Goal: Transaction & Acquisition: Purchase product/service

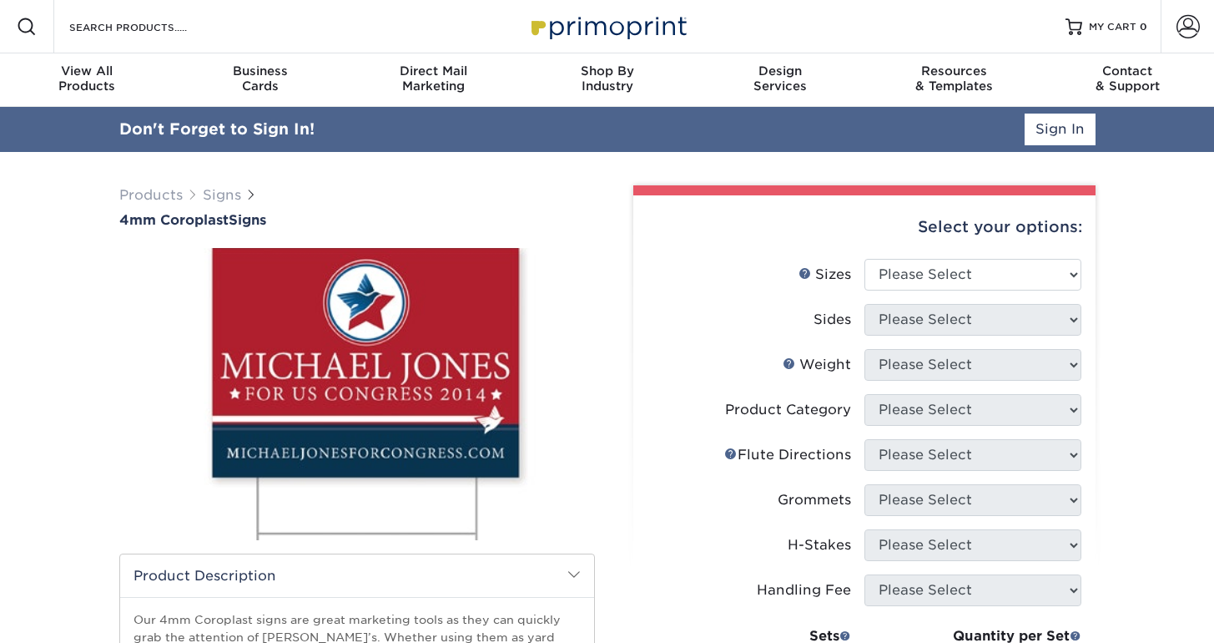
click at [890, 233] on div "Select your options:" at bounding box center [865, 226] width 436 height 63
select select "24.00x36.00"
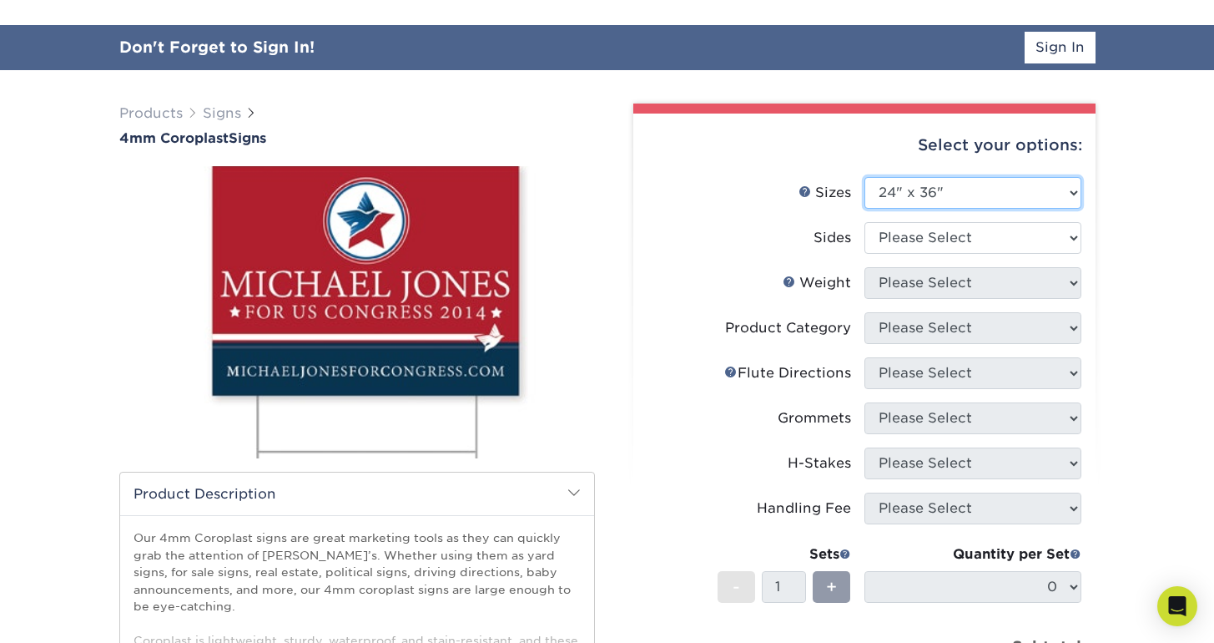
scroll to position [108, 0]
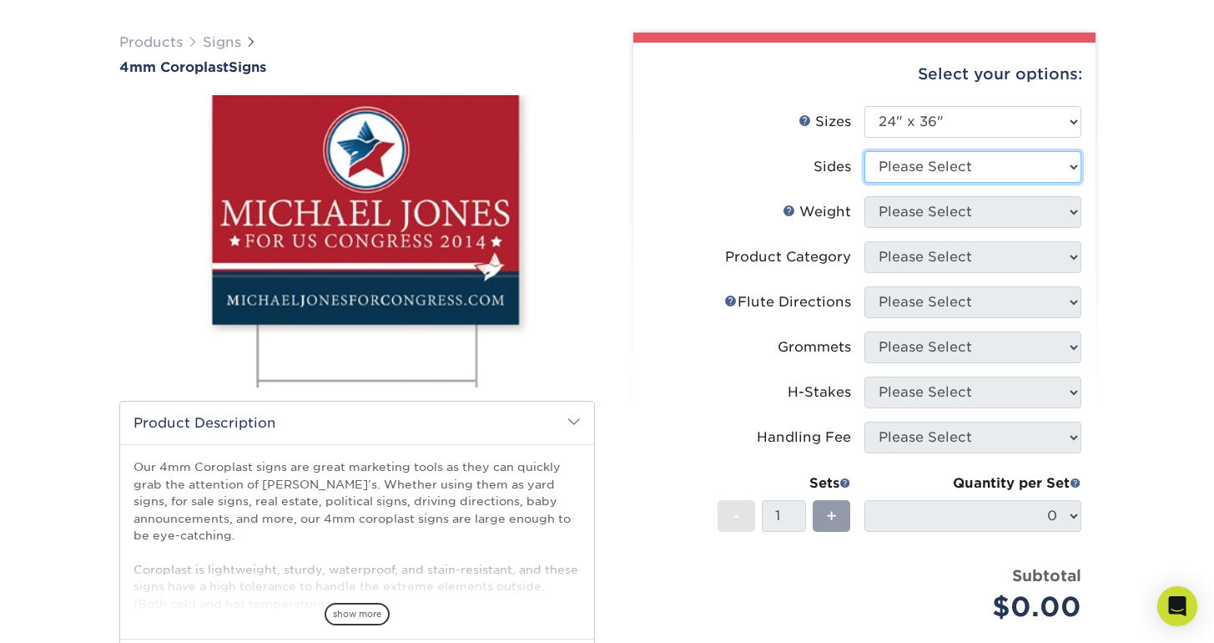
select select "32d3c223-f82c-492b-b915-ba065a00862f"
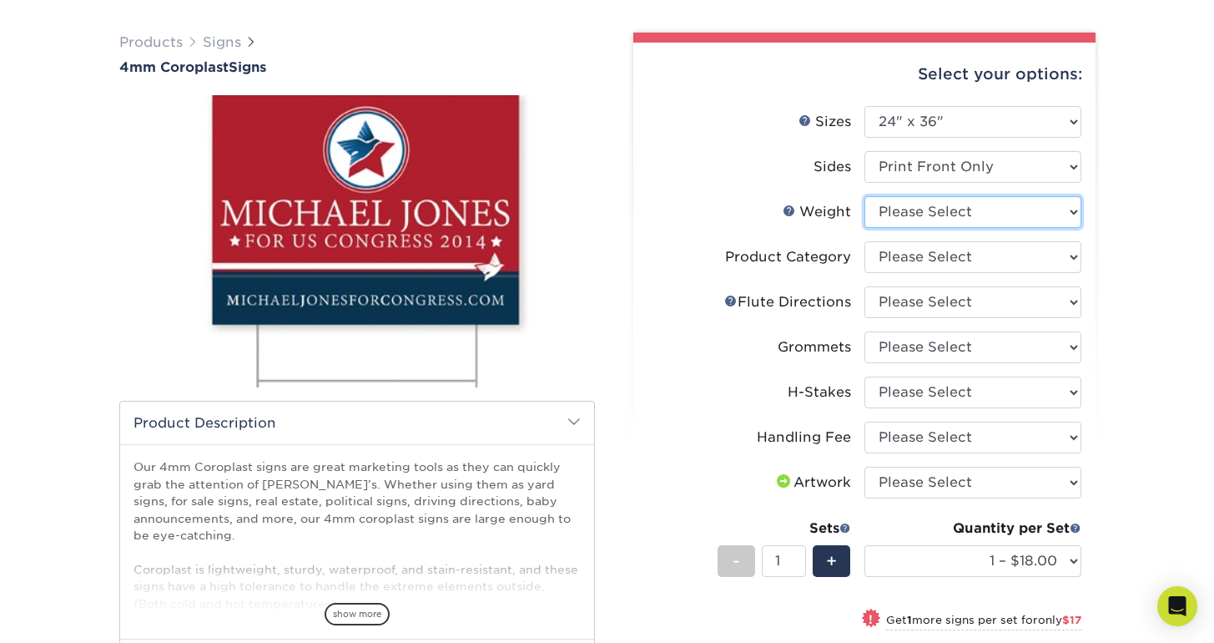
select select "4CORO"
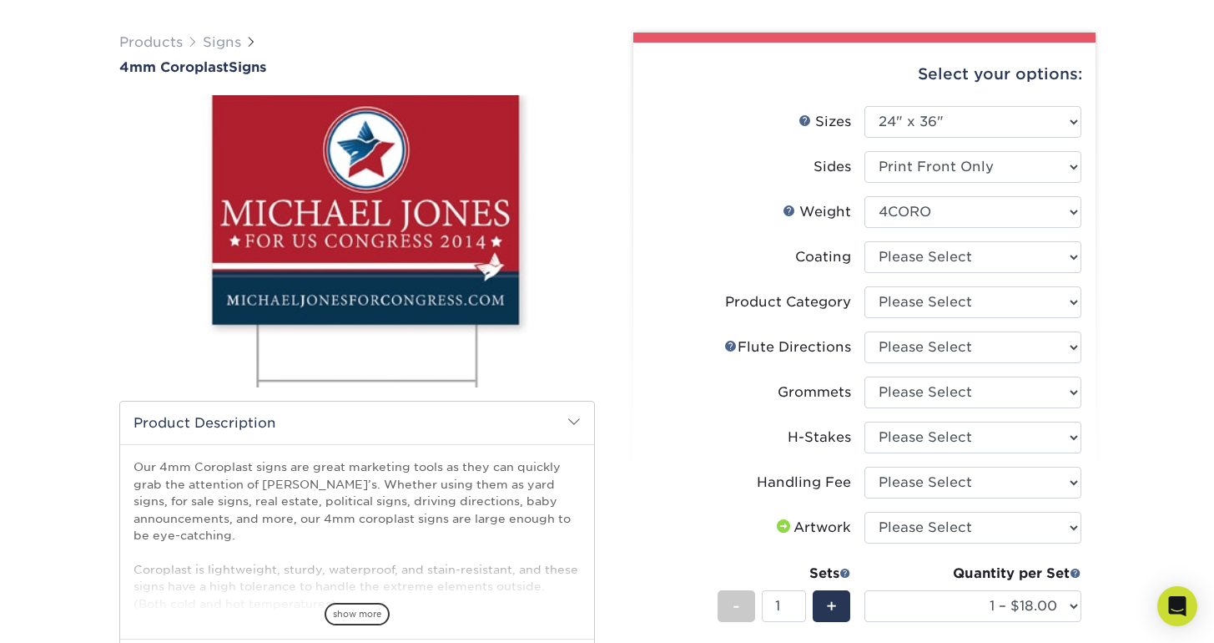
click at [1021, 275] on li "Coating" at bounding box center [865, 263] width 434 height 45
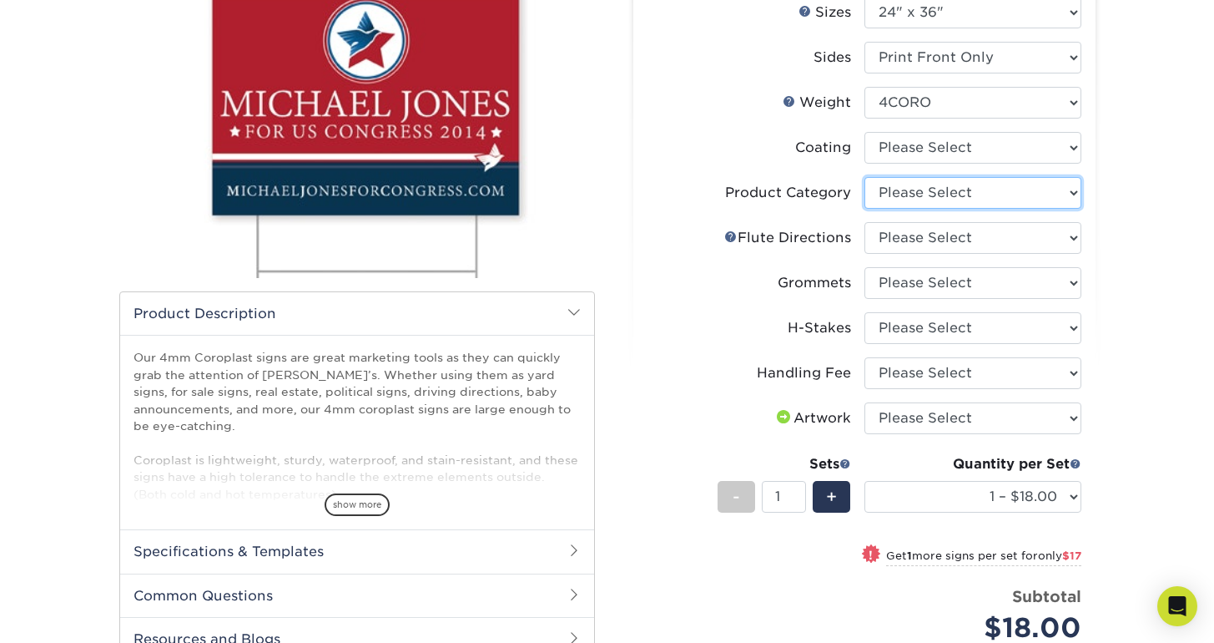
scroll to position [223, 0]
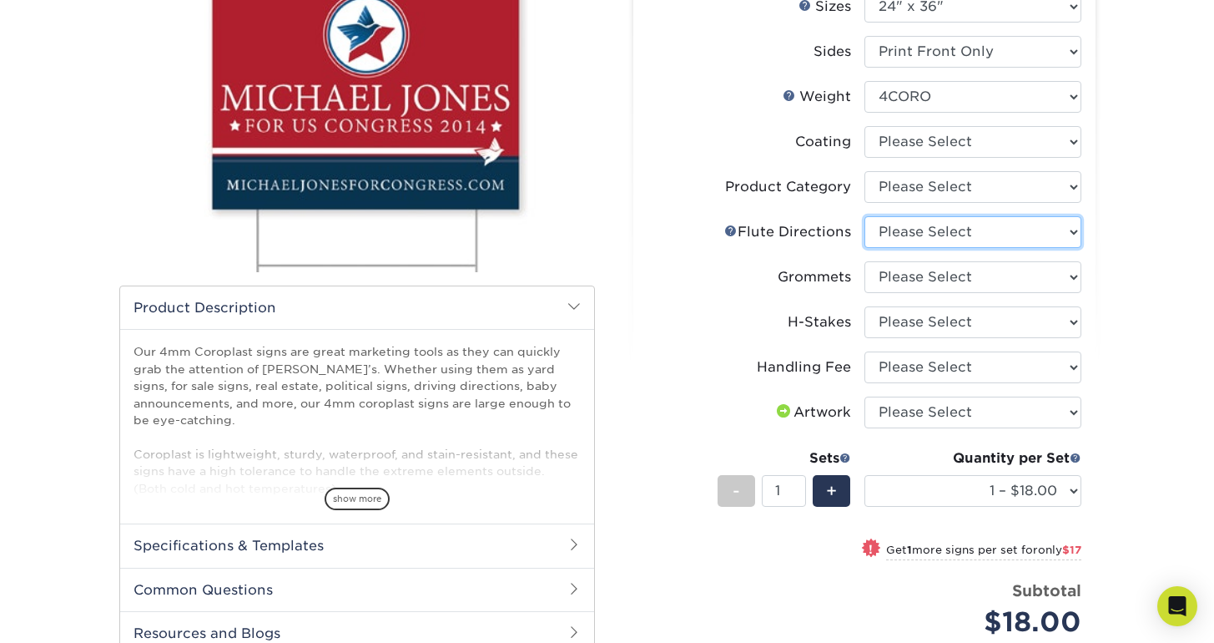
select select "b9474d6d-25b7-40b8-b284-85b7690982f8"
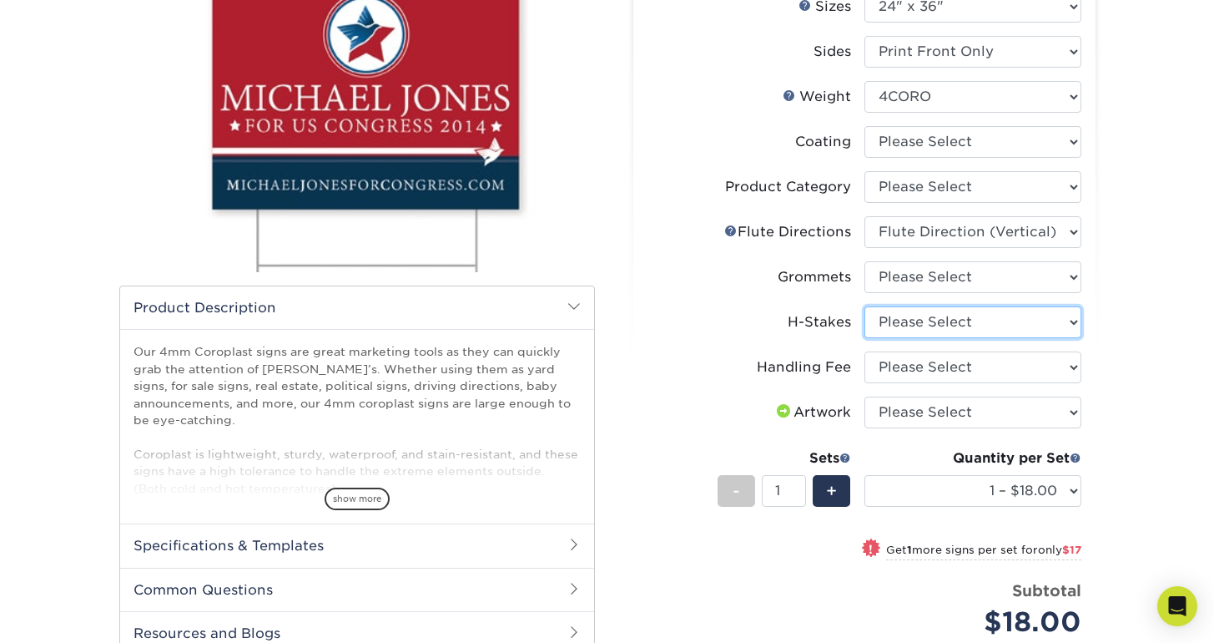
select select "aec992a9-897e-40ed-b45c-8ce74849ba63"
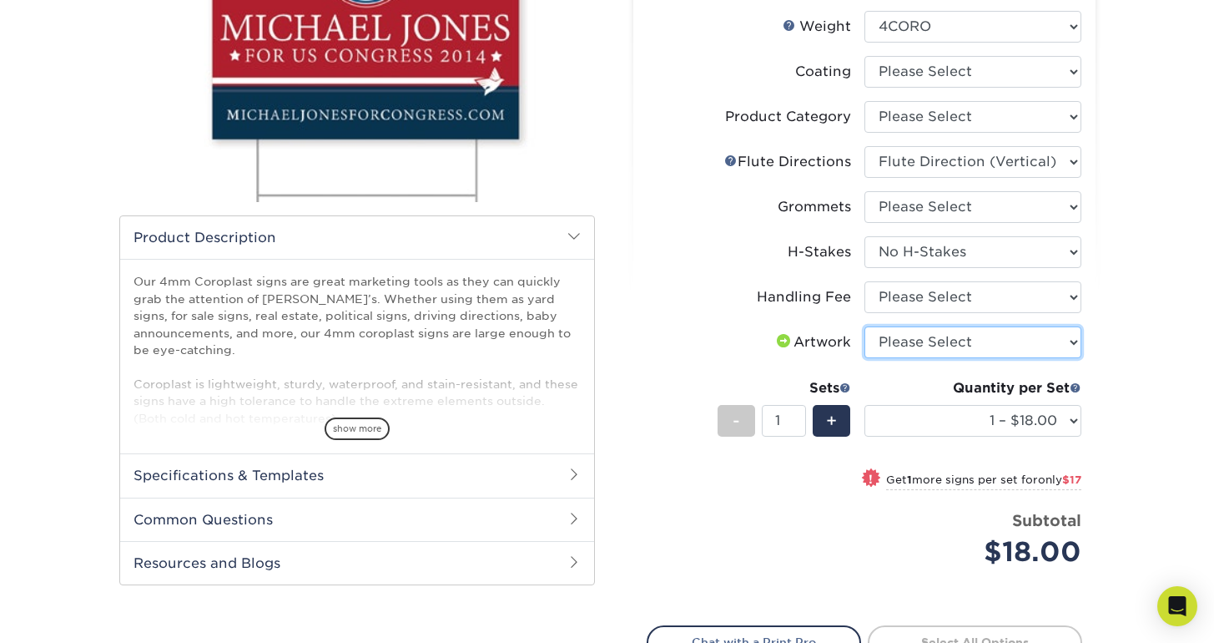
scroll to position [235, 0]
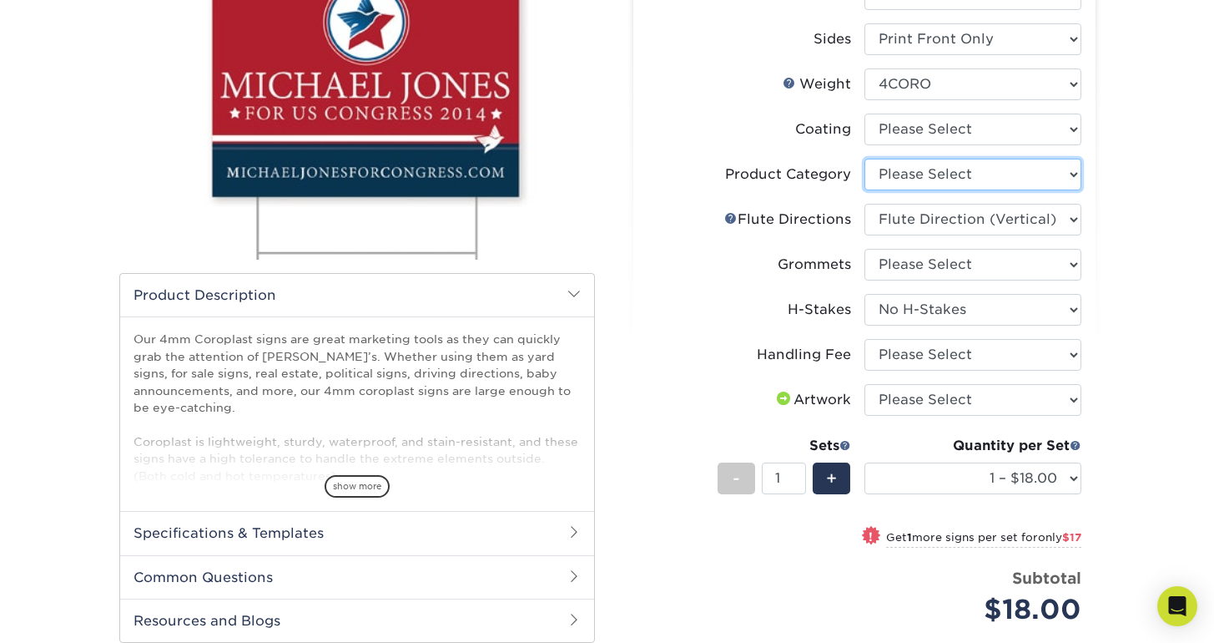
select select "b3582ed5-6912-492c-8440-2cc51afdb8e1"
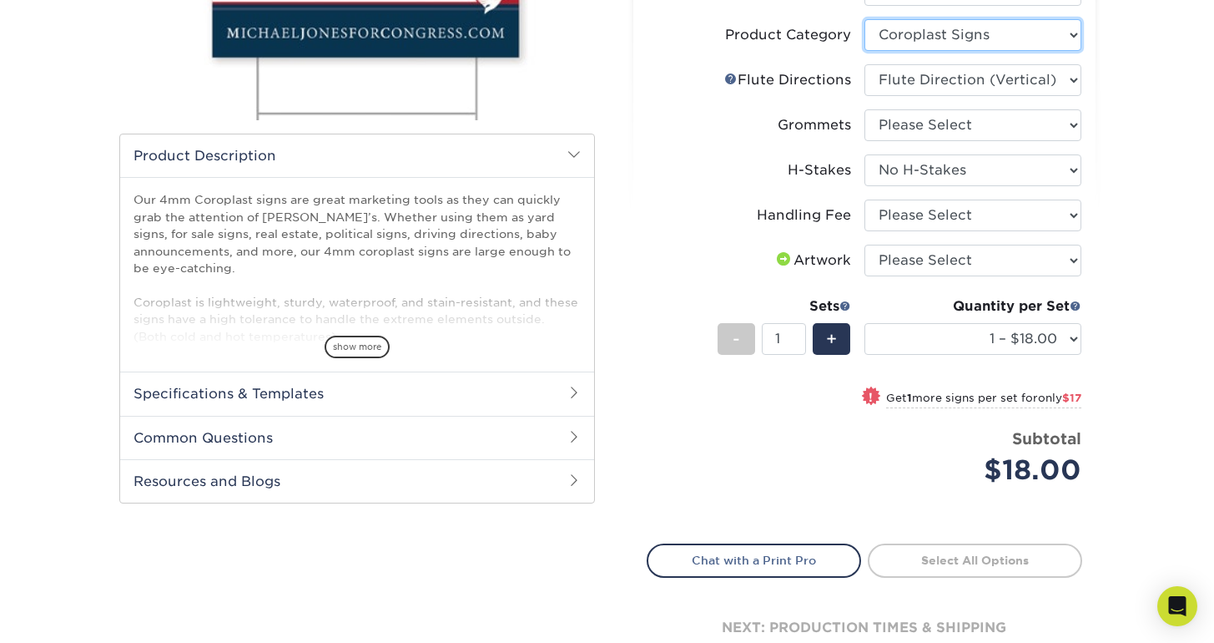
scroll to position [377, 0]
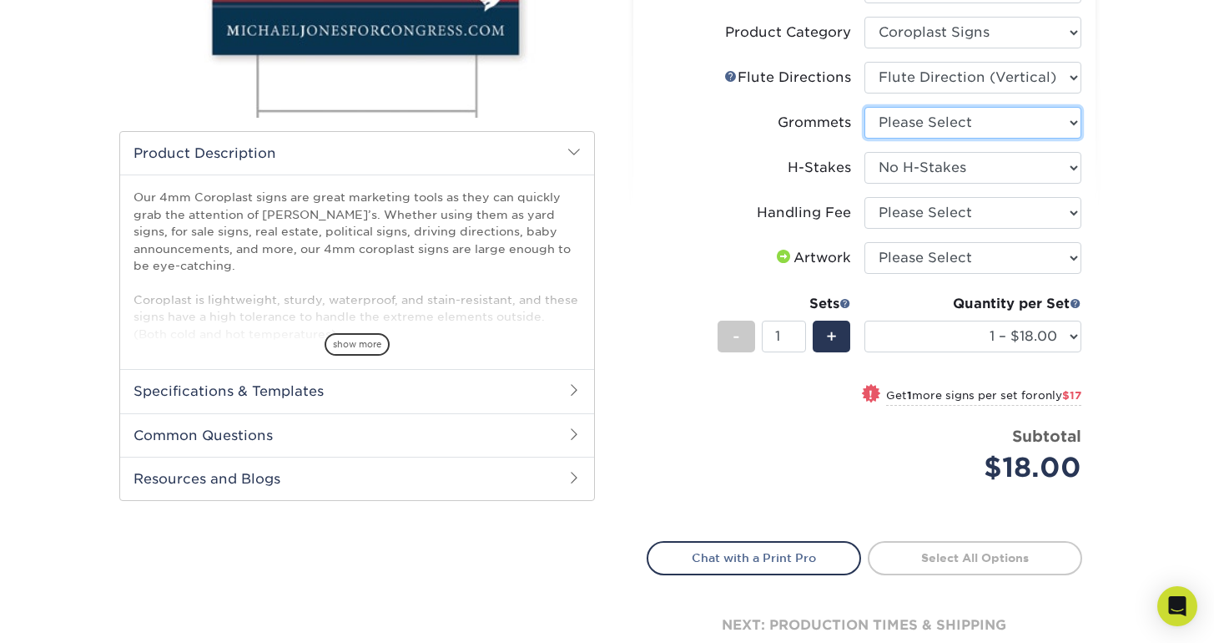
select select "90d329df-db80-4206-b821-ff9d3f363977"
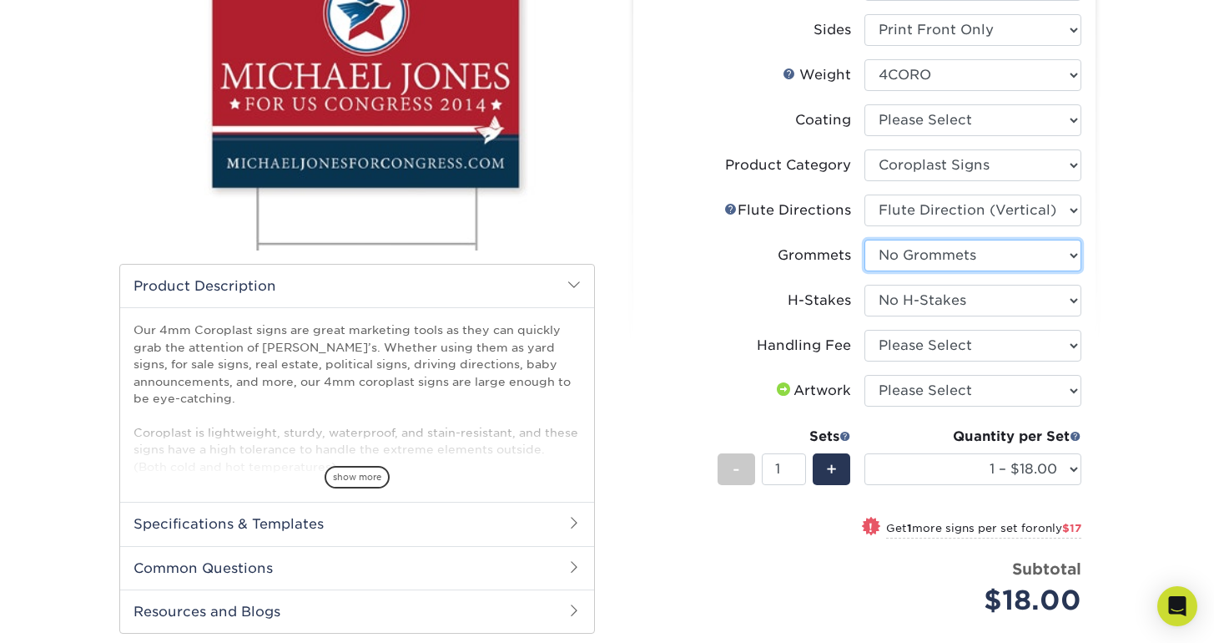
scroll to position [247, 0]
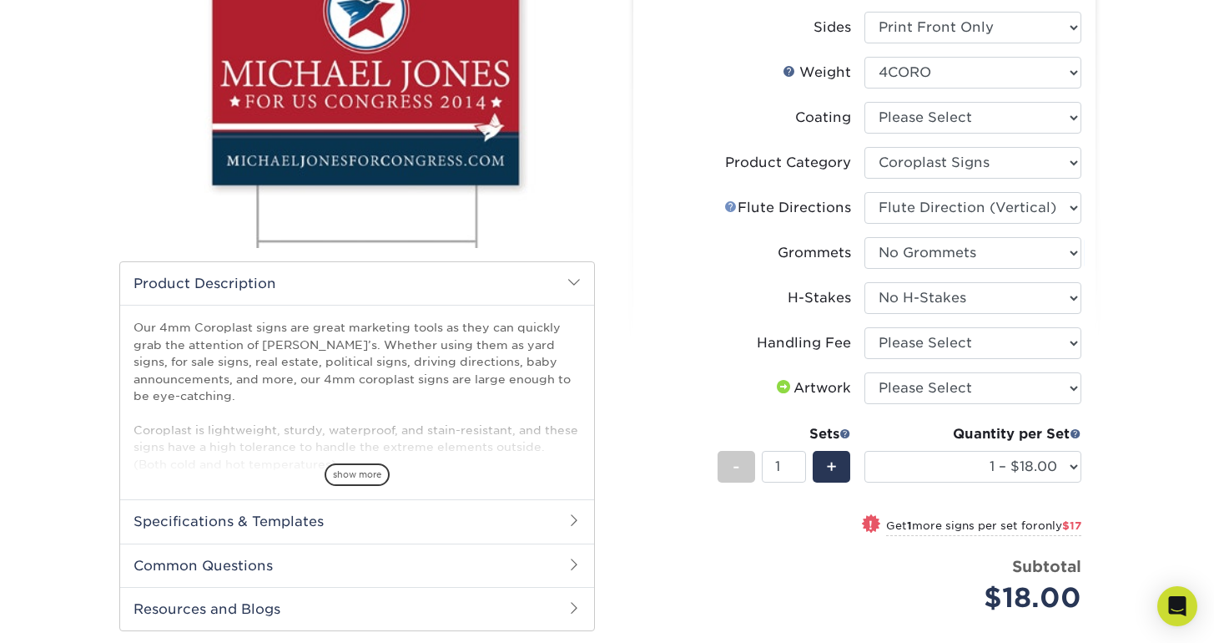
click at [727, 202] on link "Flute Help" at bounding box center [730, 205] width 13 height 13
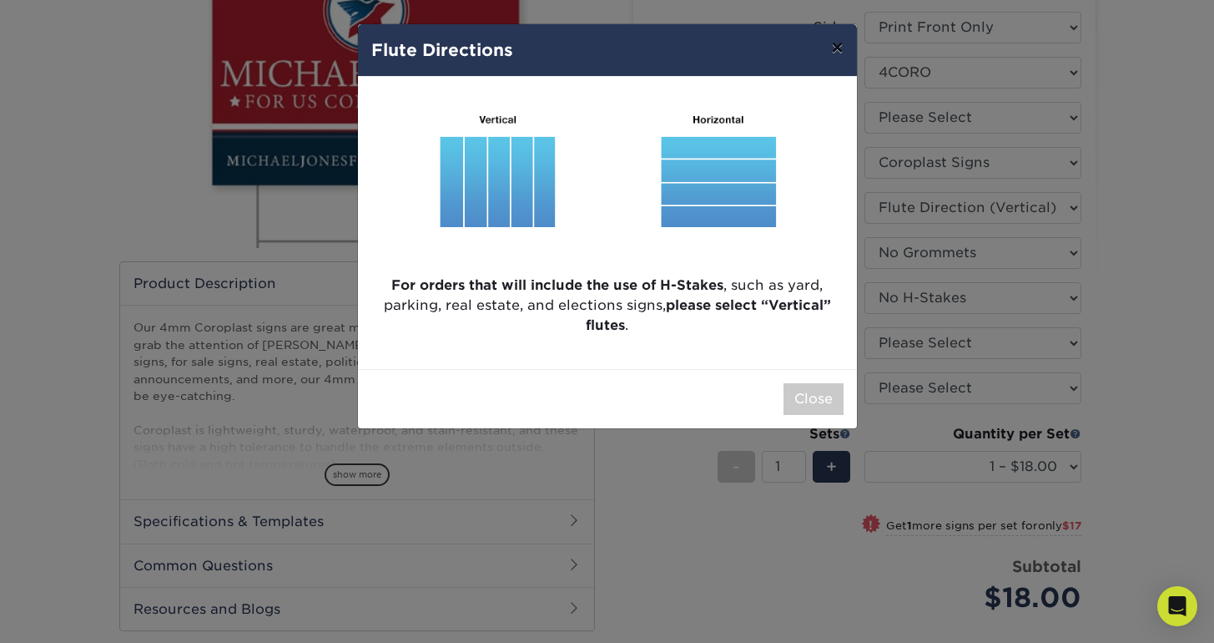
click at [838, 50] on button "×" at bounding box center [837, 47] width 38 height 47
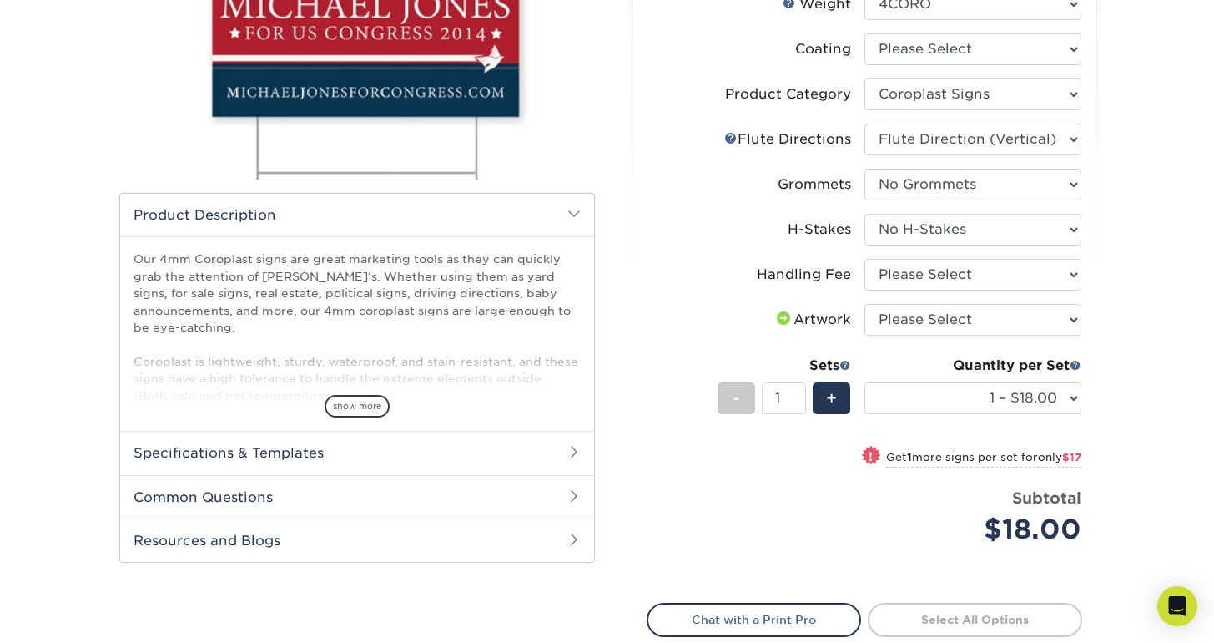
scroll to position [300, 0]
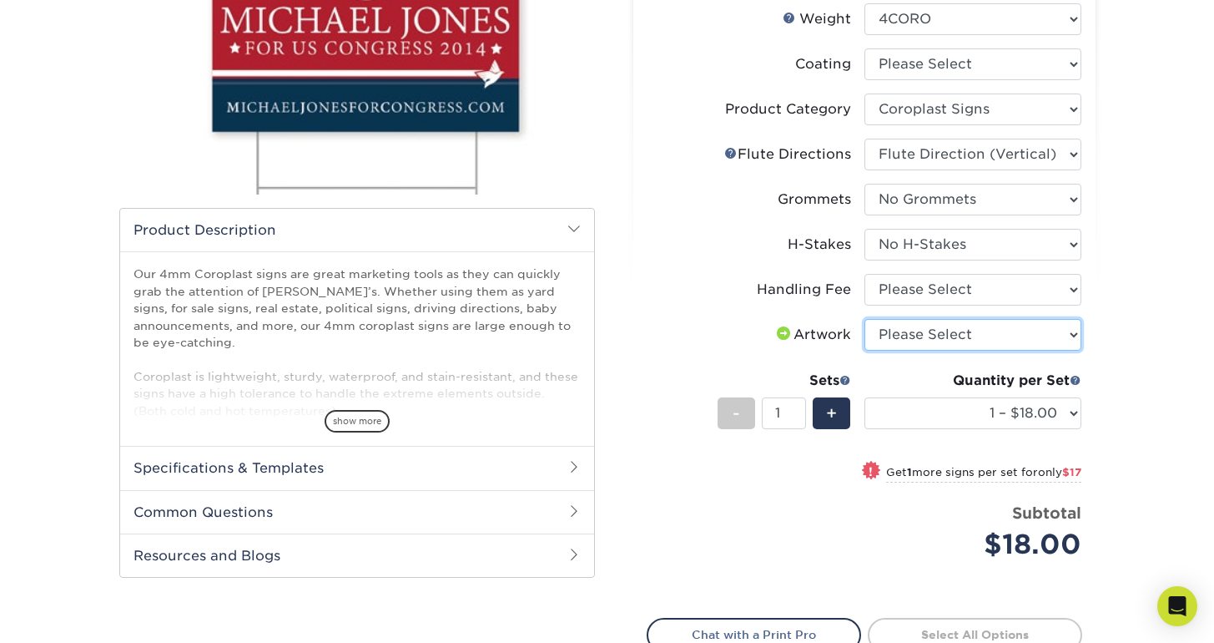
select select "upload"
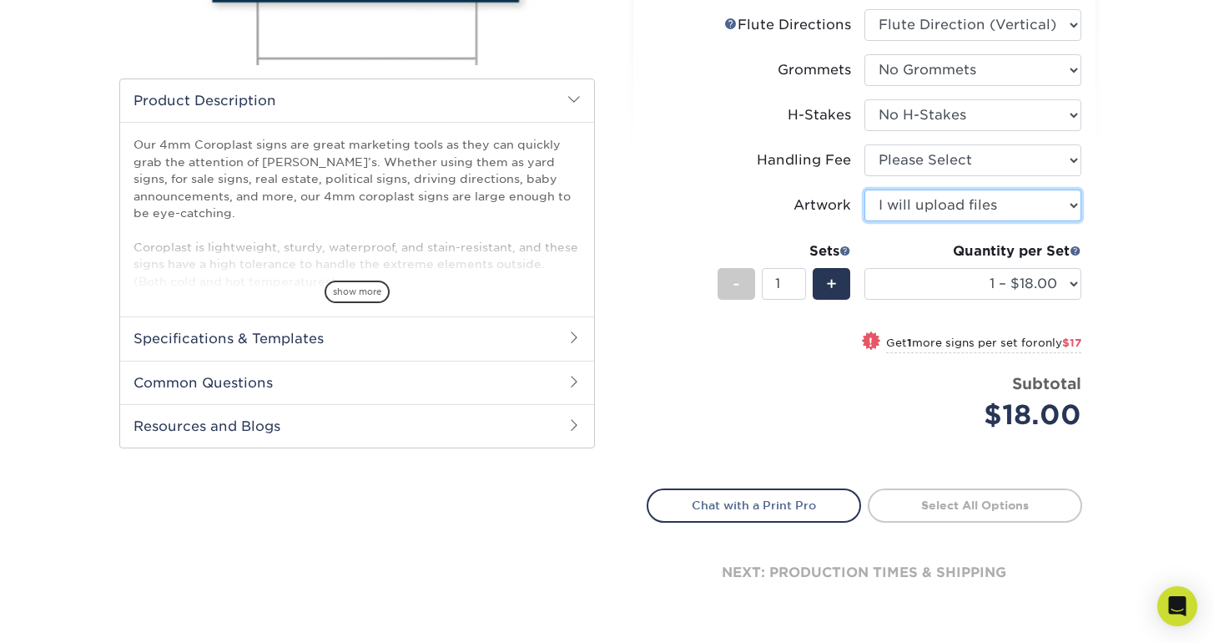
scroll to position [437, 0]
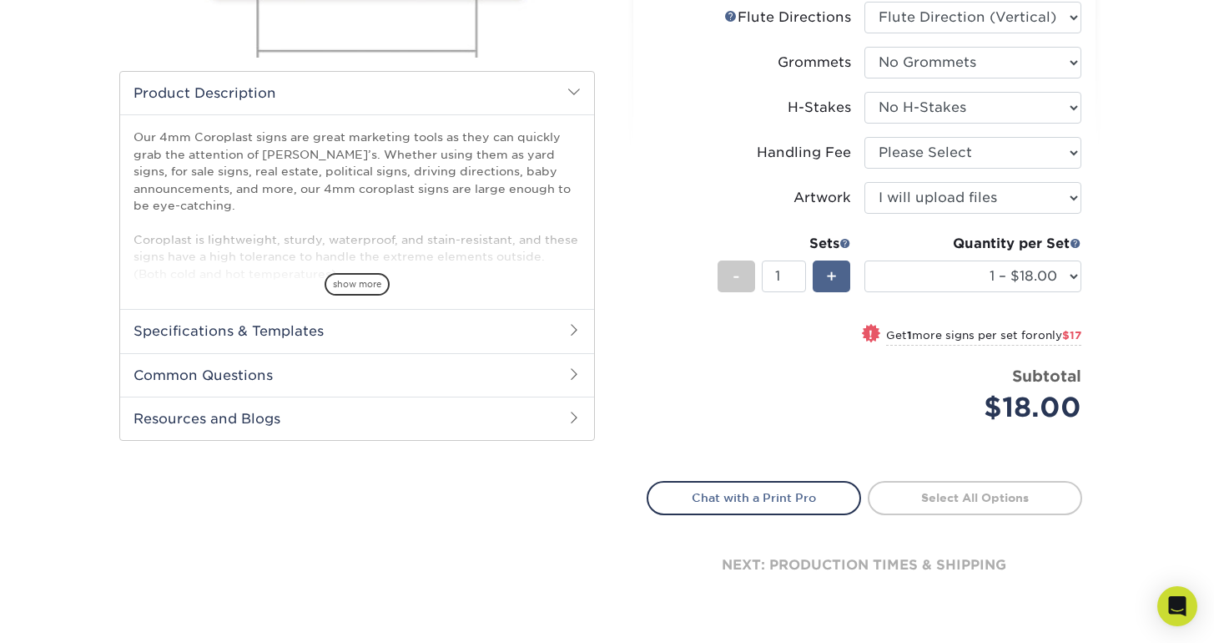
click at [830, 275] on span "+" at bounding box center [831, 276] width 11 height 25
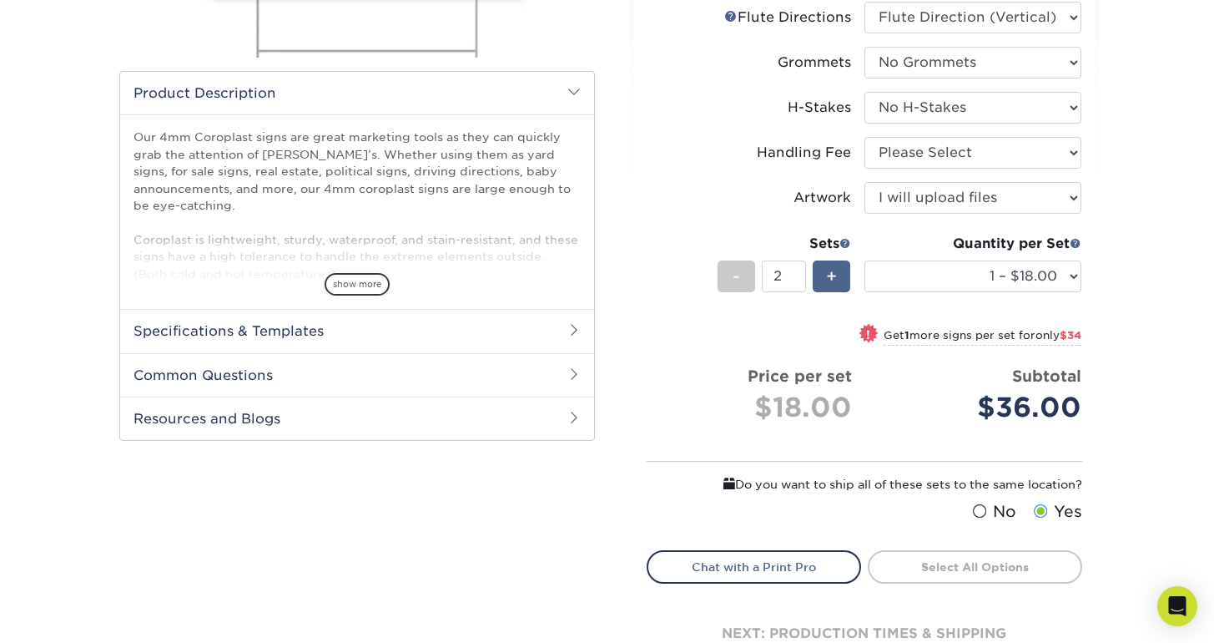
click at [830, 275] on span "+" at bounding box center [831, 276] width 11 height 25
type input "4"
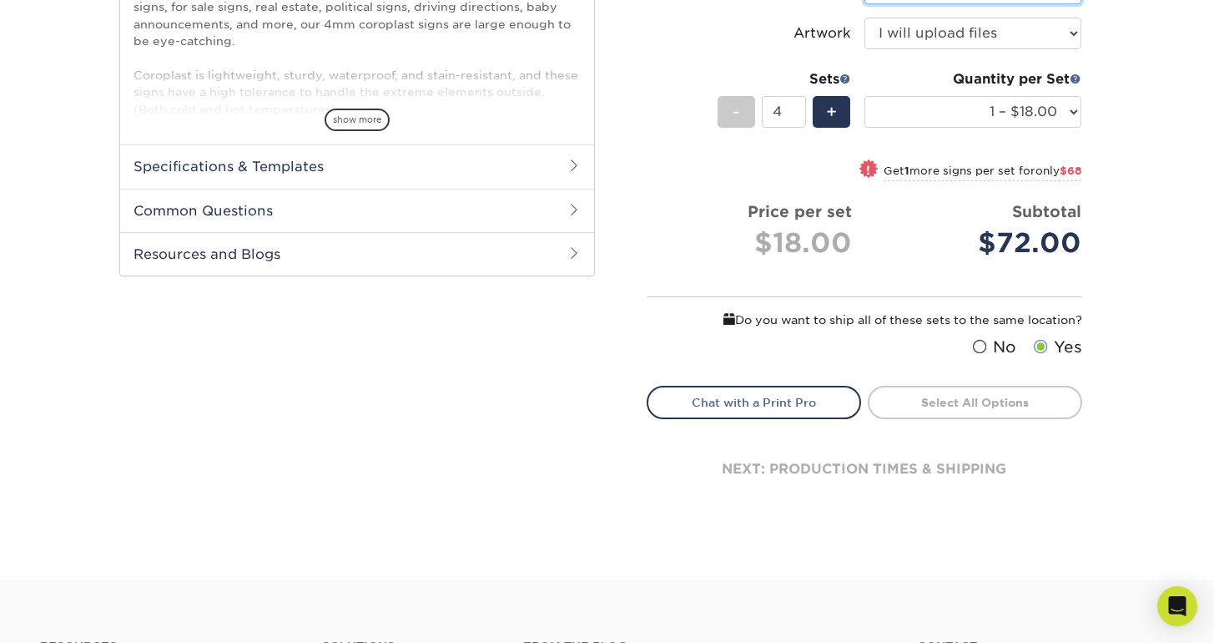
scroll to position [602, 0]
click at [986, 344] on span at bounding box center [979, 347] width 14 height 16
click at [0, 0] on input "No" at bounding box center [0, 0] width 0 height 0
click at [1034, 343] on span at bounding box center [1040, 347] width 14 height 16
click at [0, 0] on input "Yes" at bounding box center [0, 0] width 0 height 0
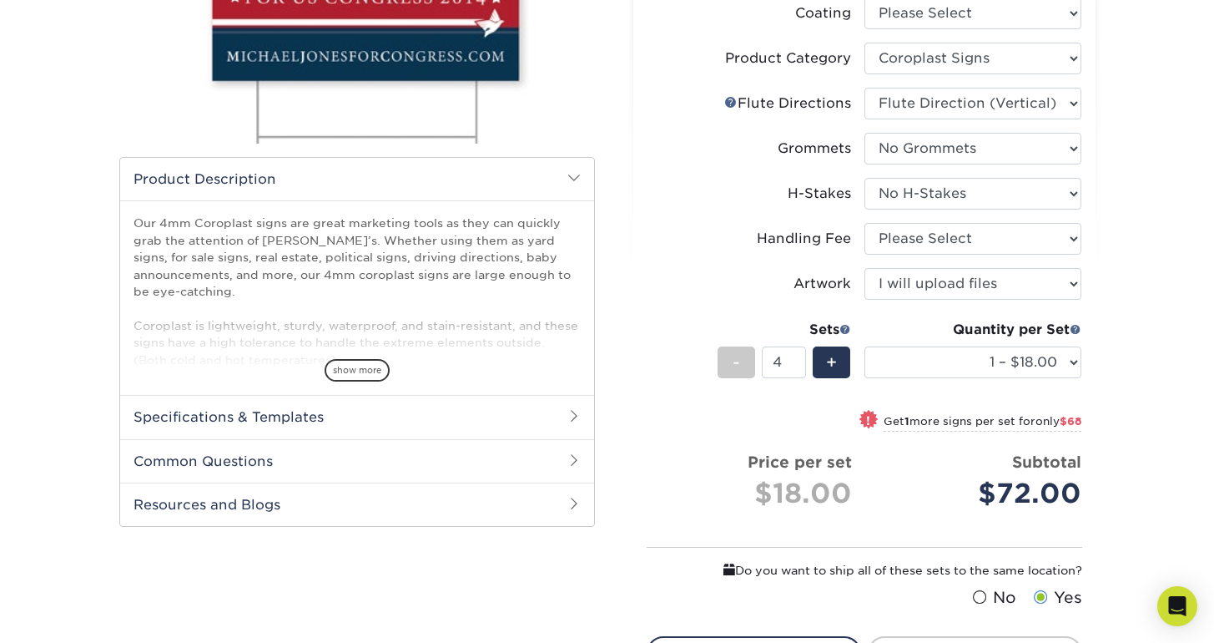
scroll to position [356, 0]
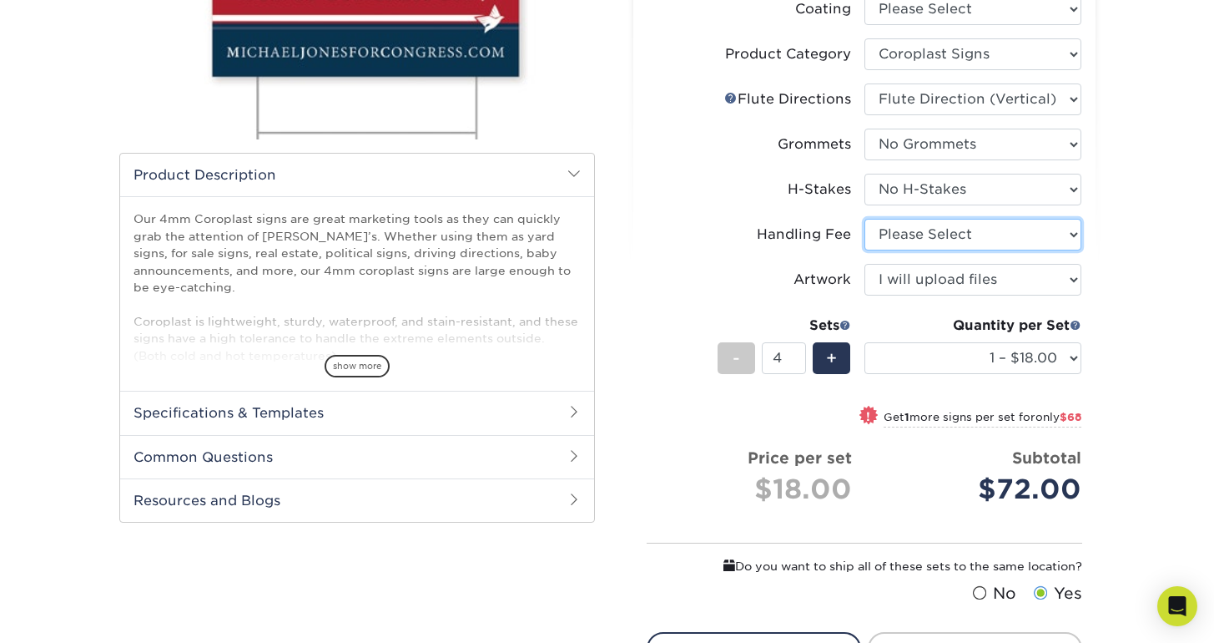
select select "ab74c079-444c-4260-ae6a-e09bdee8073c"
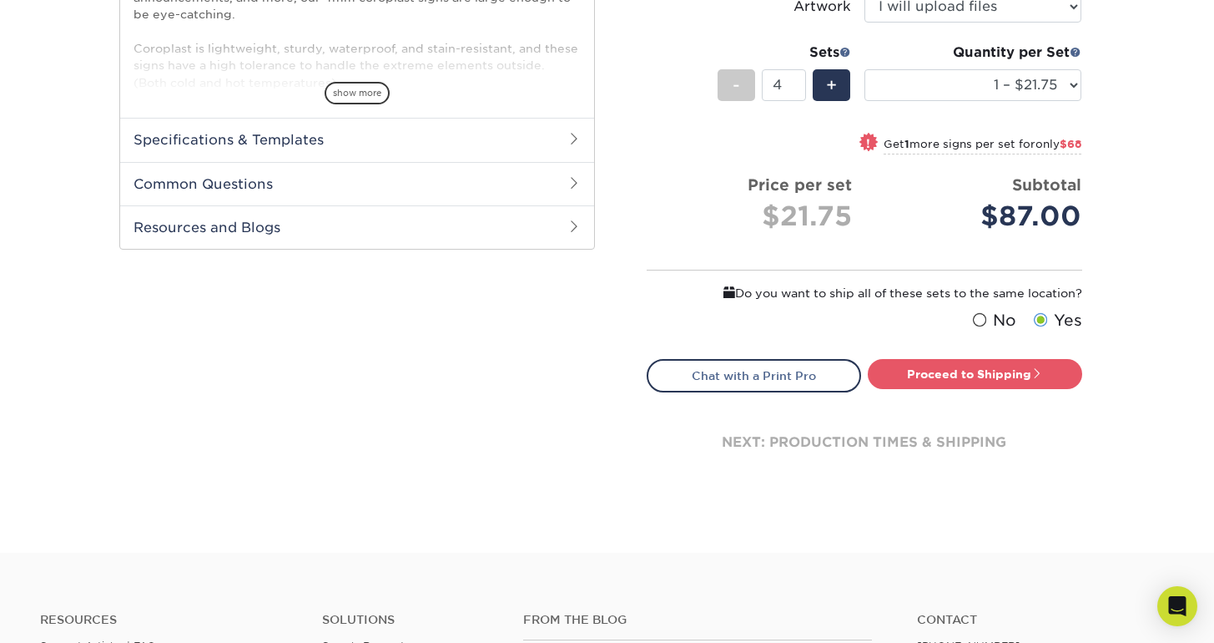
scroll to position [623, 0]
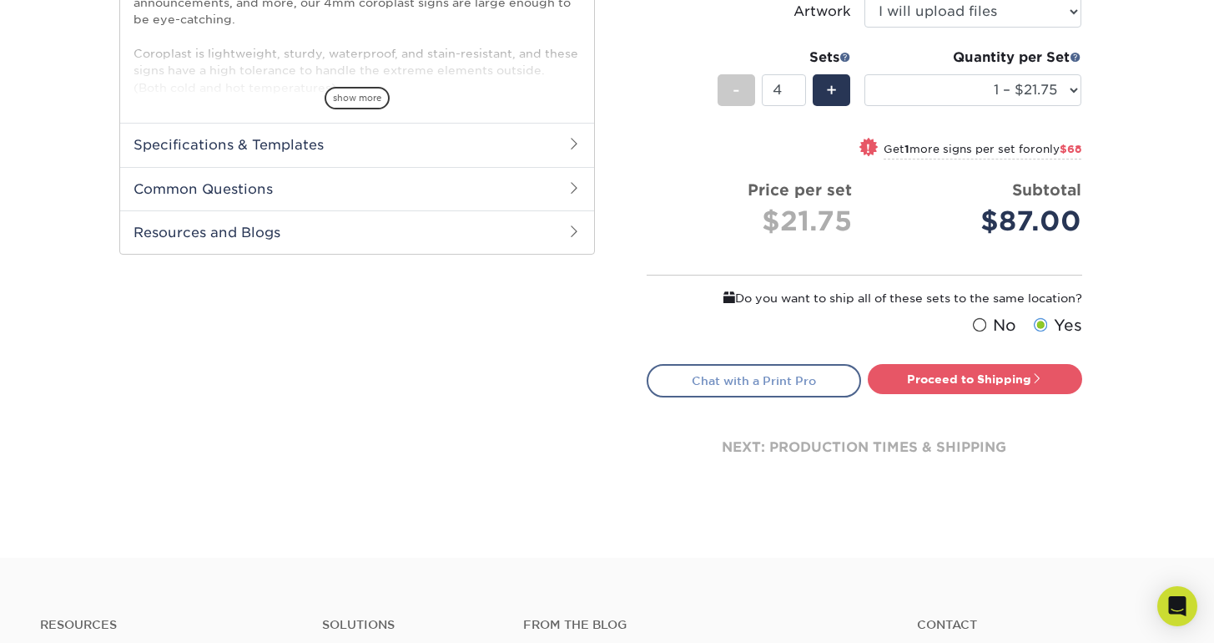
click at [730, 371] on link "Chat with a Print Pro" at bounding box center [754, 380] width 214 height 33
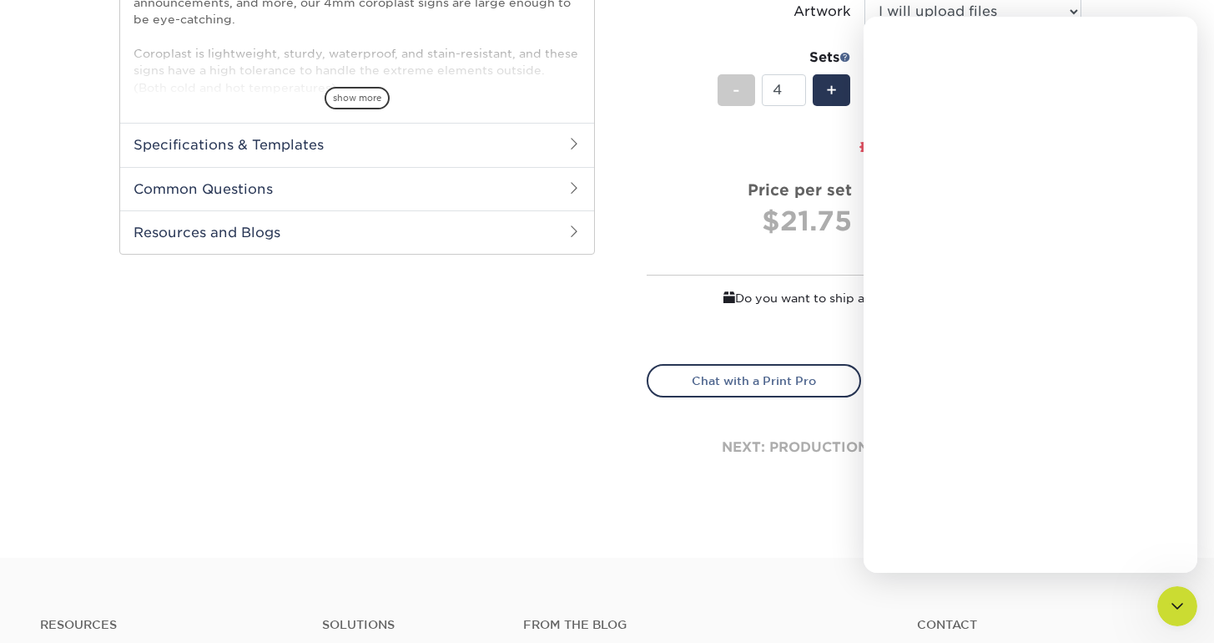
scroll to position [0, 0]
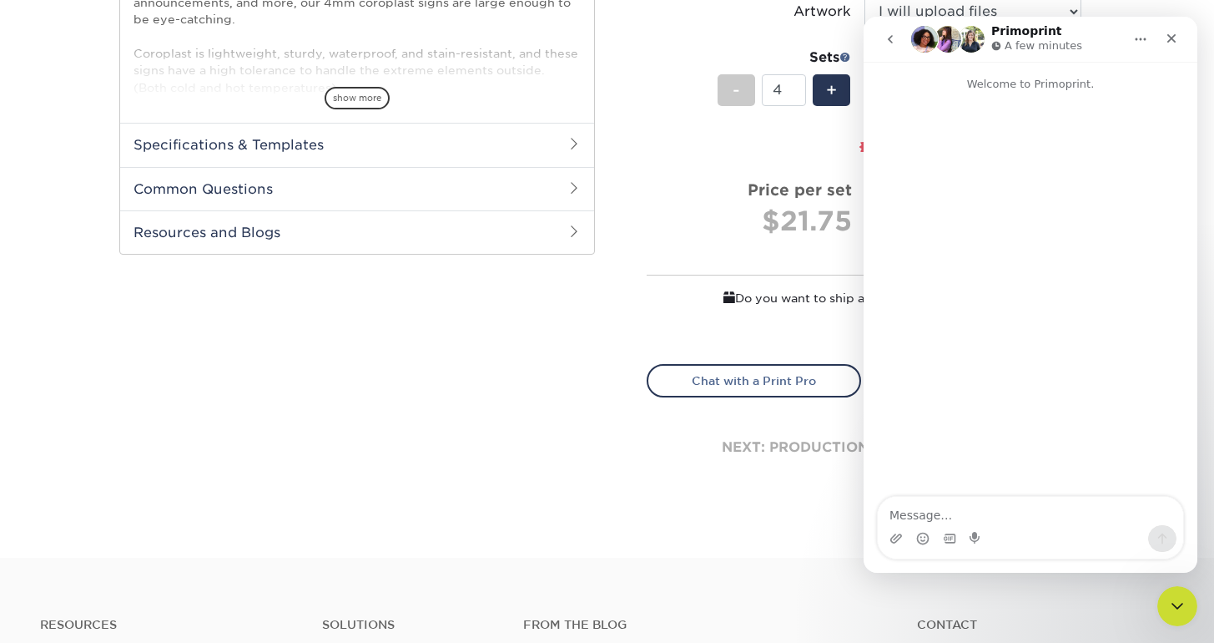
click at [1014, 507] on textarea "Message…" at bounding box center [1030, 511] width 305 height 28
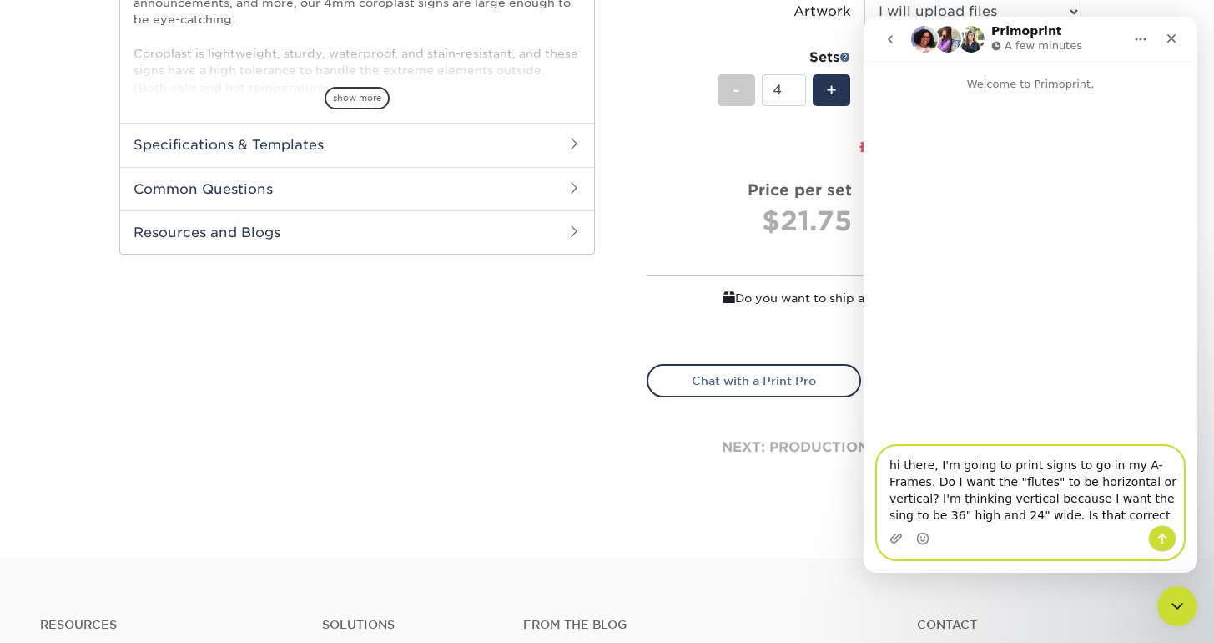
type textarea "hi there, I'm going to print signs to go in my A-Frames. Do I want the "flutes"…"
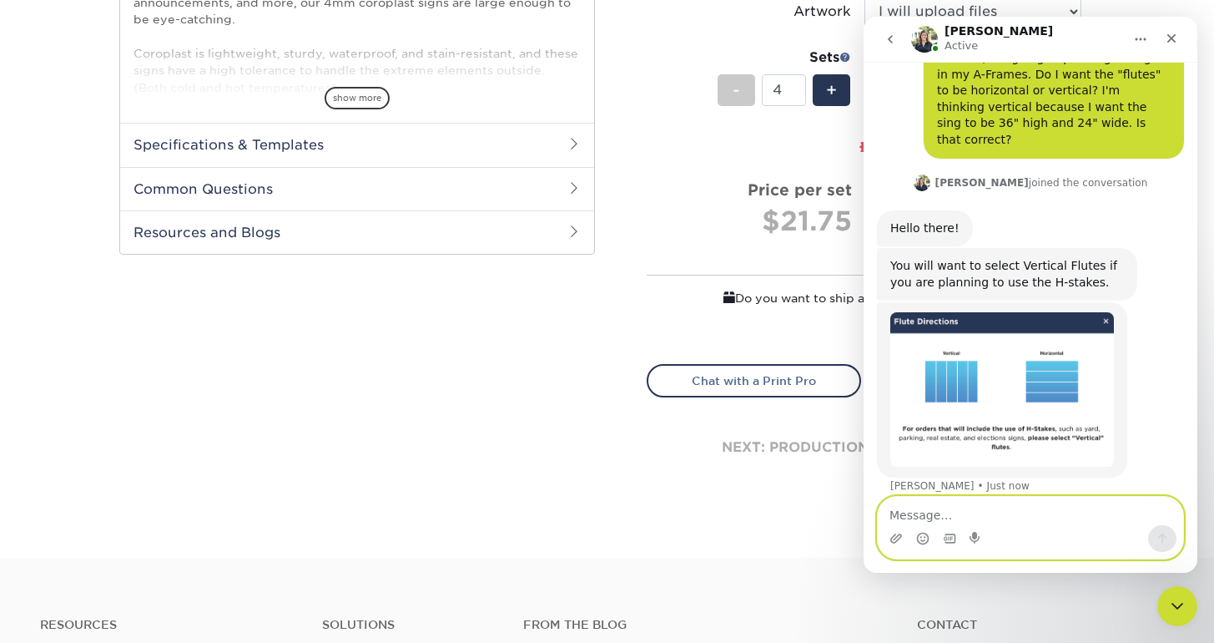
scroll to position [68, 0]
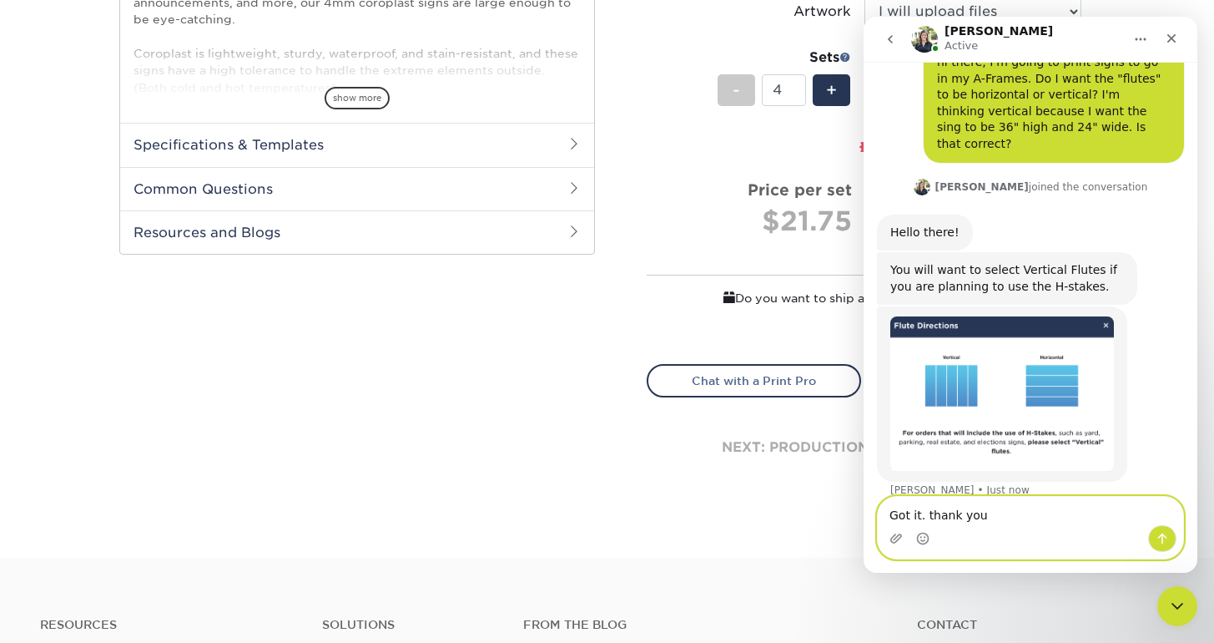
type textarea "Got it. thank you!"
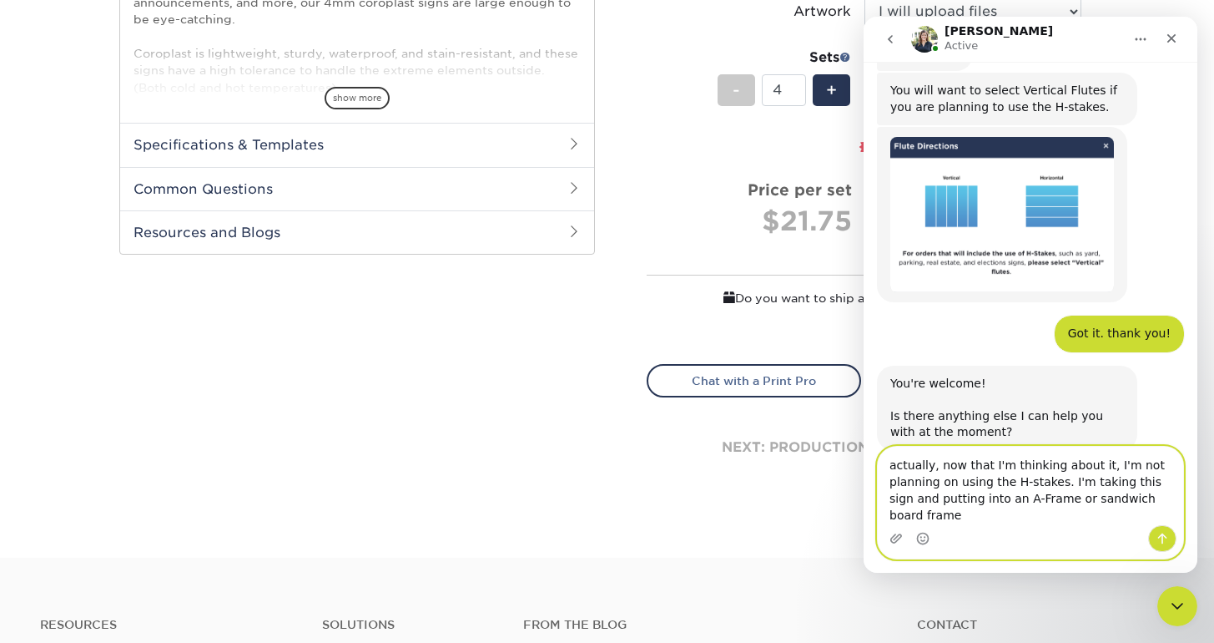
scroll to position [265, 0]
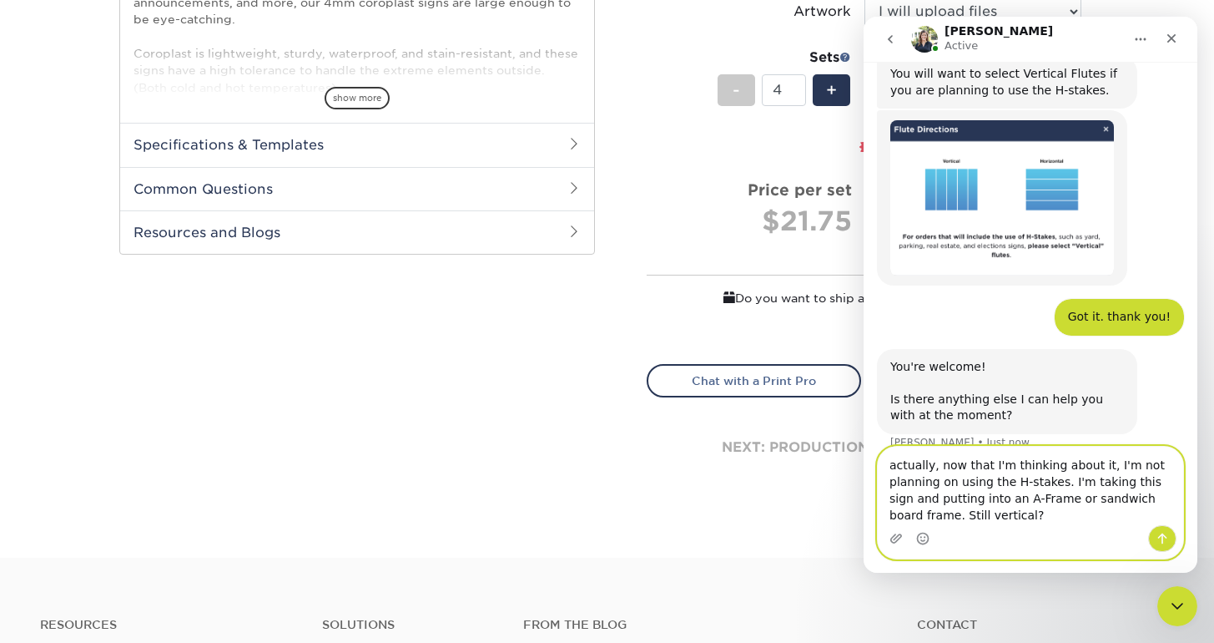
type textarea "actually, now that I'm thinking about it, I'm not planning on using the H-stake…"
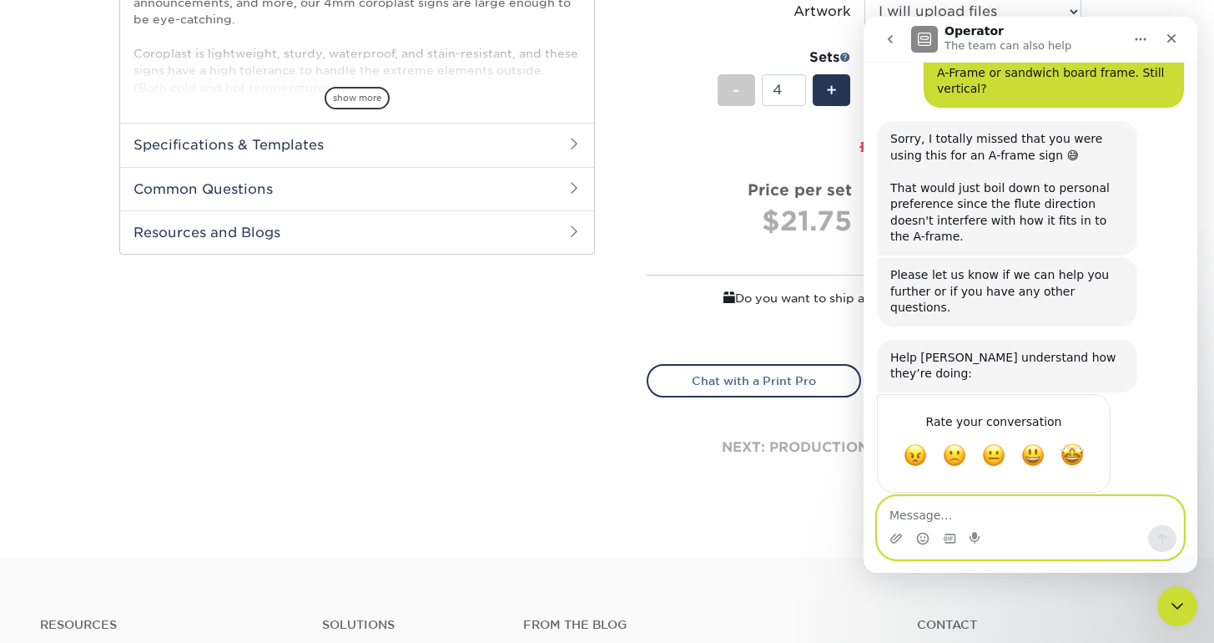
scroll to position [642, 0]
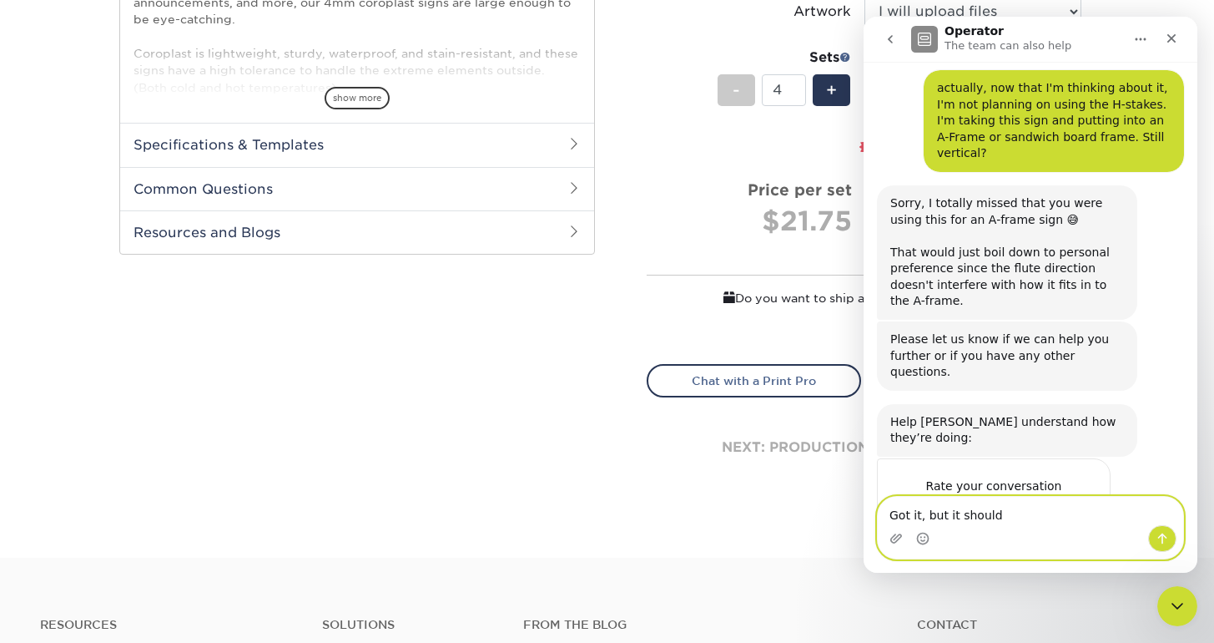
type textarea "Got it, but it should"
drag, startPoint x: 1013, startPoint y: 512, endPoint x: 883, endPoint y: 507, distance: 130.3
click at [883, 507] on textarea "Got it, but it should" at bounding box center [1030, 511] width 305 height 28
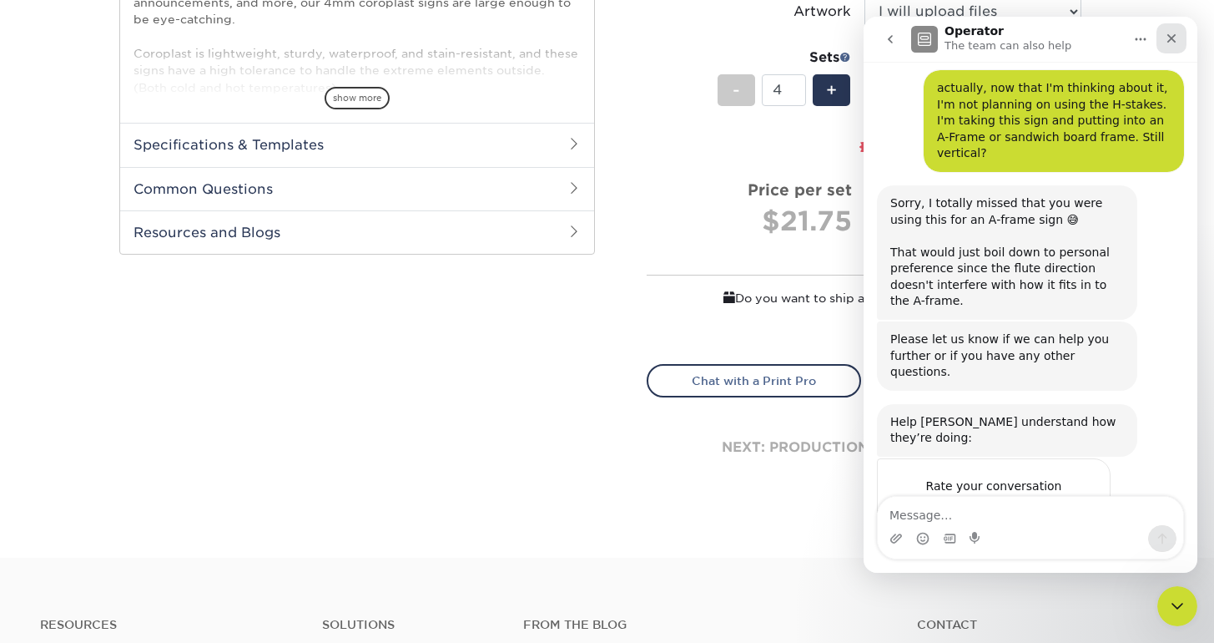
click at [1175, 36] on icon "Close" at bounding box center [1172, 38] width 9 height 9
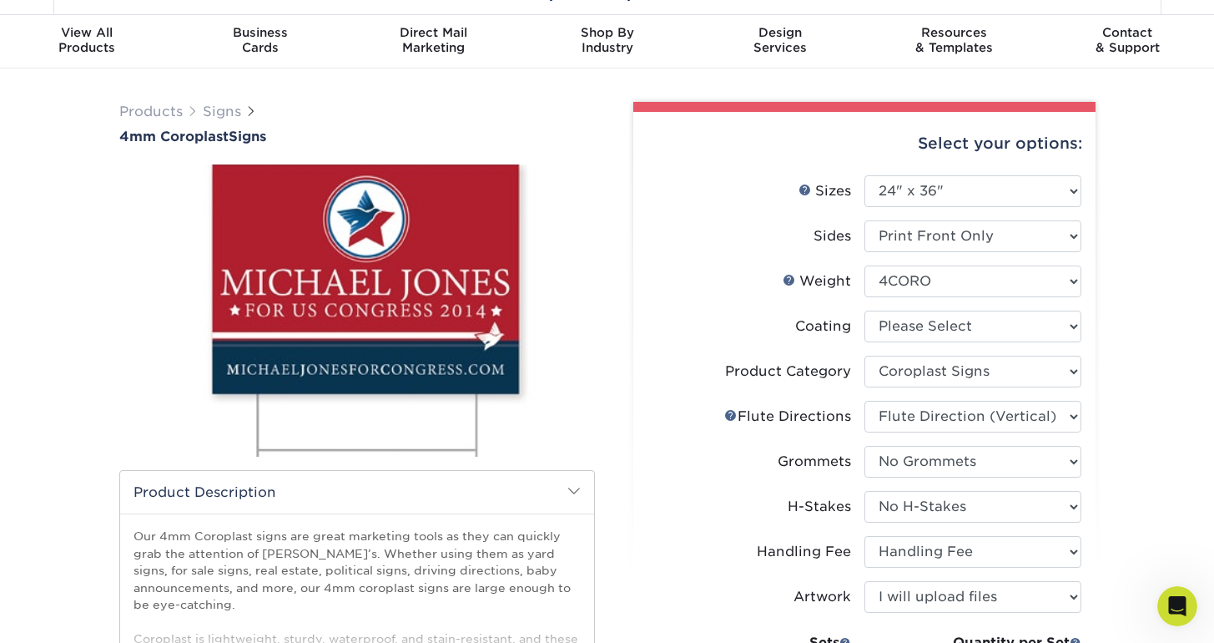
scroll to position [42, 0]
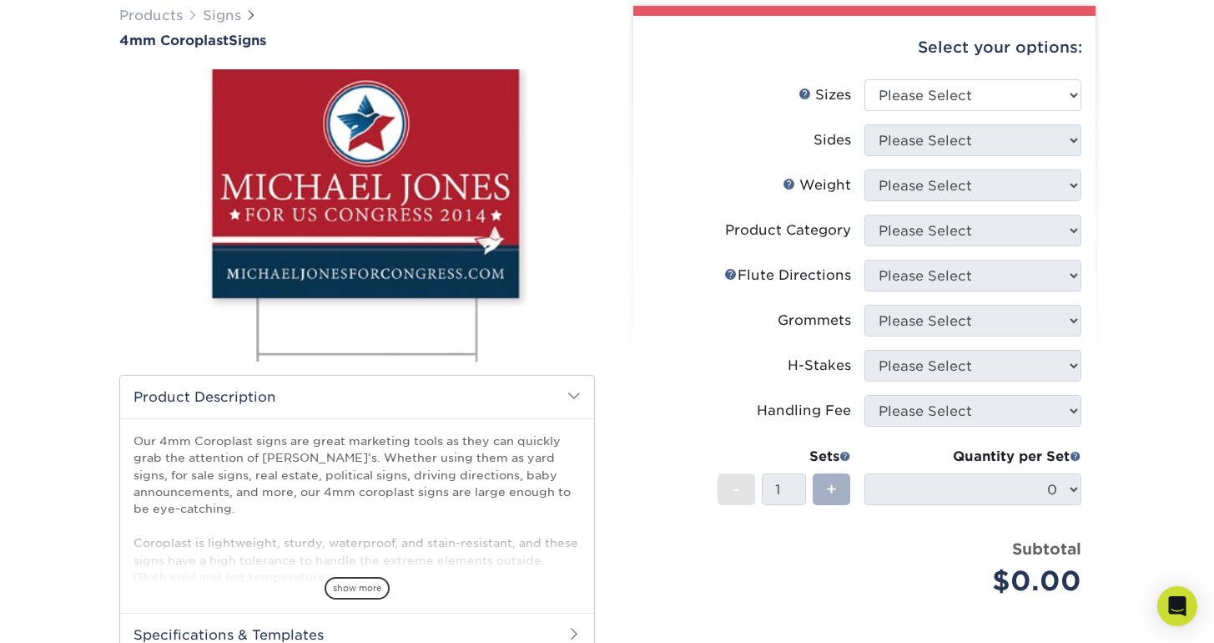
scroll to position [127, 0]
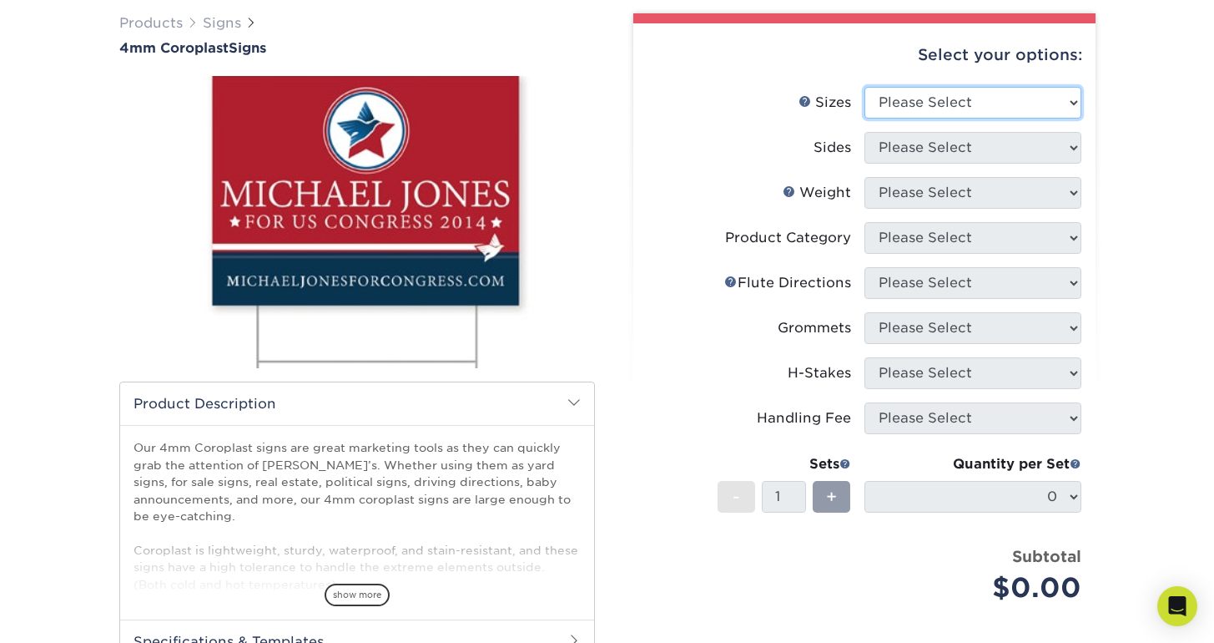
select select "24.00x36.00"
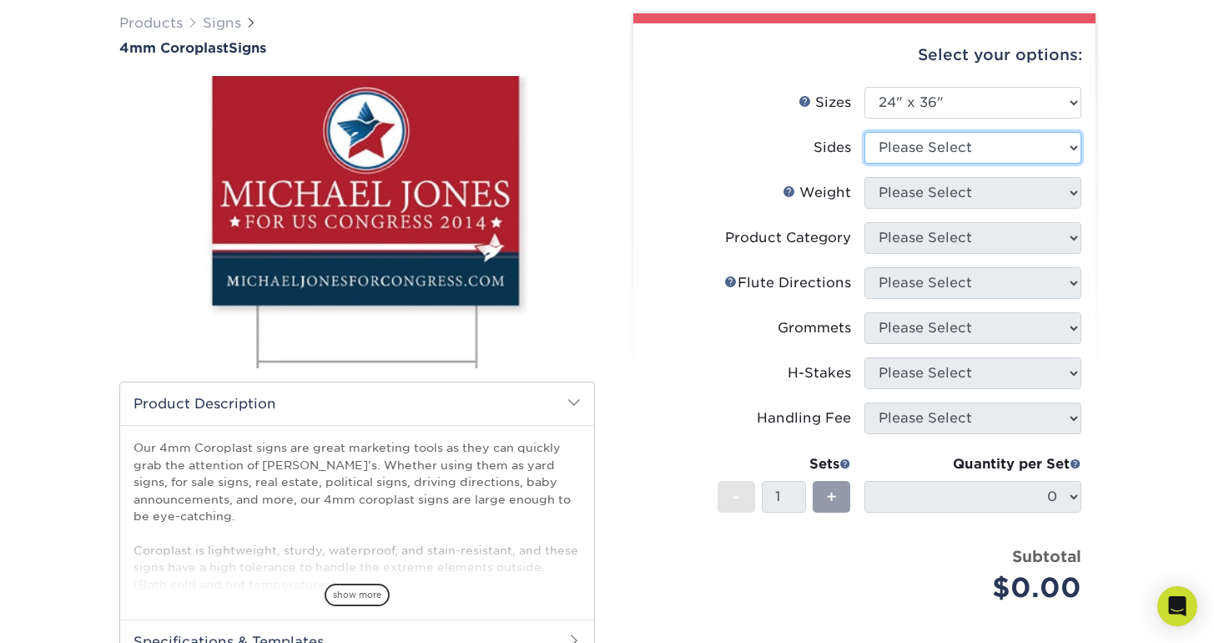
select select "32d3c223-f82c-492b-b915-ba065a00862f"
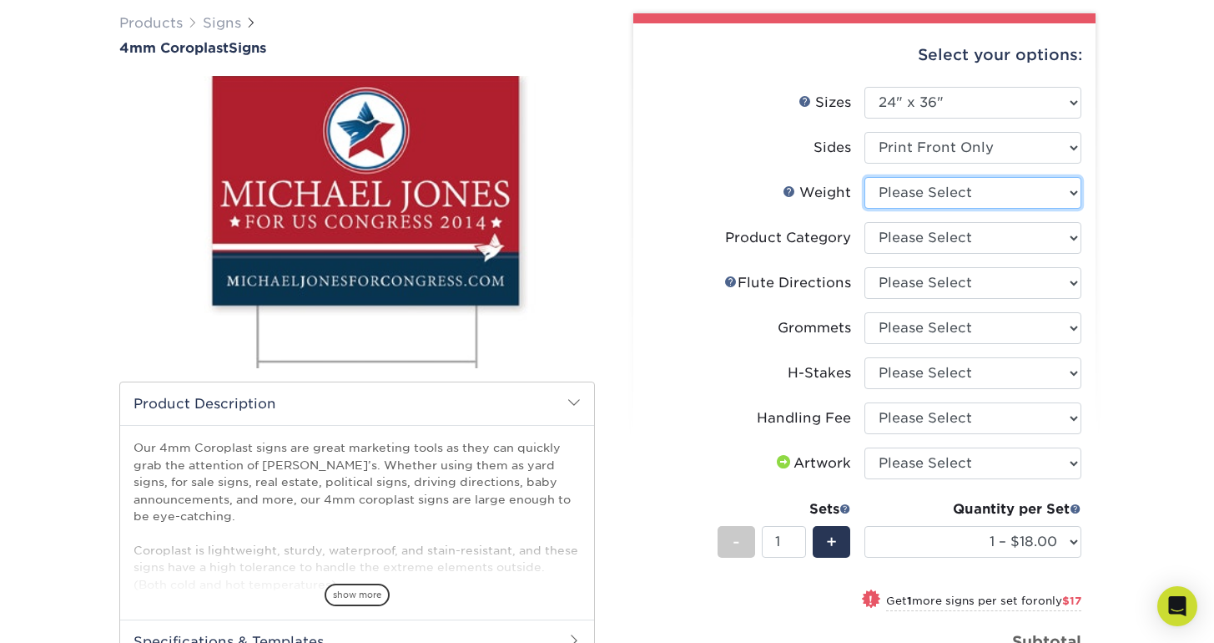
select select "4CORO"
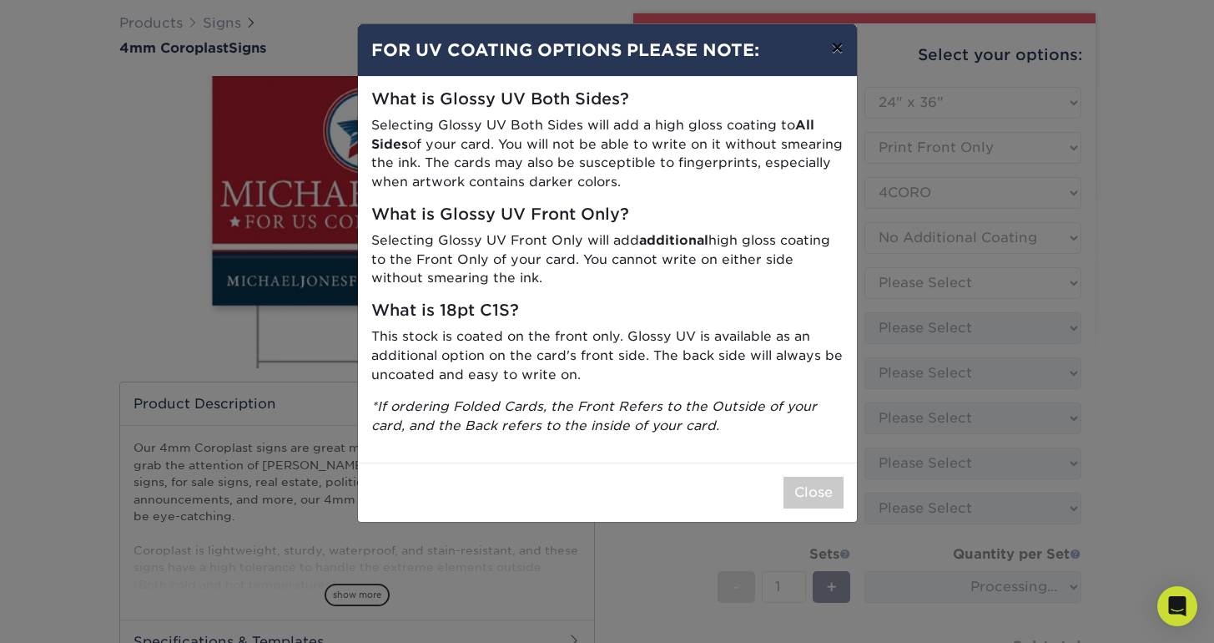
click at [836, 50] on button "×" at bounding box center [837, 47] width 38 height 47
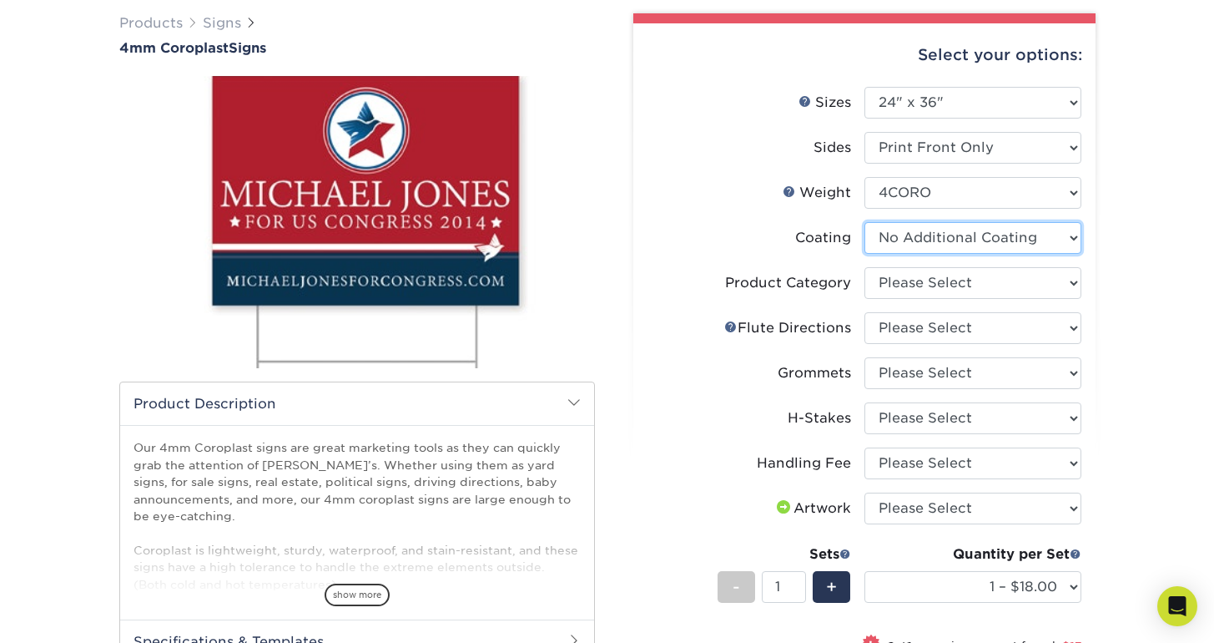
select select "-1"
select select
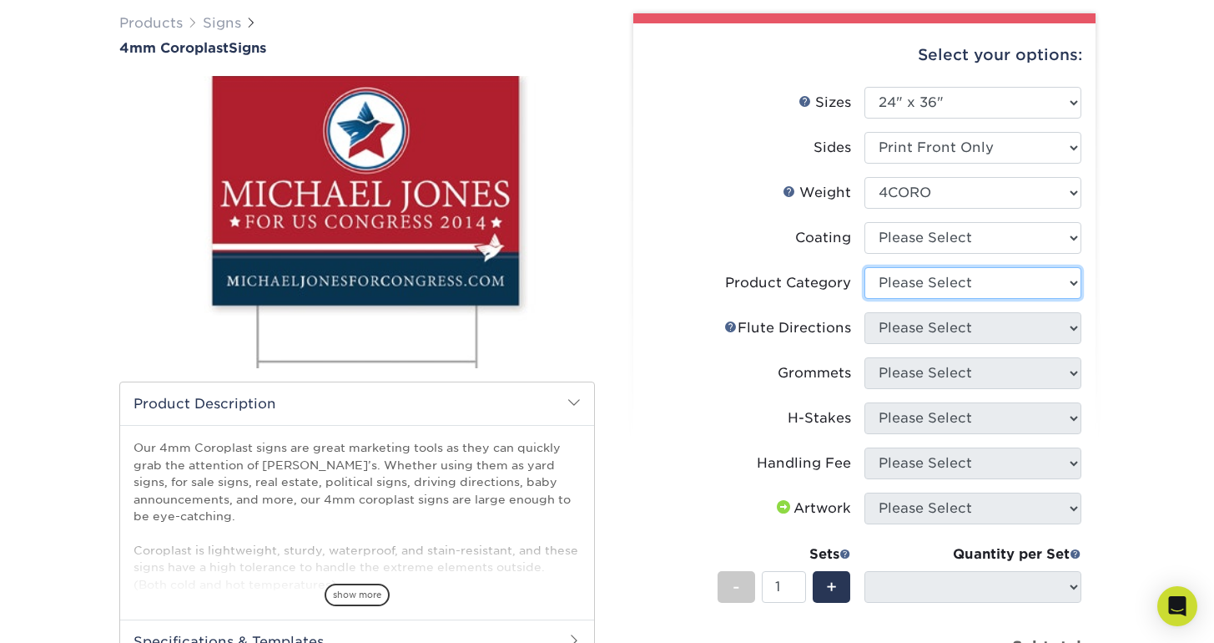
select select "b3582ed5-6912-492c-8440-2cc51afdb8e1"
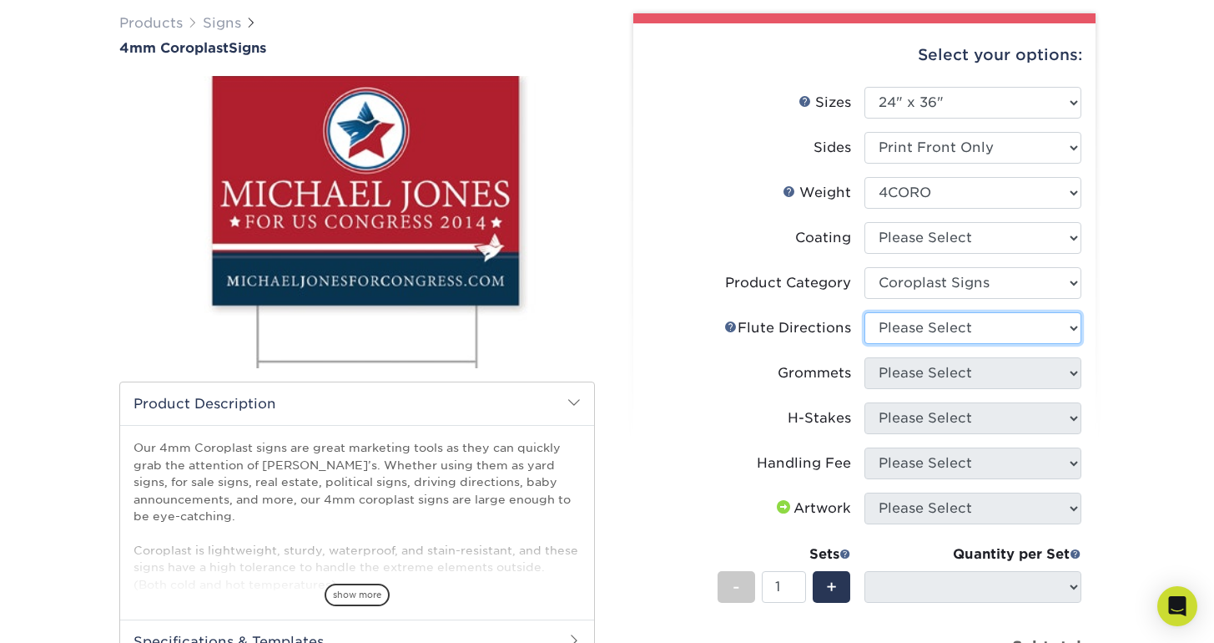
select select "b9474d6d-25b7-40b8-b284-85b7690982f8"
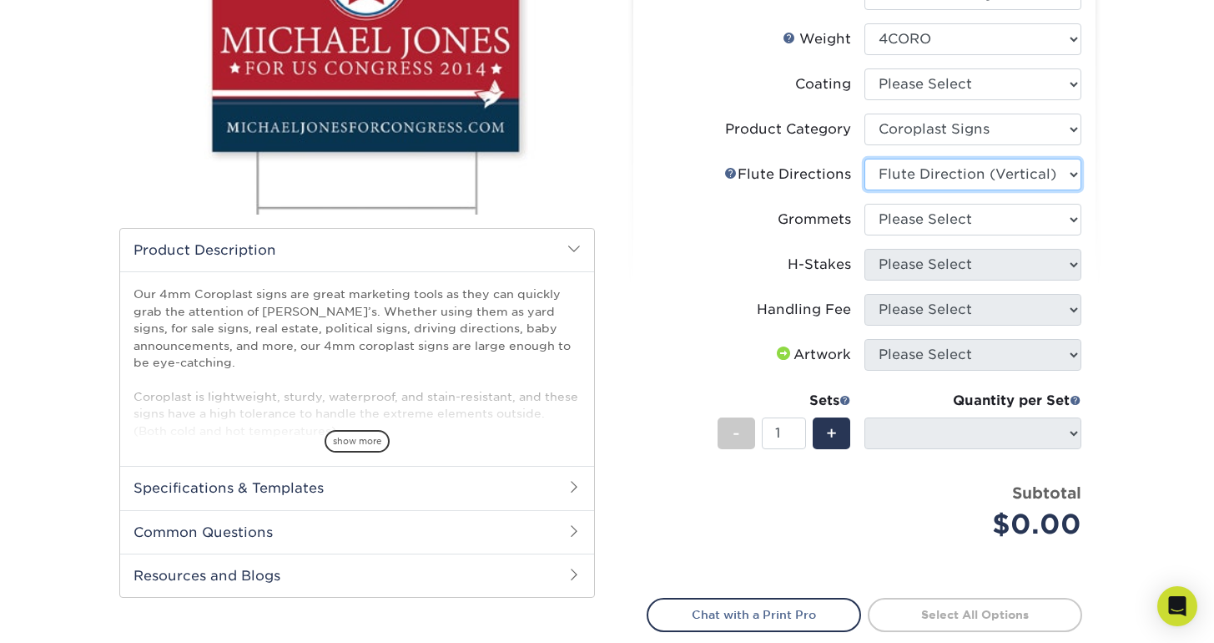
scroll to position [294, 0]
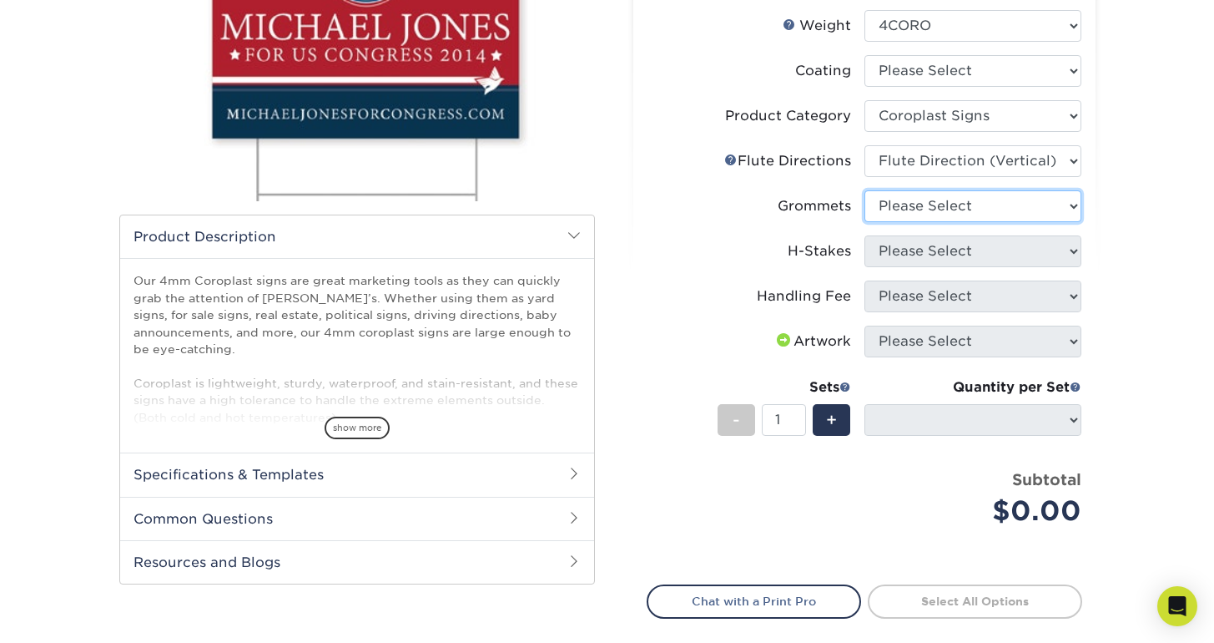
select select "90d329df-db80-4206-b821-ff9d3f363977"
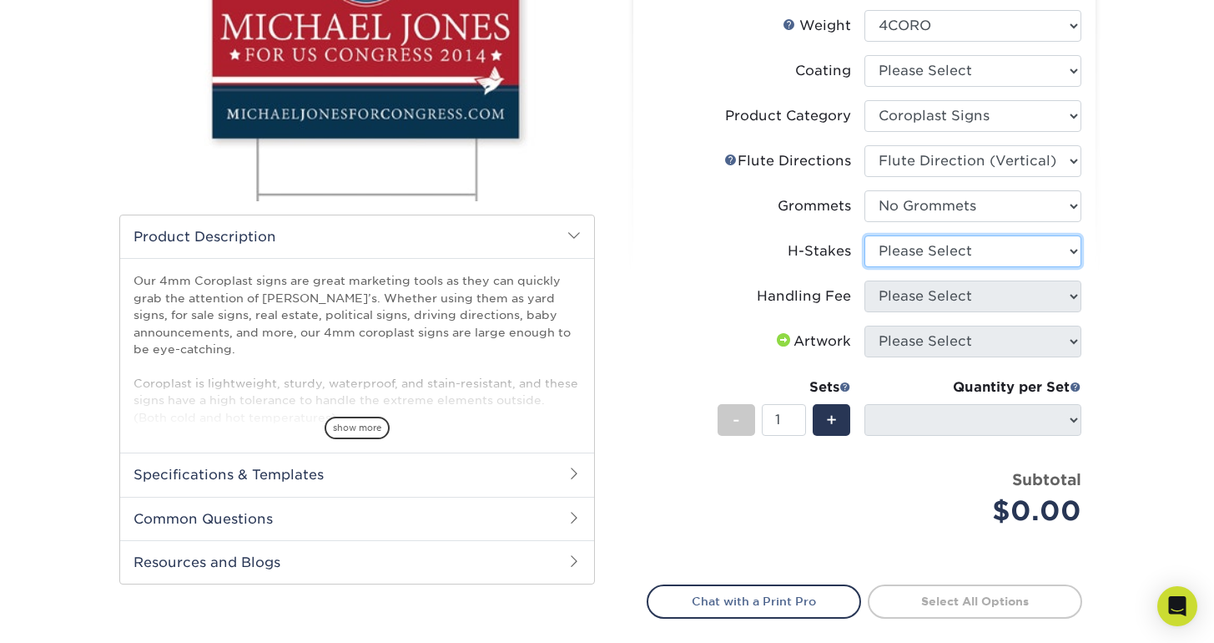
select select "aec992a9-897e-40ed-b45c-8ce74849ba63"
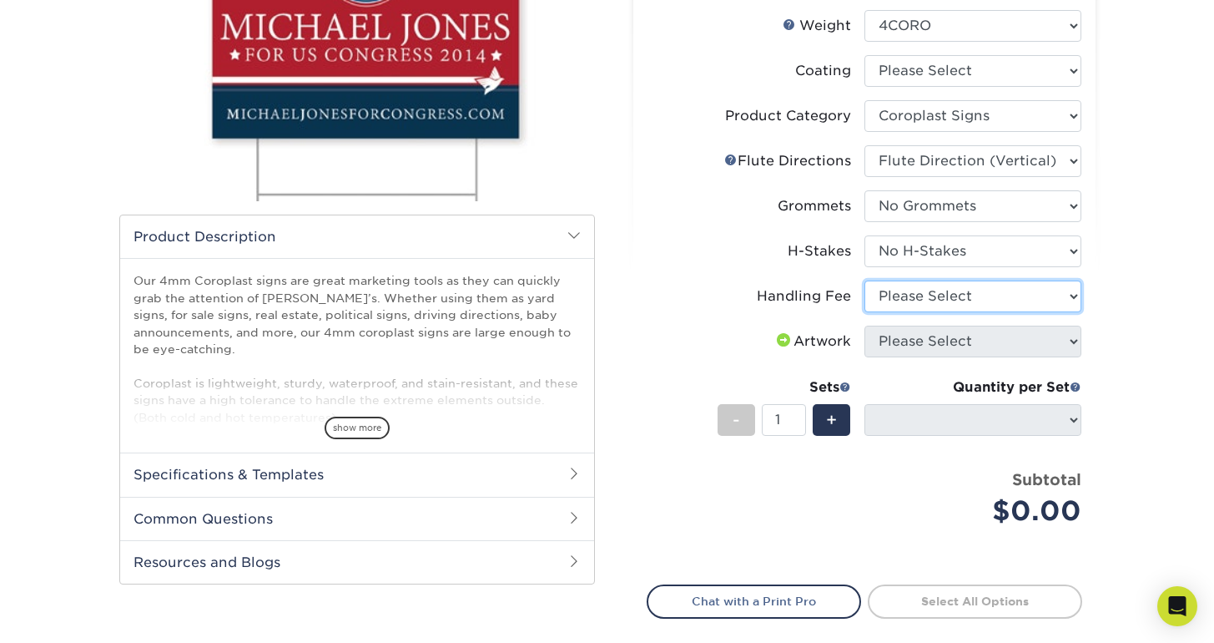
select select "ab74c079-444c-4260-ae6a-e09bdee8073c"
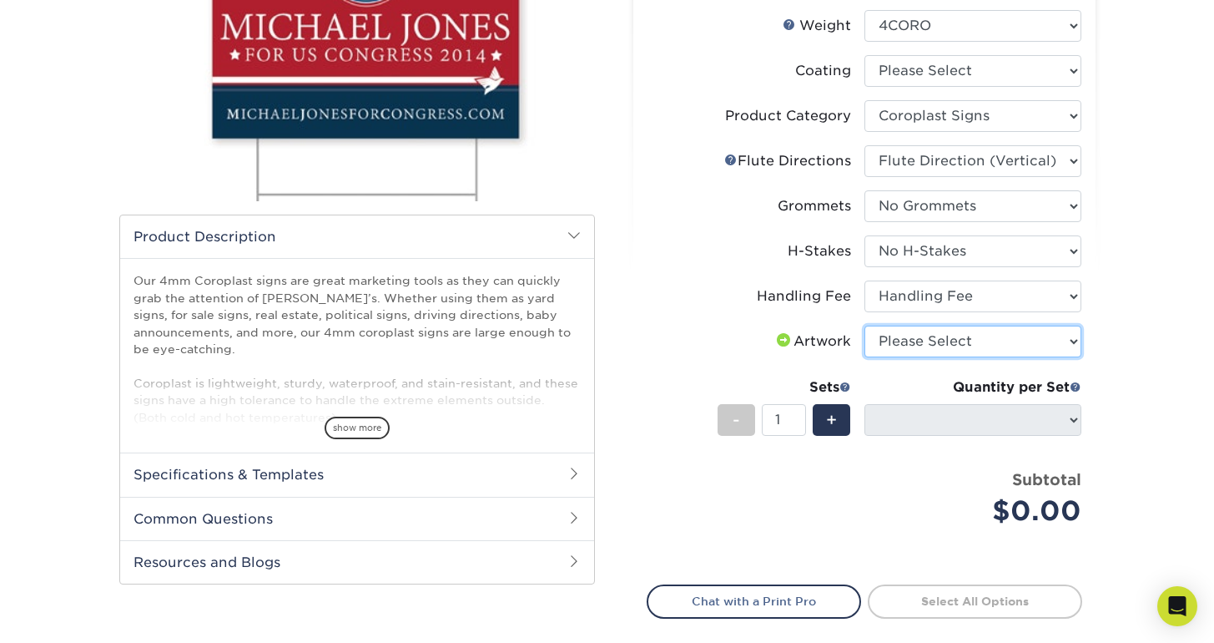
select select "upload"
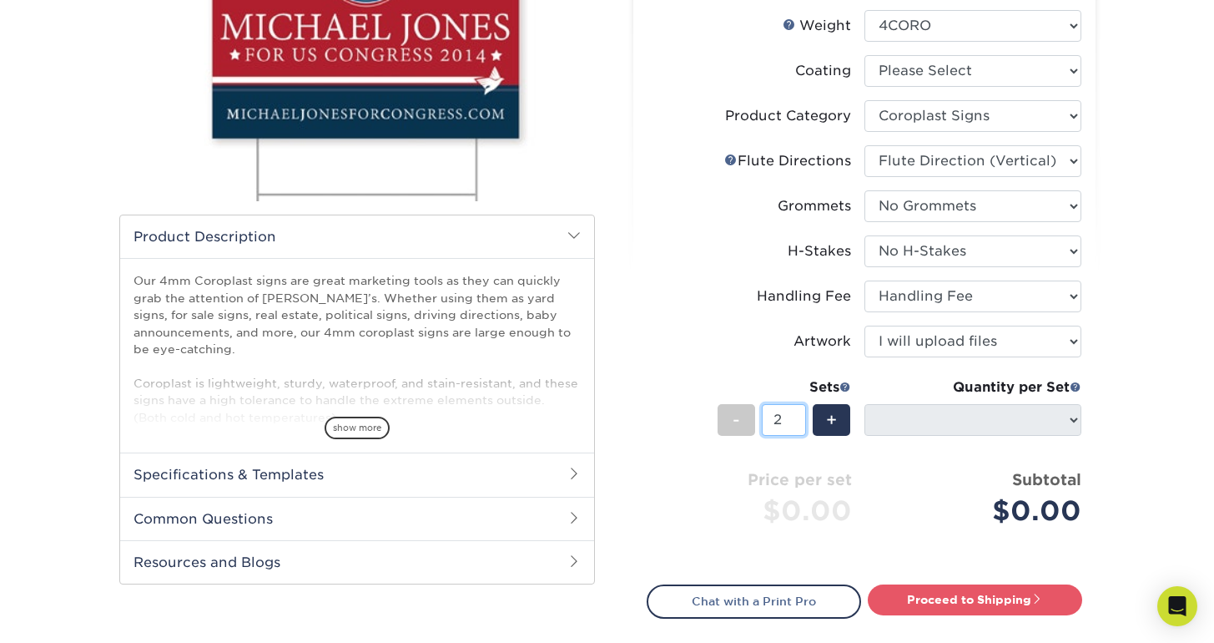
click at [799, 416] on input "2" at bounding box center [784, 420] width 44 height 32
click at [799, 416] on input "3" at bounding box center [784, 420] width 44 height 32
type input "4"
click at [799, 416] on input "4" at bounding box center [784, 420] width 44 height 32
click at [744, 336] on label "Artwork" at bounding box center [756, 341] width 217 height 32
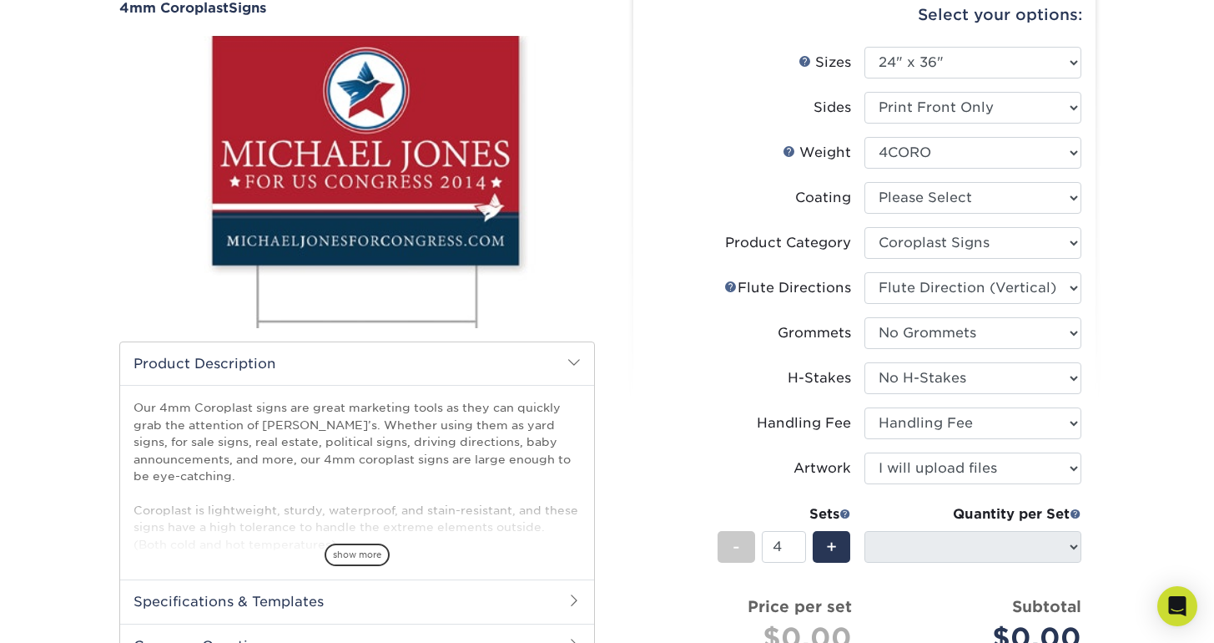
scroll to position [170, 0]
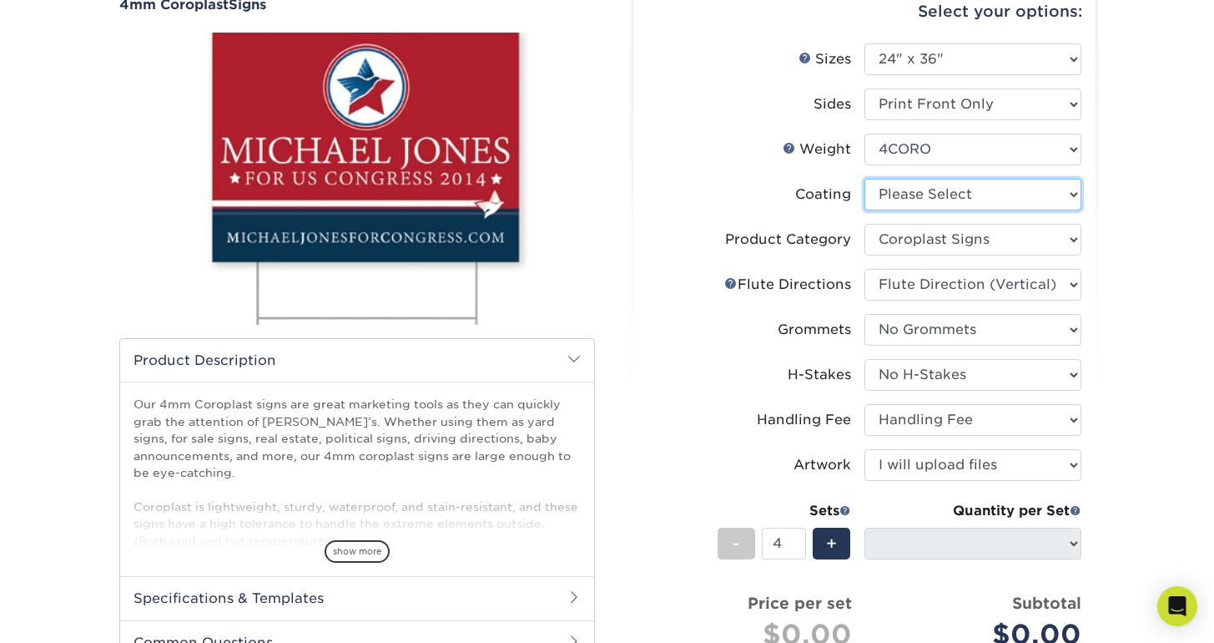
select select "3e7618de-abca-4bda-9f97-8b9129e913d8"
select select "-1"
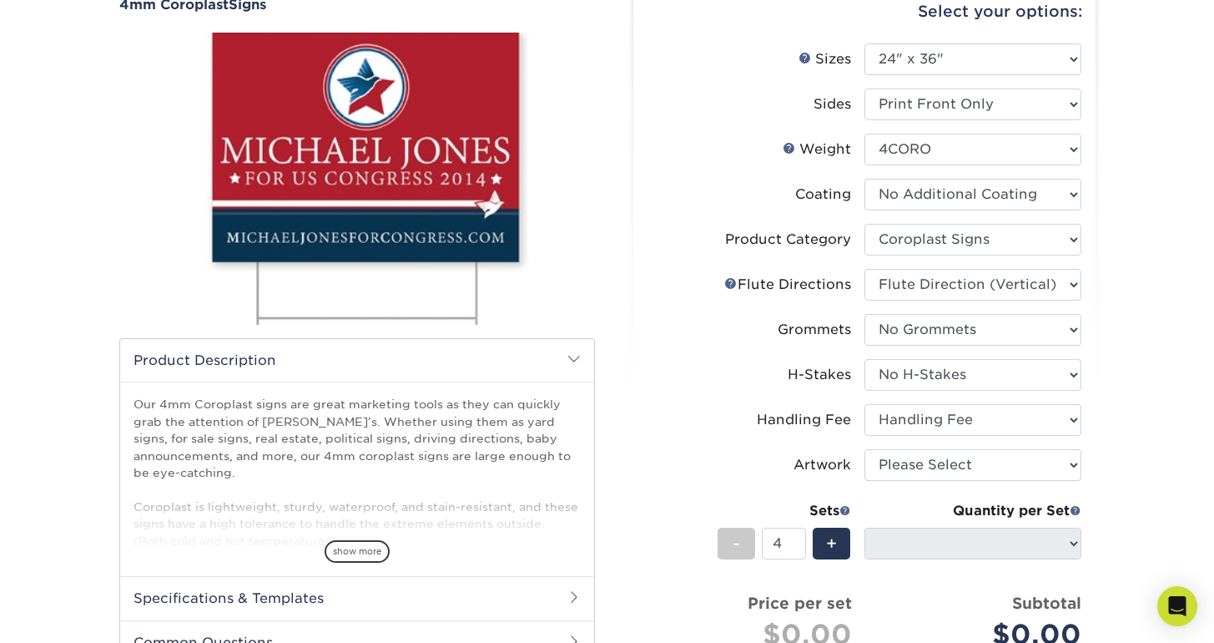
select select "-1"
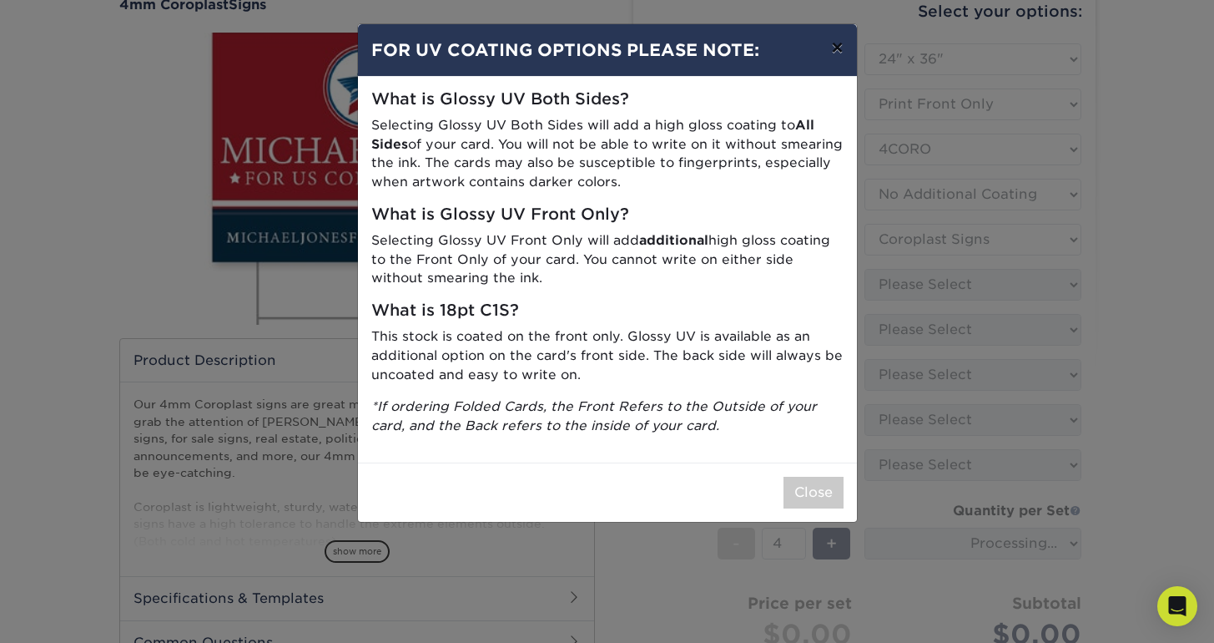
click at [833, 47] on button "×" at bounding box center [837, 47] width 38 height 47
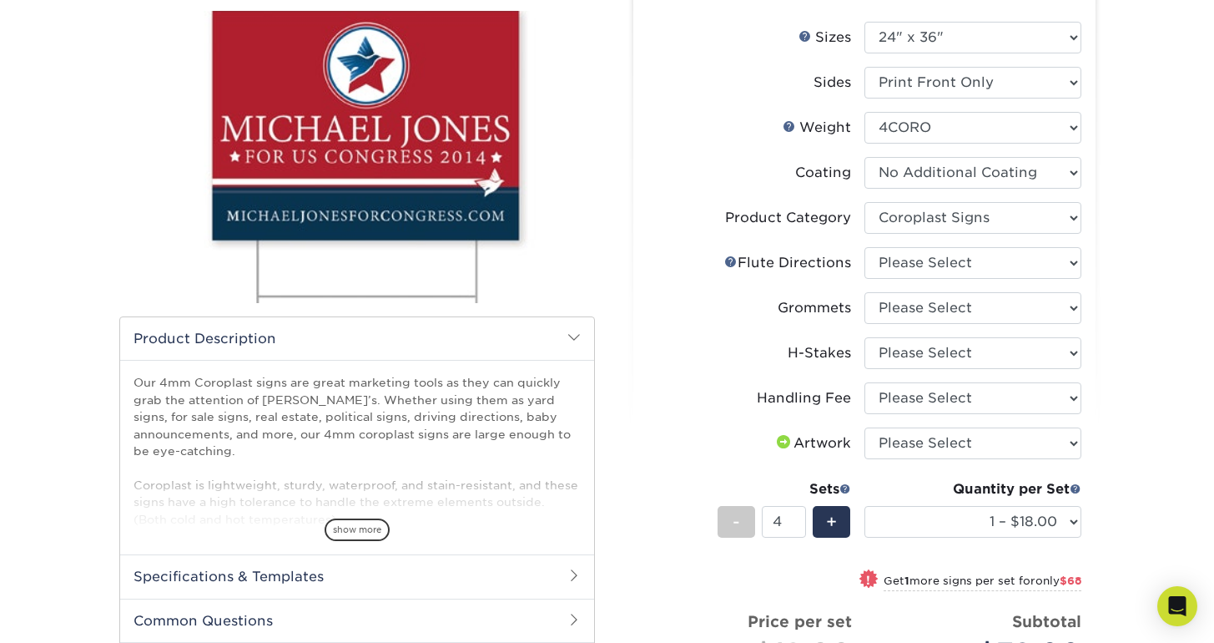
scroll to position [194, 0]
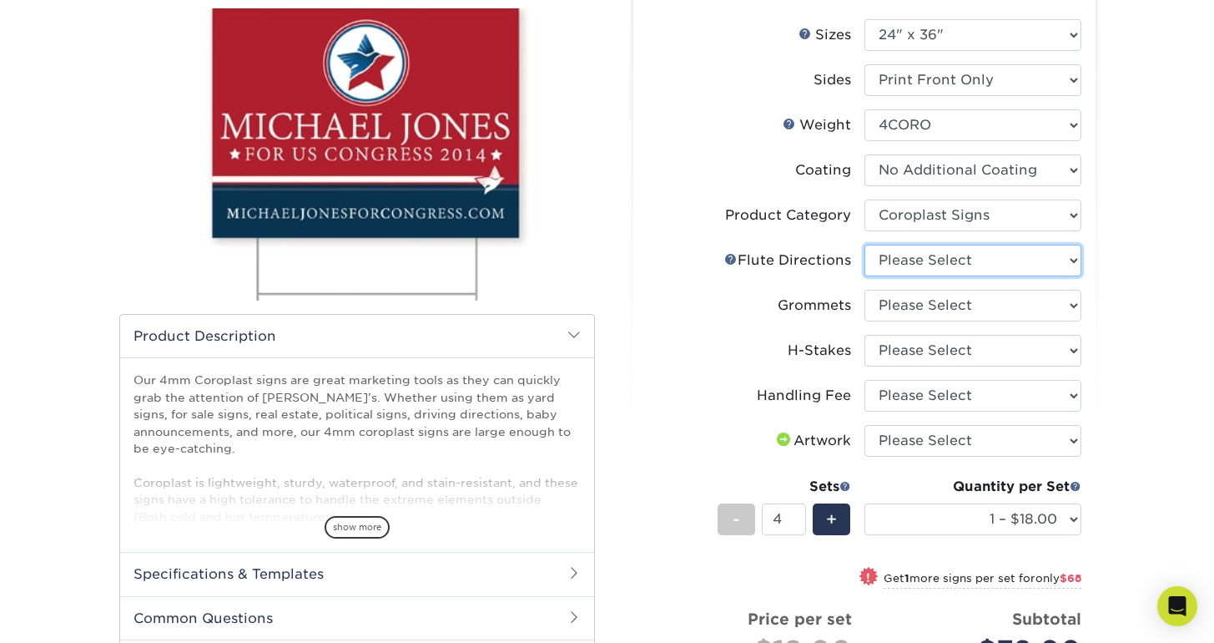
select select "b9474d6d-25b7-40b8-b284-85b7690982f8"
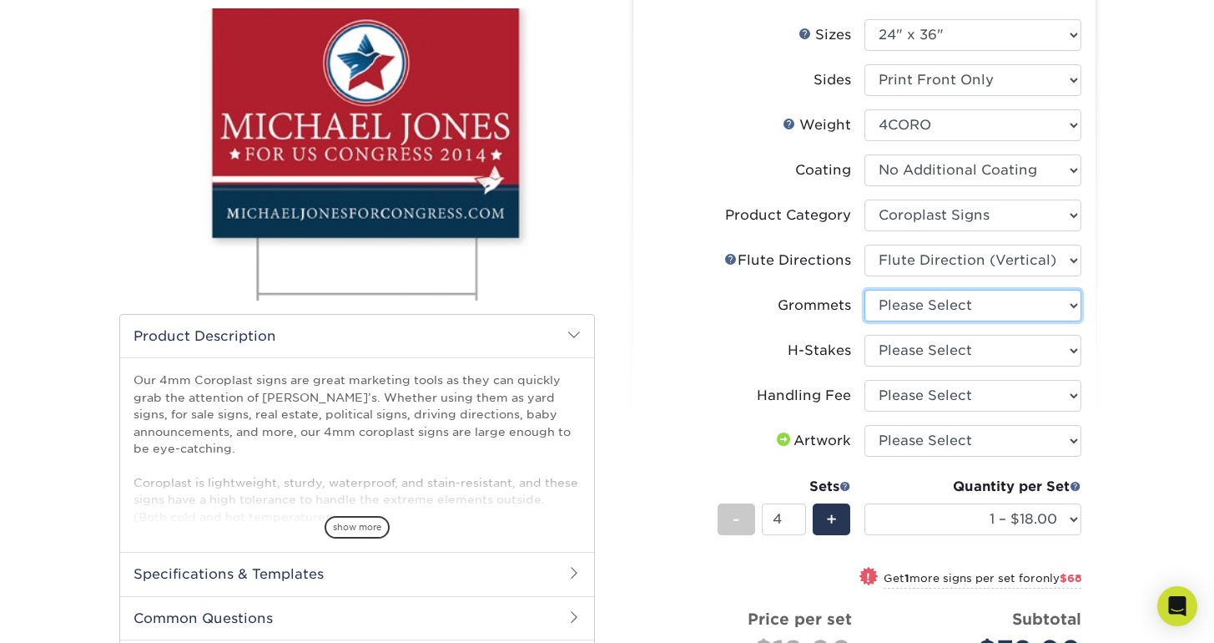
select select "90d329df-db80-4206-b821-ff9d3f363977"
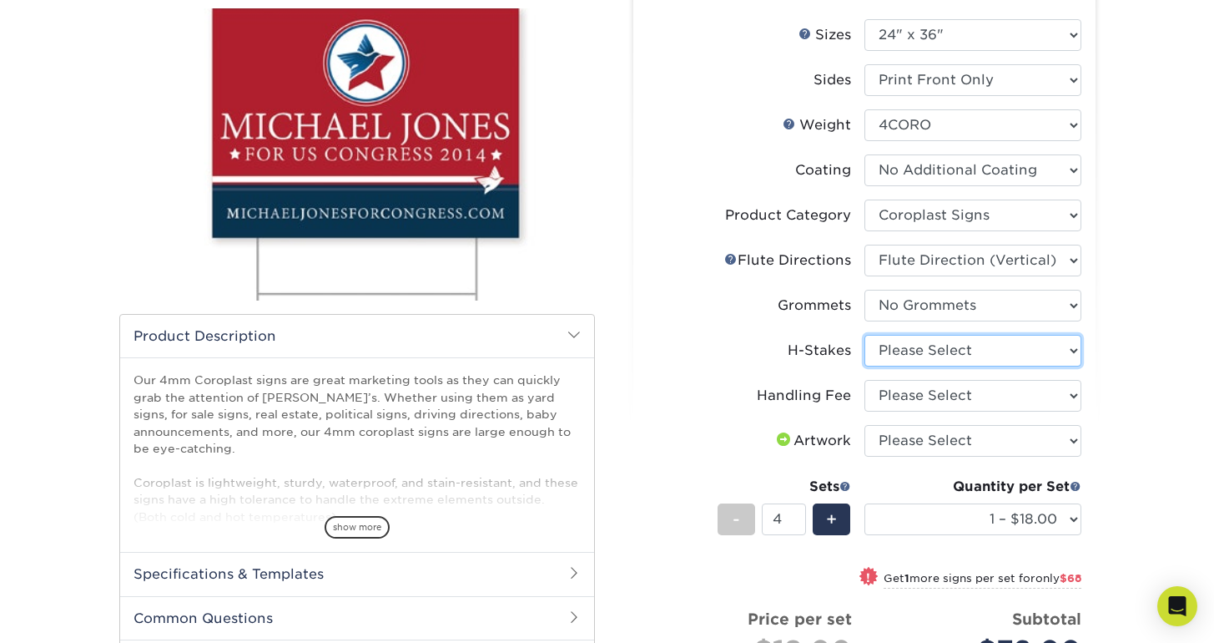
select select "aec992a9-897e-40ed-b45c-8ce74849ba63"
select select "ab74c079-444c-4260-ae6a-e09bdee8073c"
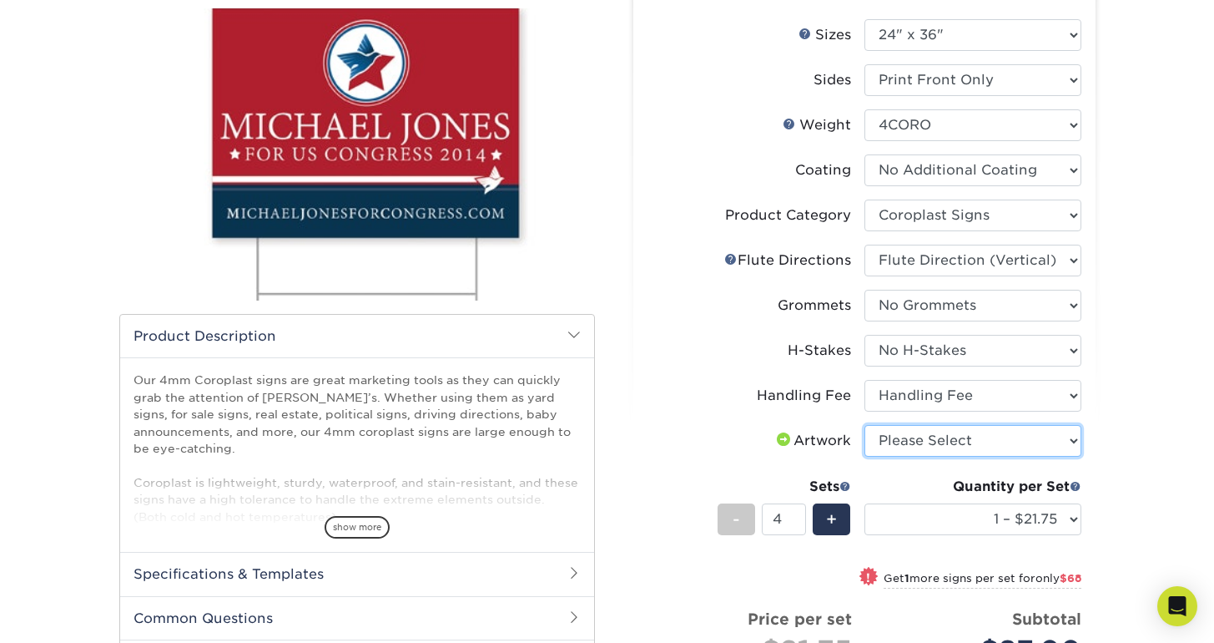
select select "upload"
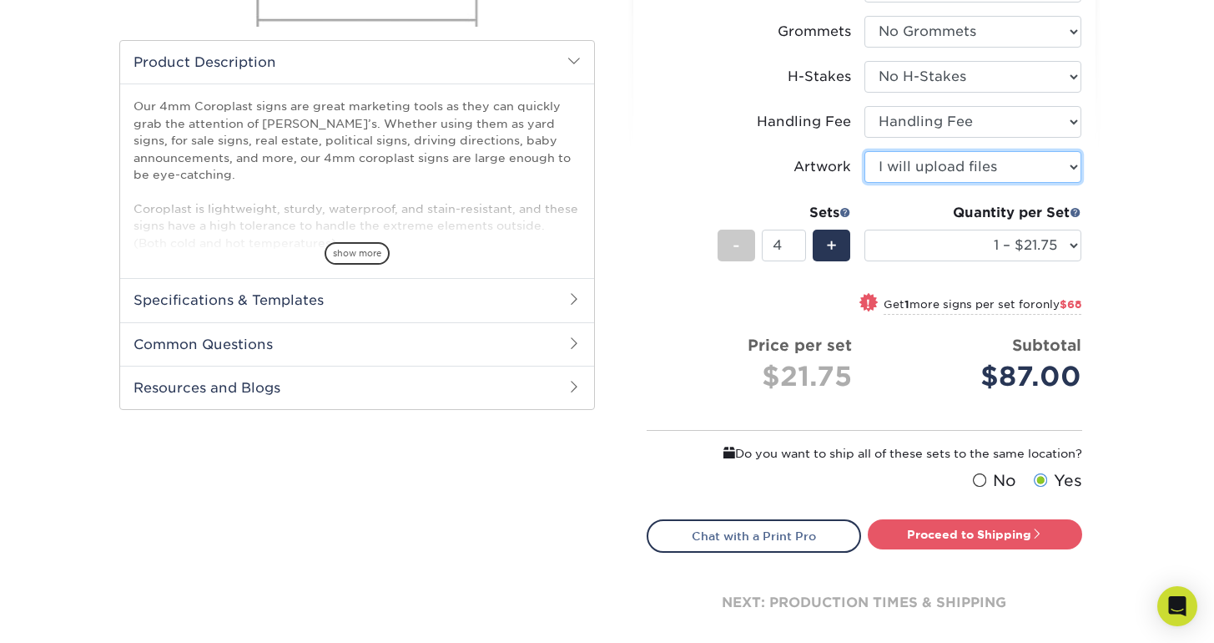
scroll to position [469, 0]
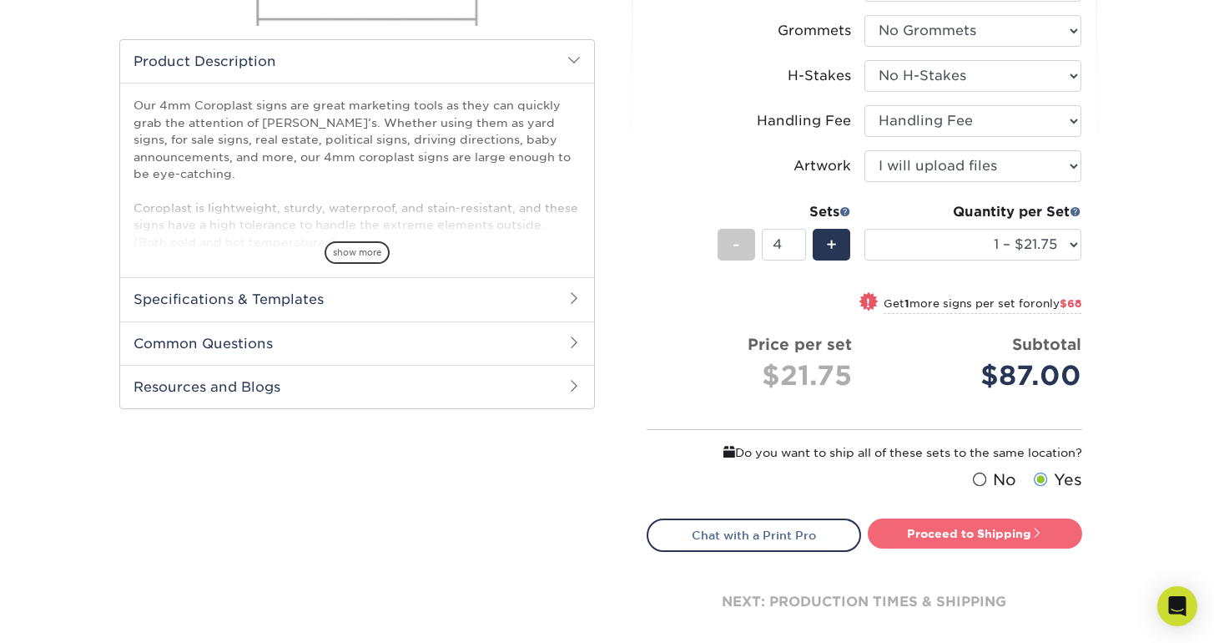
click at [973, 537] on link "Proceed to Shipping" at bounding box center [975, 533] width 214 height 30
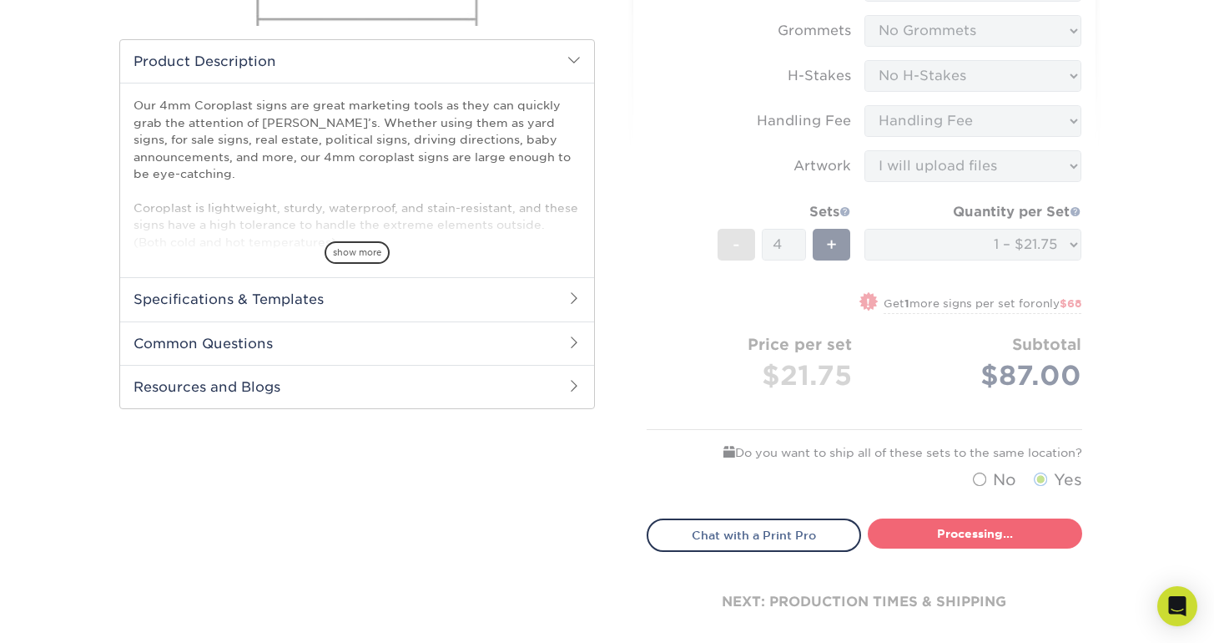
select select "044640a2-81e0-4a14-b128-5232b6ab5635"
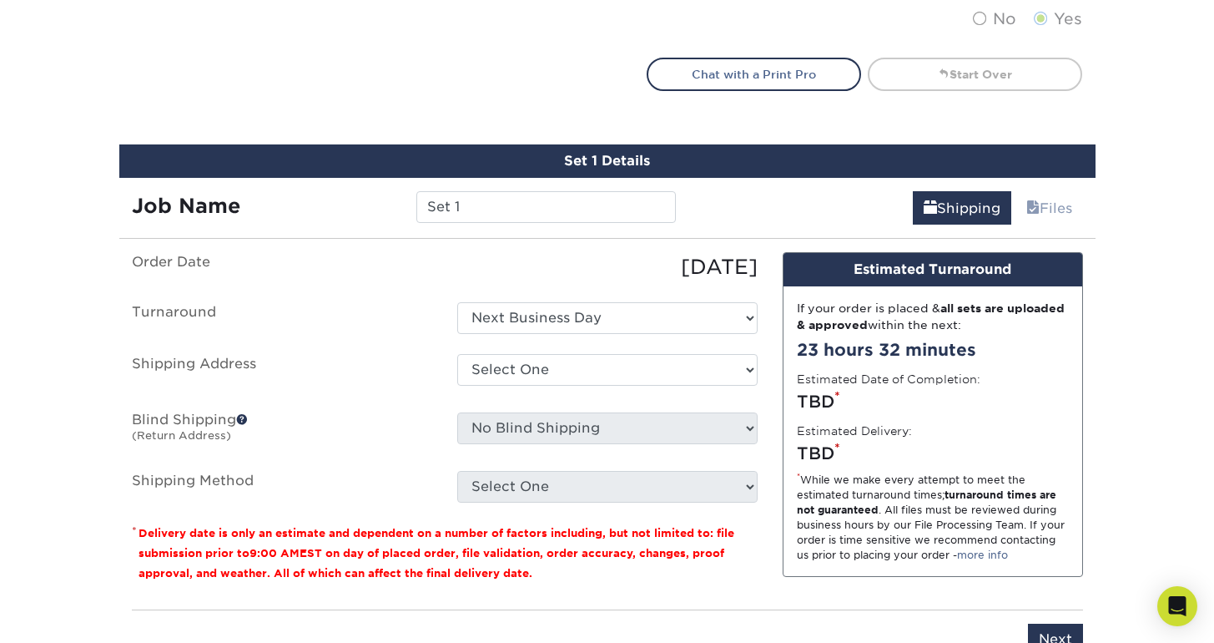
scroll to position [1030, 0]
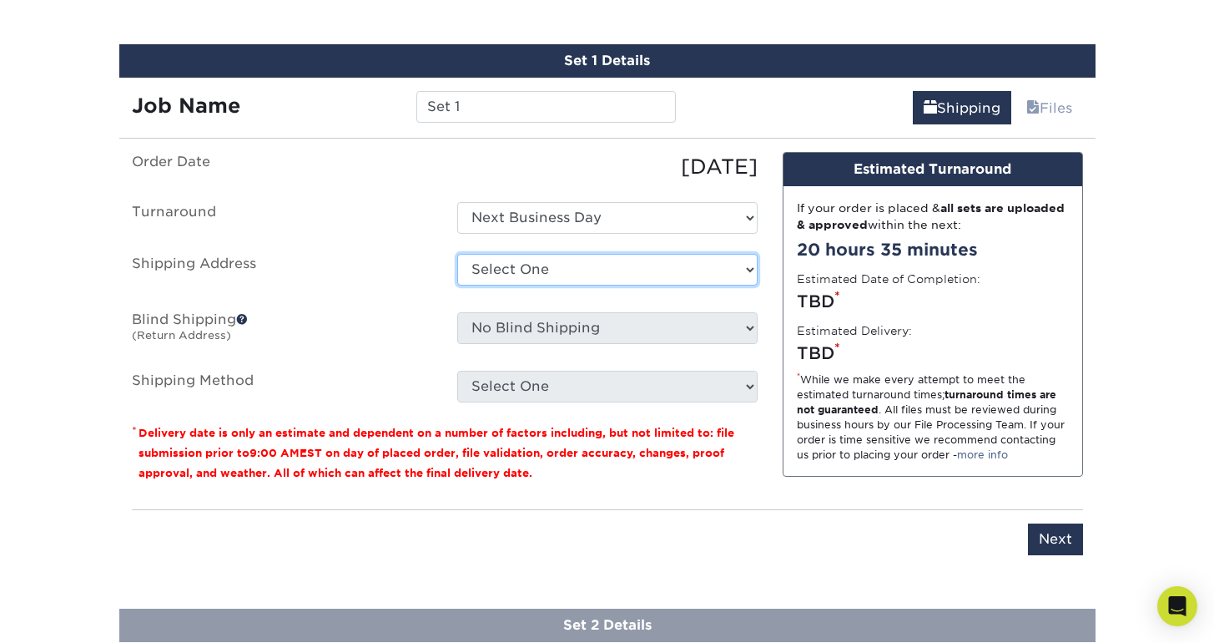
select select "newaddress"
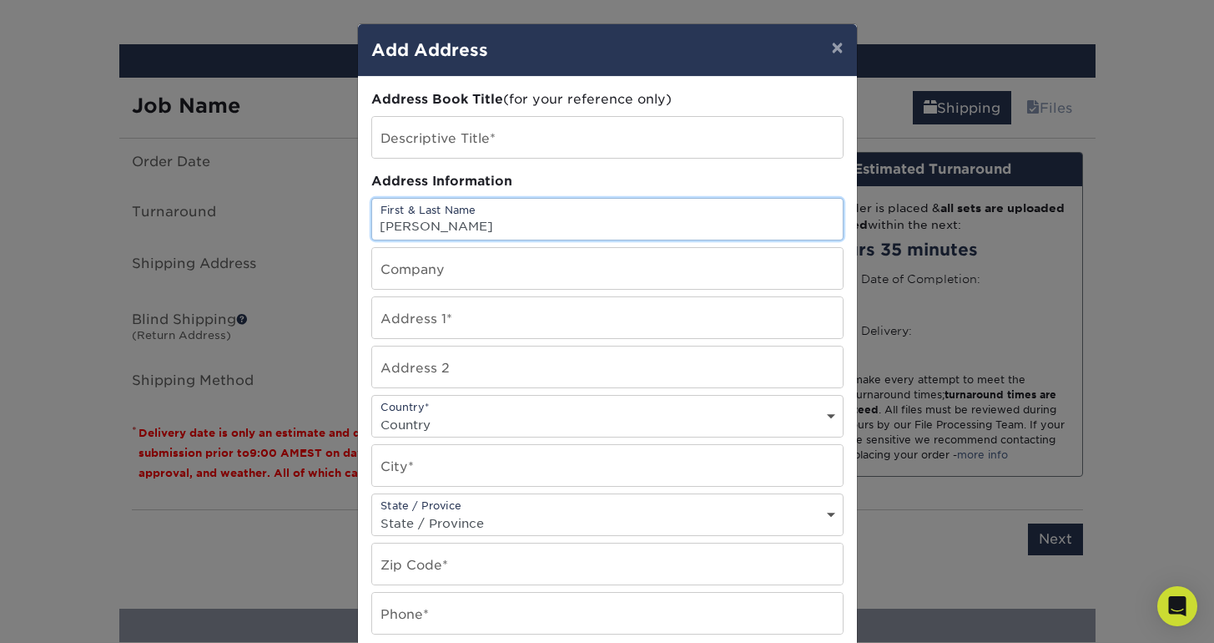
type input "[PERSON_NAME]"
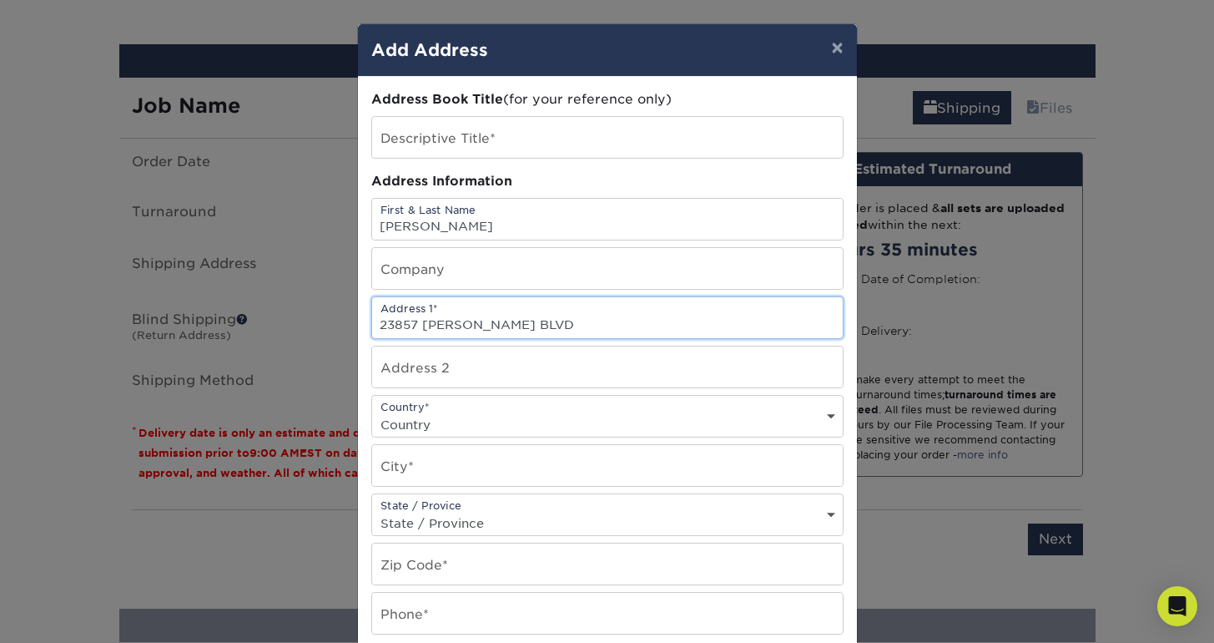
type input "23857 [PERSON_NAME] BLVD"
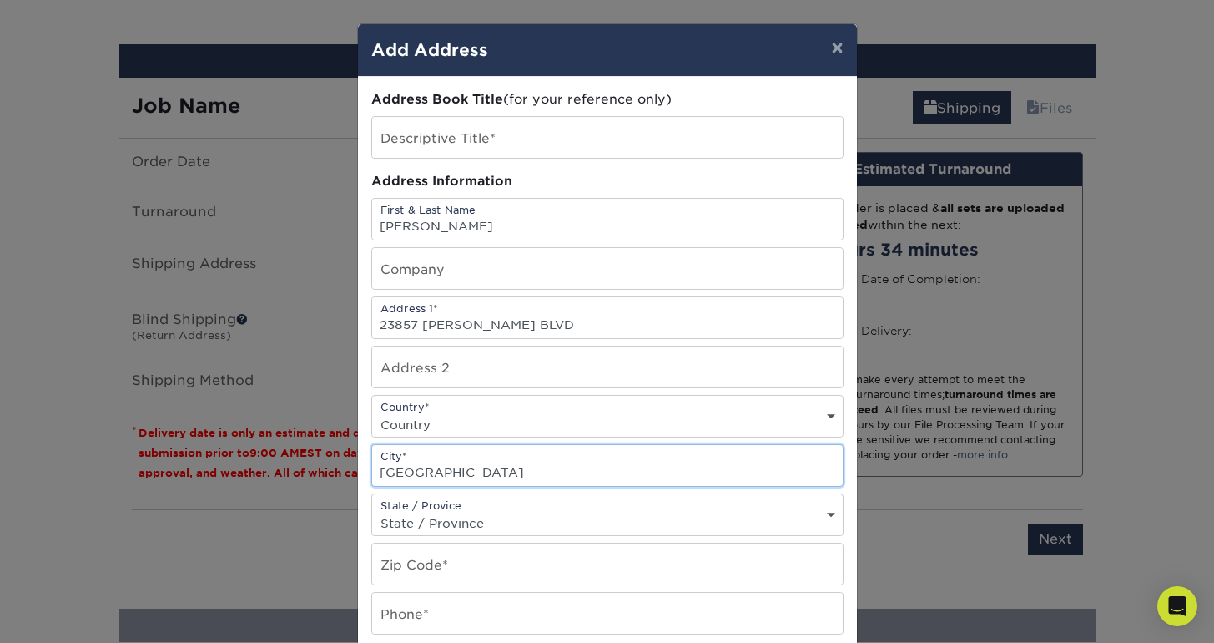
type input "[GEOGRAPHIC_DATA]"
select select "[GEOGRAPHIC_DATA]"
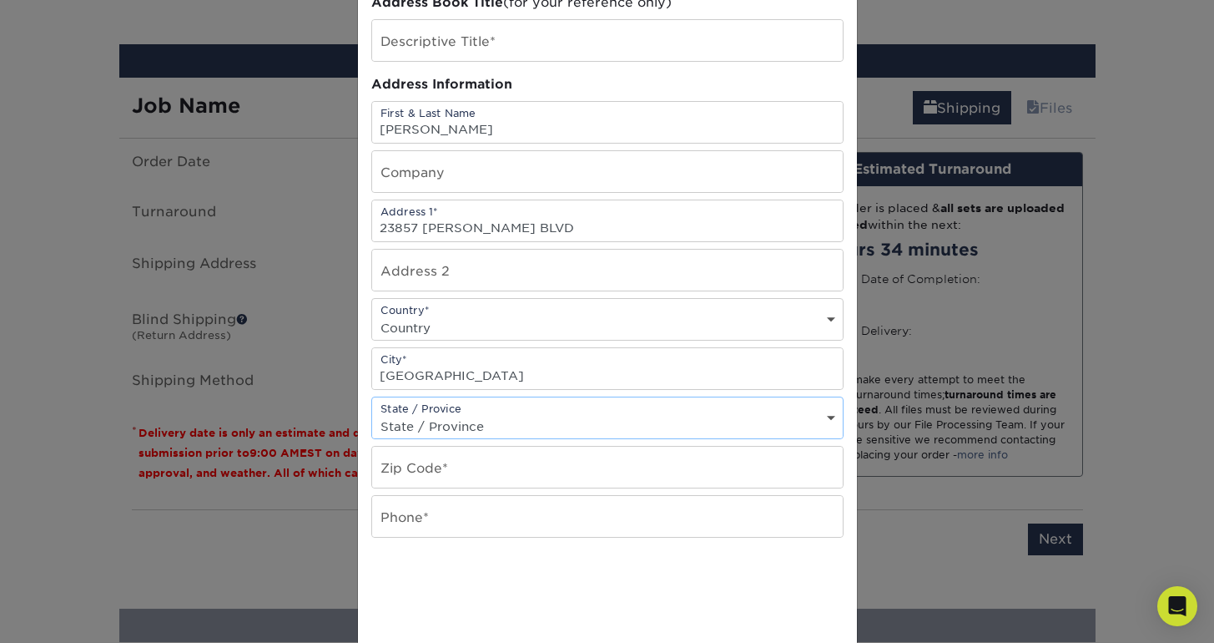
scroll to position [109, 0]
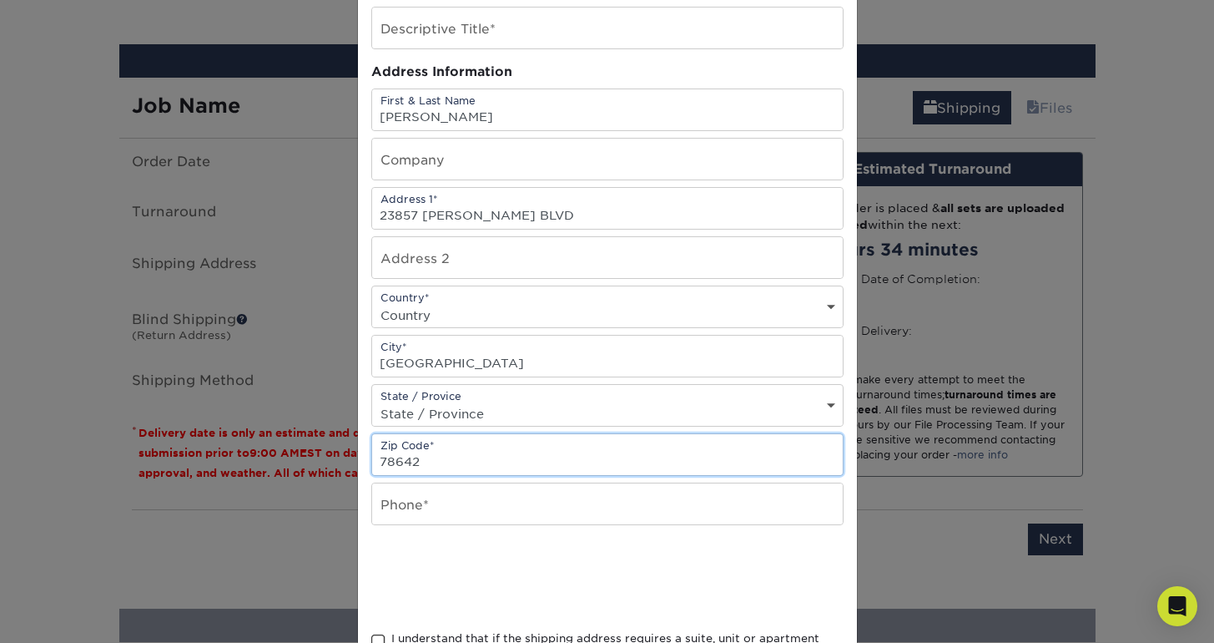
type input "78642"
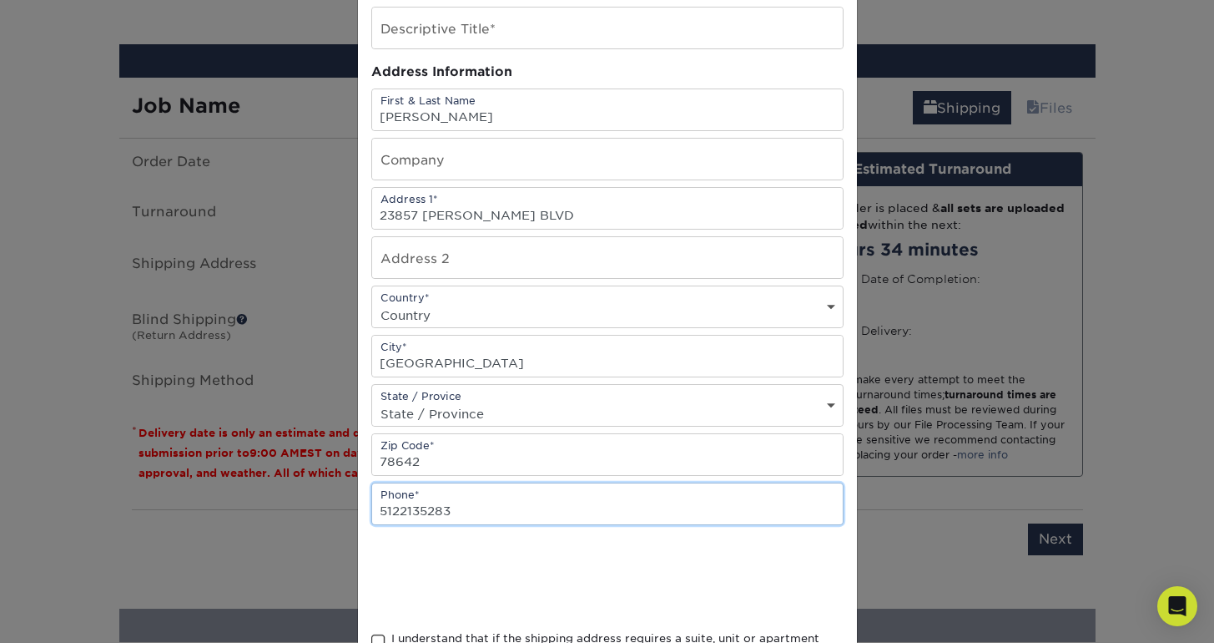
type input "5122135283"
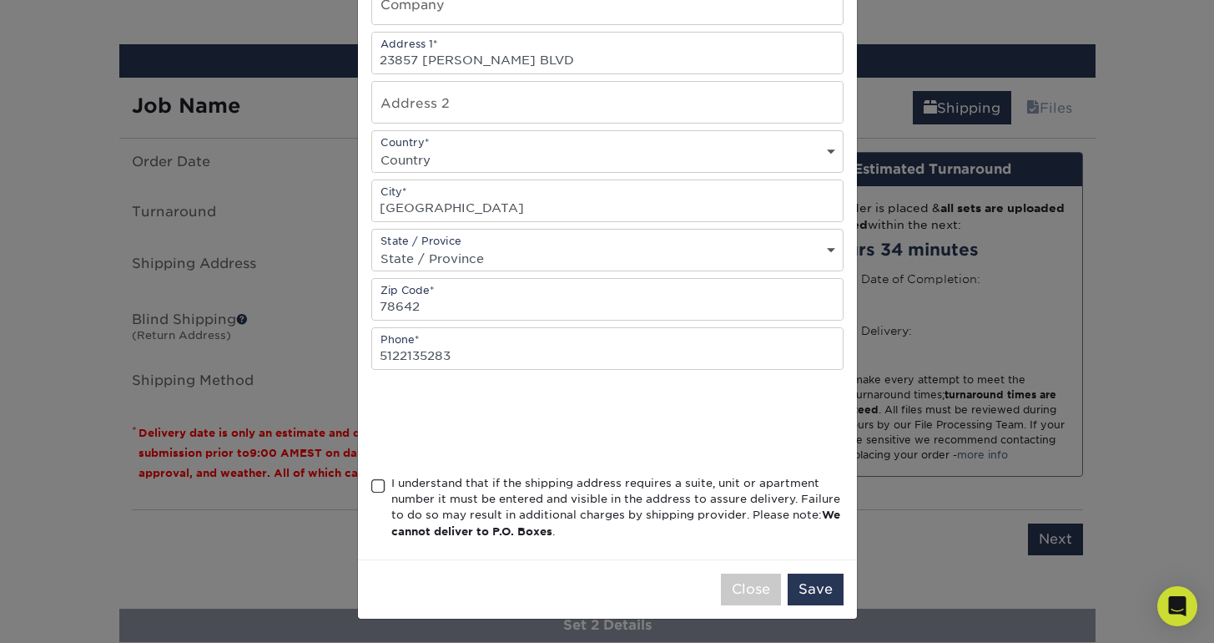
scroll to position [269, 0]
click at [383, 487] on span at bounding box center [378, 486] width 14 height 16
click at [0, 0] on input "I understand that if the shipping address requires a suite, unit or apartment n…" at bounding box center [0, 0] width 0 height 0
click at [819, 589] on button "Save" at bounding box center [816, 589] width 56 height 32
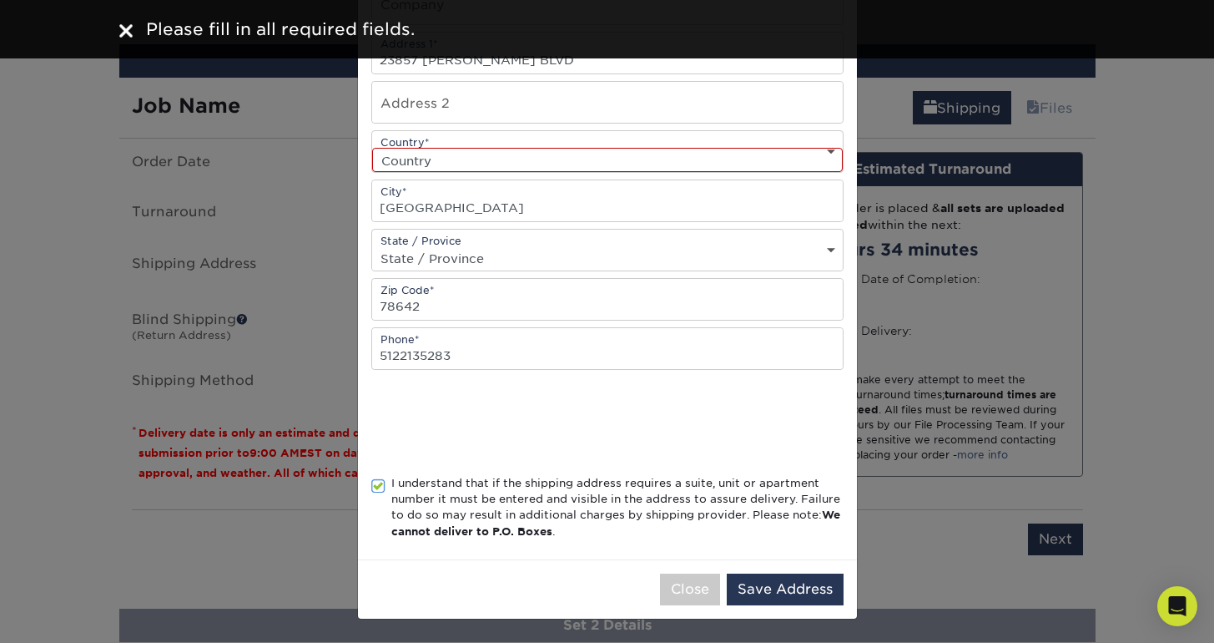
click at [497, 142] on div "Country* Country [GEOGRAPHIC_DATA] [GEOGRAPHIC_DATA] --------------------------…" at bounding box center [607, 151] width 472 height 43
select select "US"
click at [815, 599] on button "Save Address" at bounding box center [785, 589] width 117 height 32
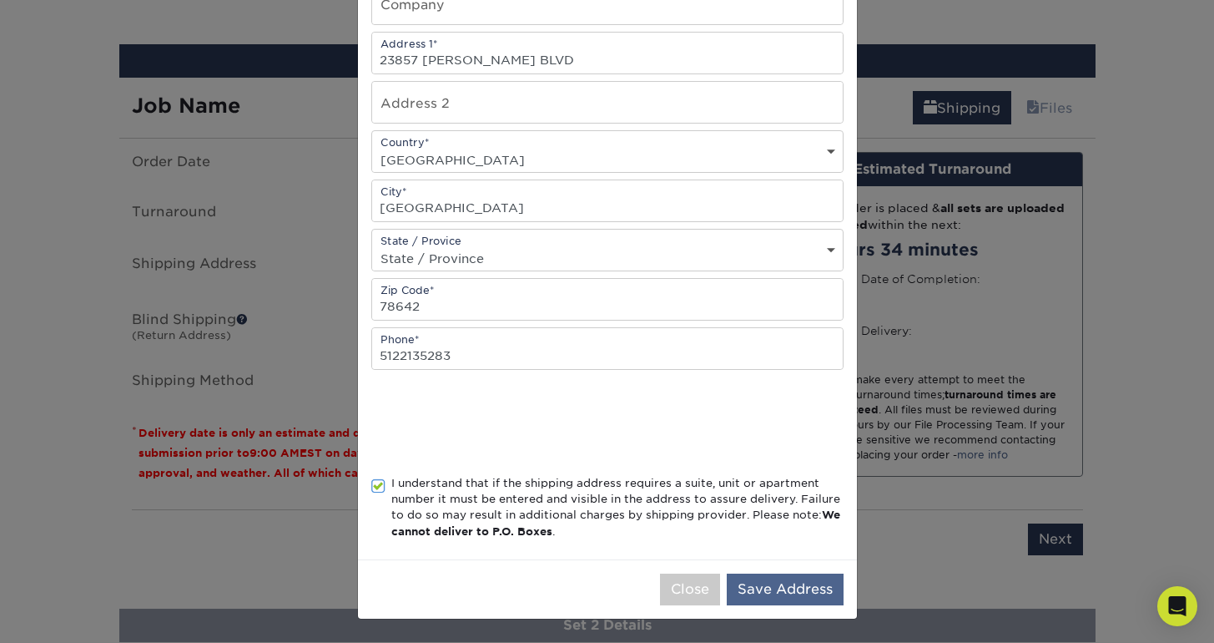
click at [802, 588] on button "Save Address" at bounding box center [785, 589] width 117 height 32
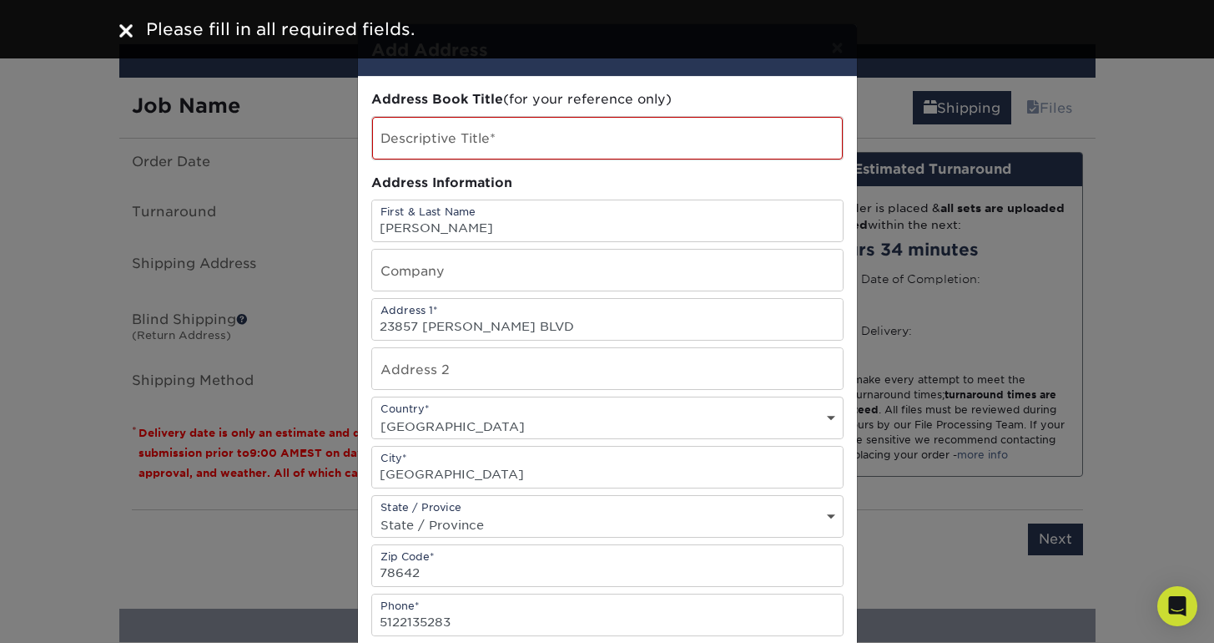
scroll to position [0, 0]
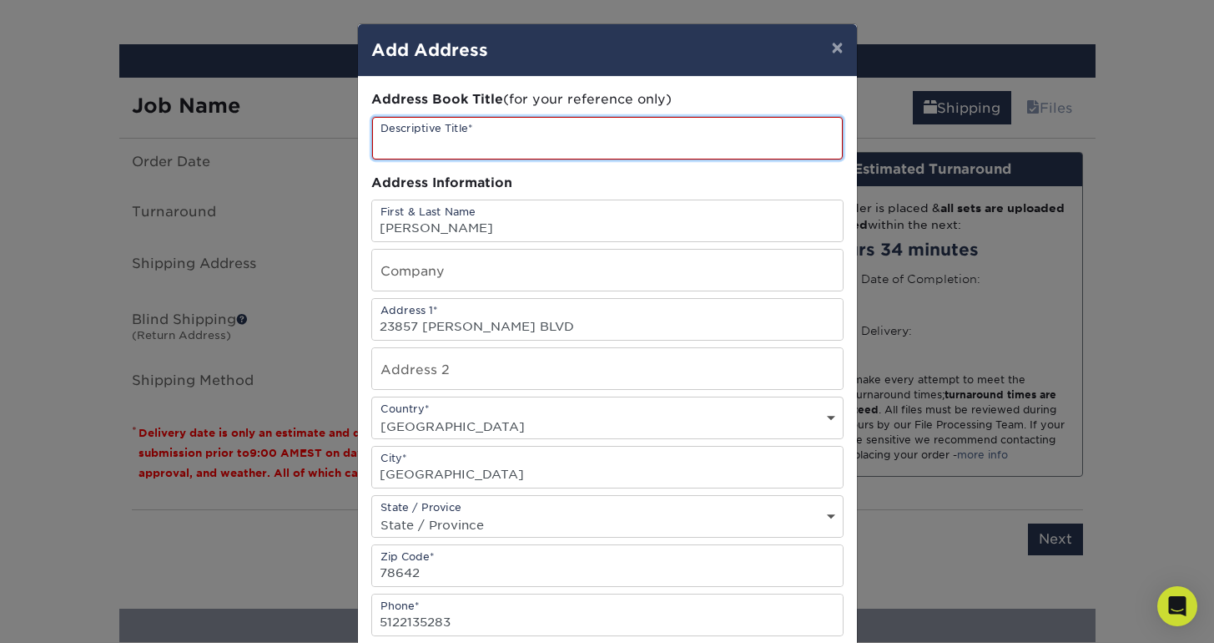
click at [480, 139] on input "text" at bounding box center [607, 138] width 471 height 43
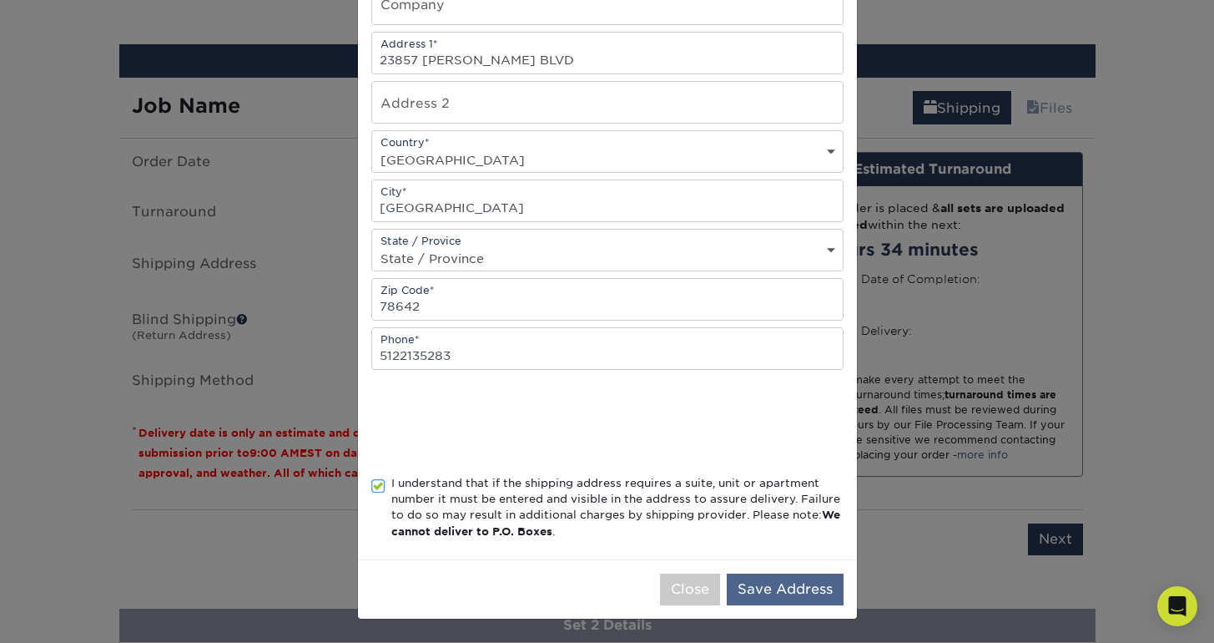
scroll to position [270, 0]
type input "A-Frame Signs"
click at [804, 590] on button "Save Address" at bounding box center [785, 589] width 117 height 32
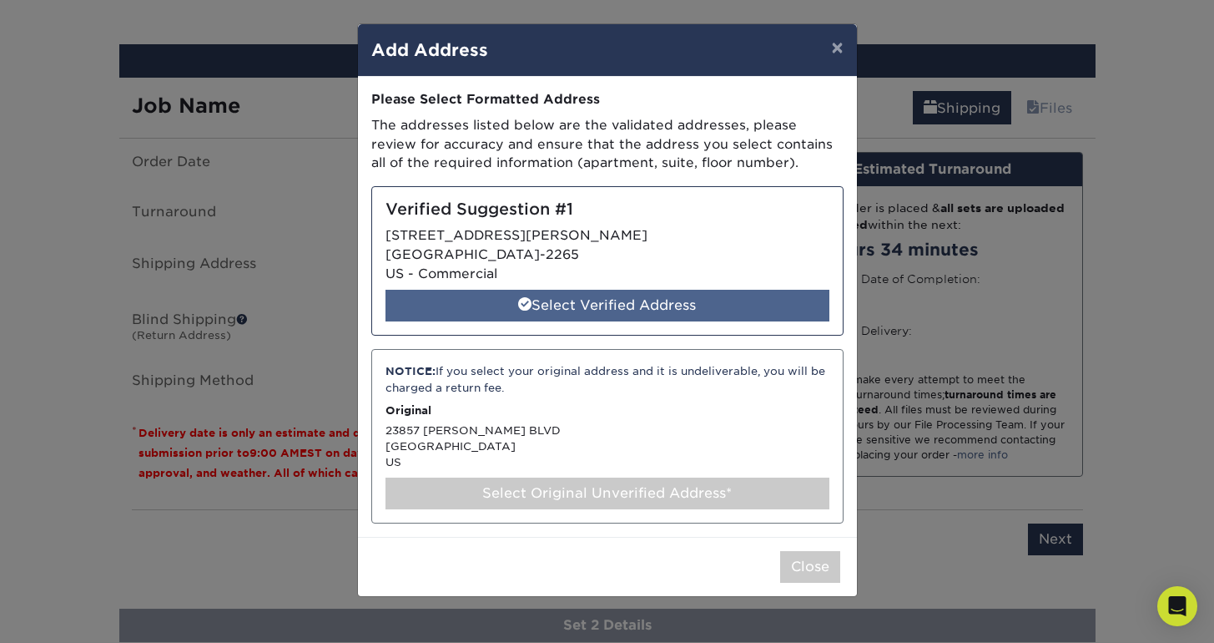
click at [644, 298] on div "Select Verified Address" at bounding box center [608, 306] width 444 height 32
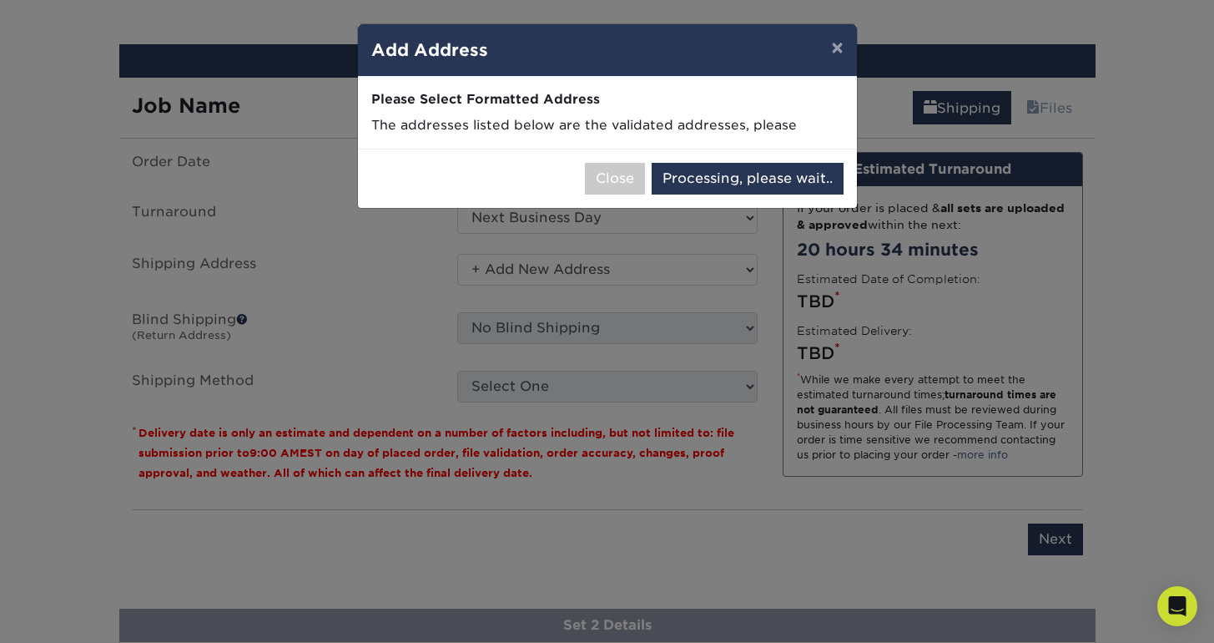
select select "286757"
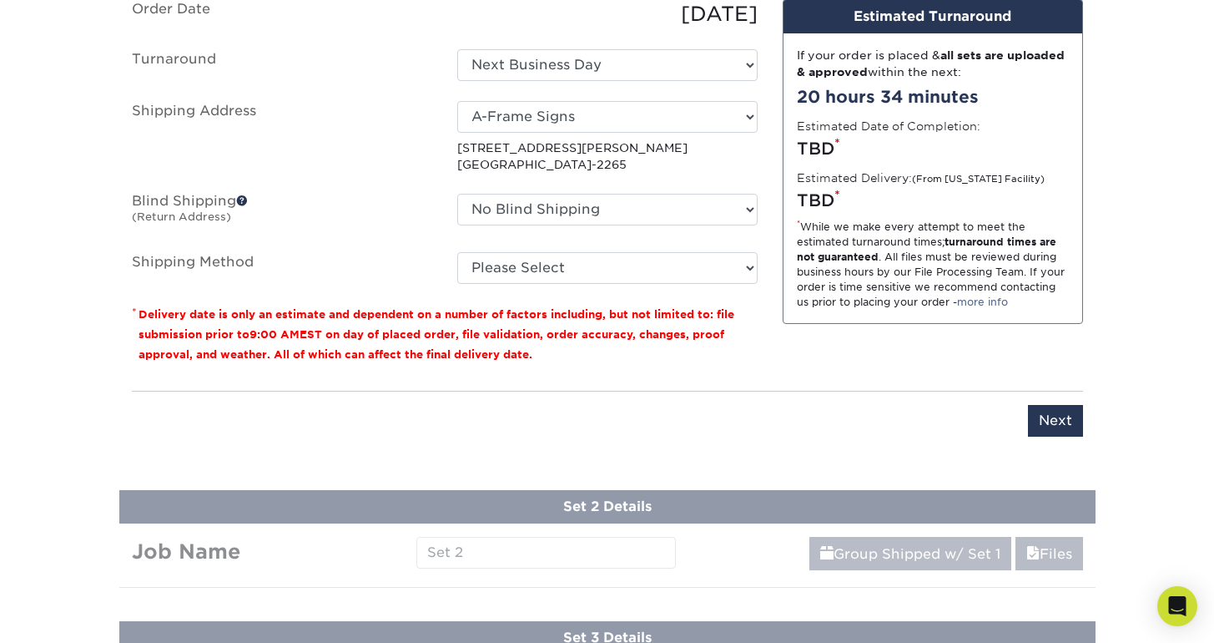
scroll to position [1183, 0]
click at [243, 199] on span at bounding box center [242, 200] width 12 height 12
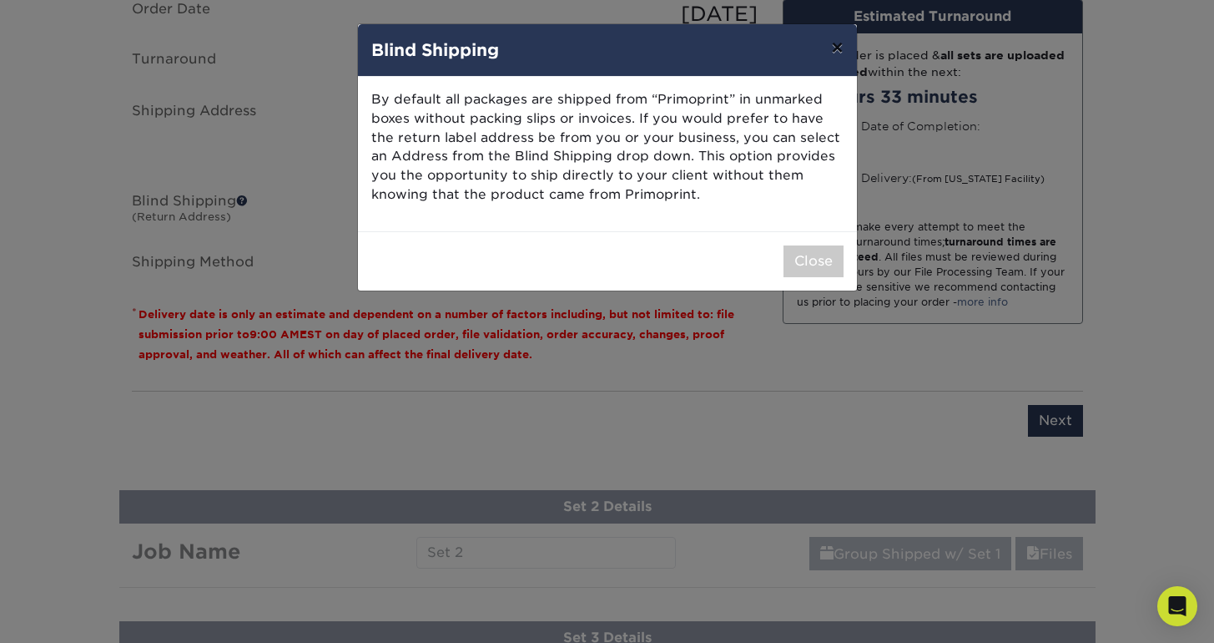
click at [833, 53] on button "×" at bounding box center [837, 47] width 38 height 47
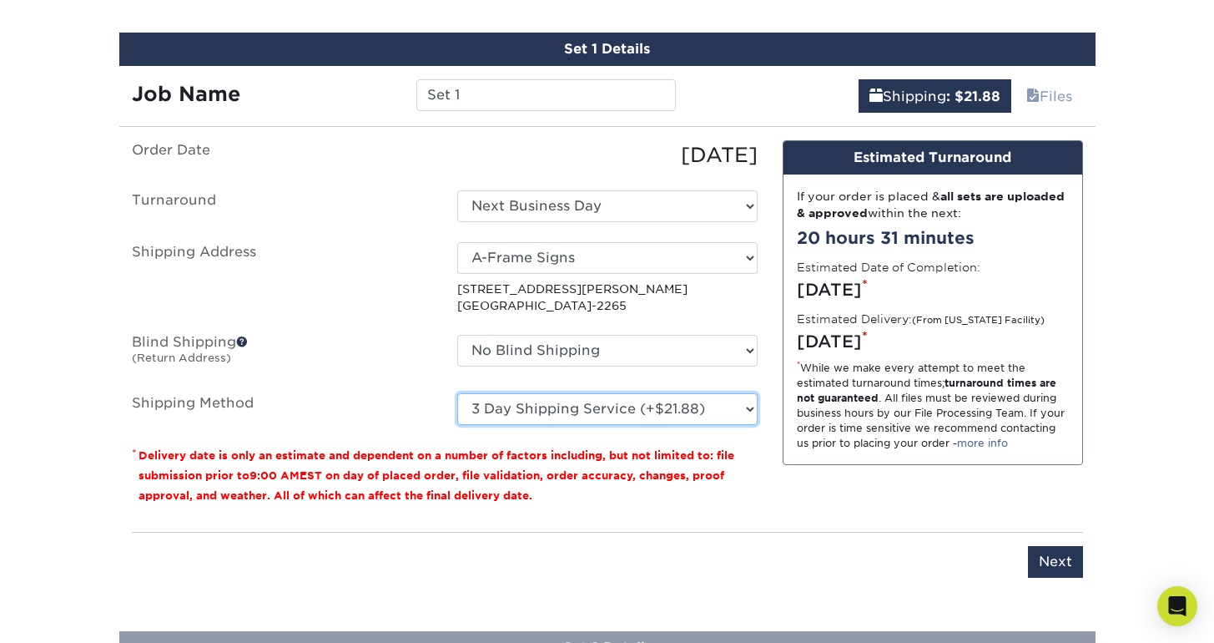
scroll to position [1047, 0]
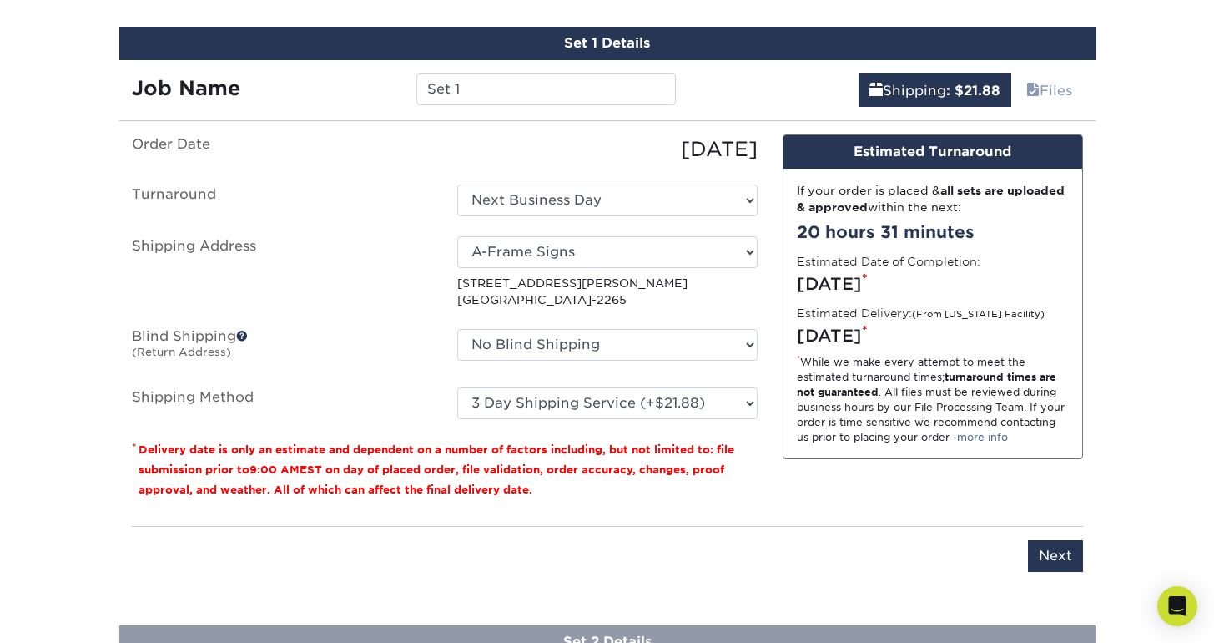
click at [583, 421] on fieldset "Order Date [DATE] [GEOGRAPHIC_DATA] Select One Next Business Day Shipping Addre…" at bounding box center [445, 286] width 626 height 305
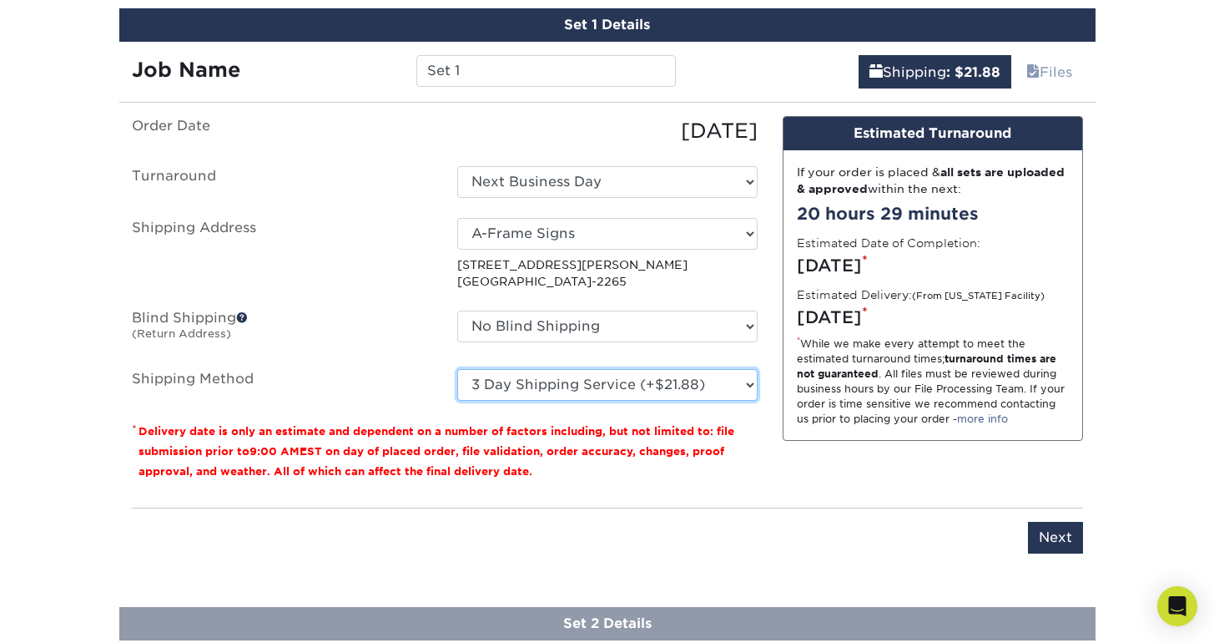
scroll to position [1066, 0]
select select "03"
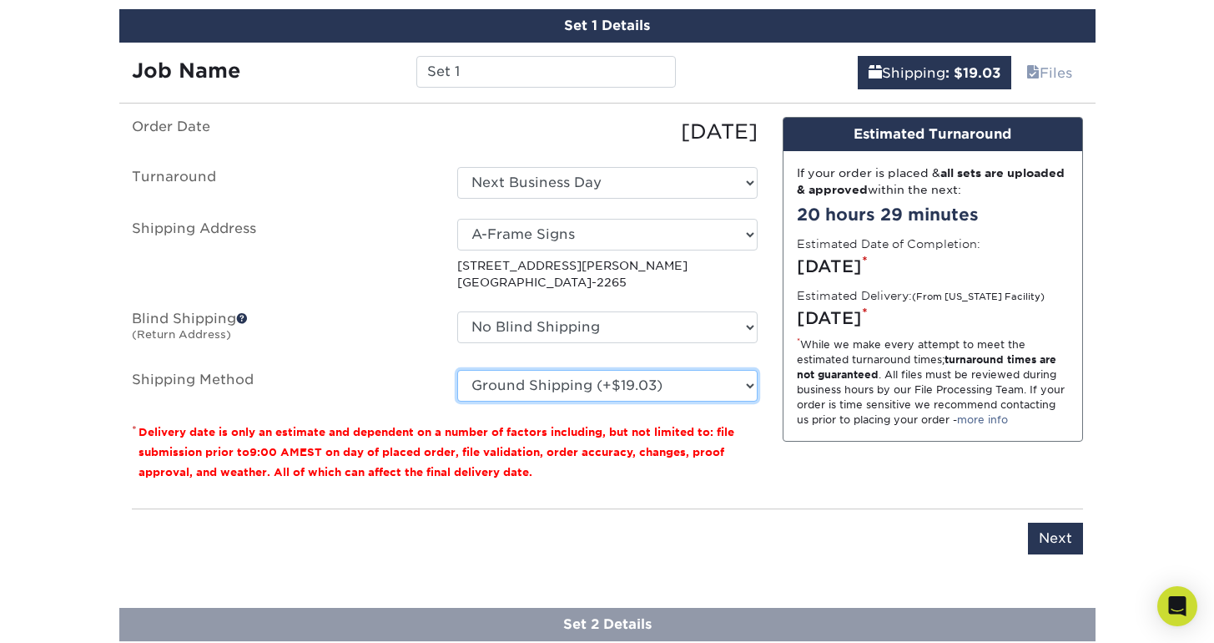
scroll to position [1067, 0]
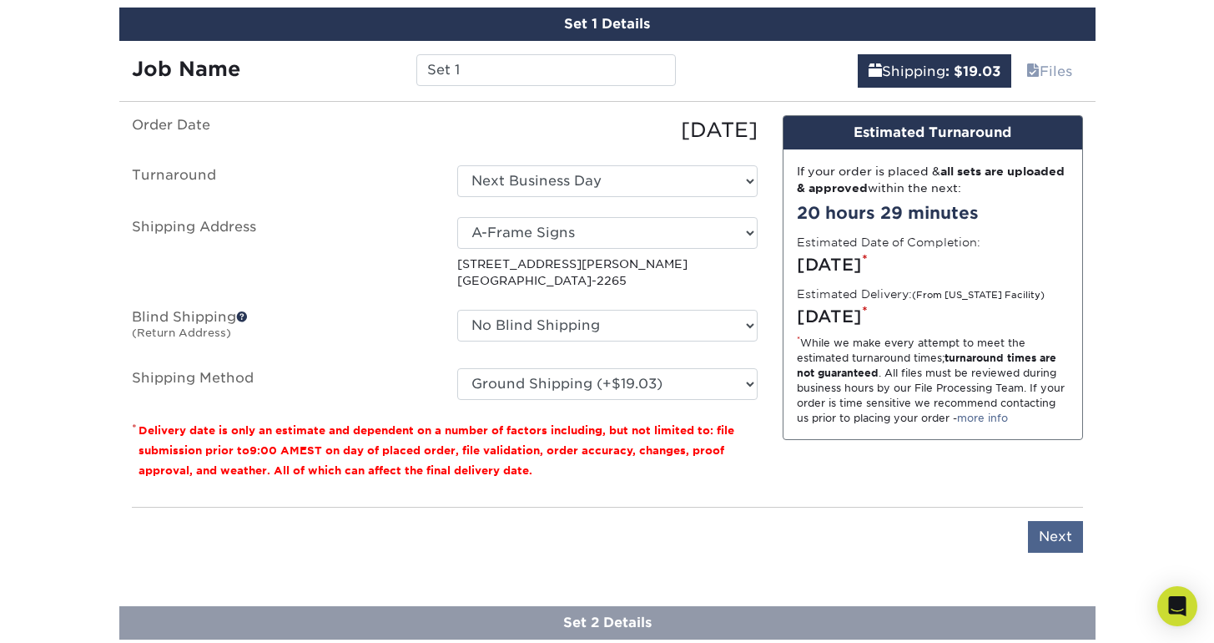
click at [1041, 538] on input "Next" at bounding box center [1055, 537] width 55 height 32
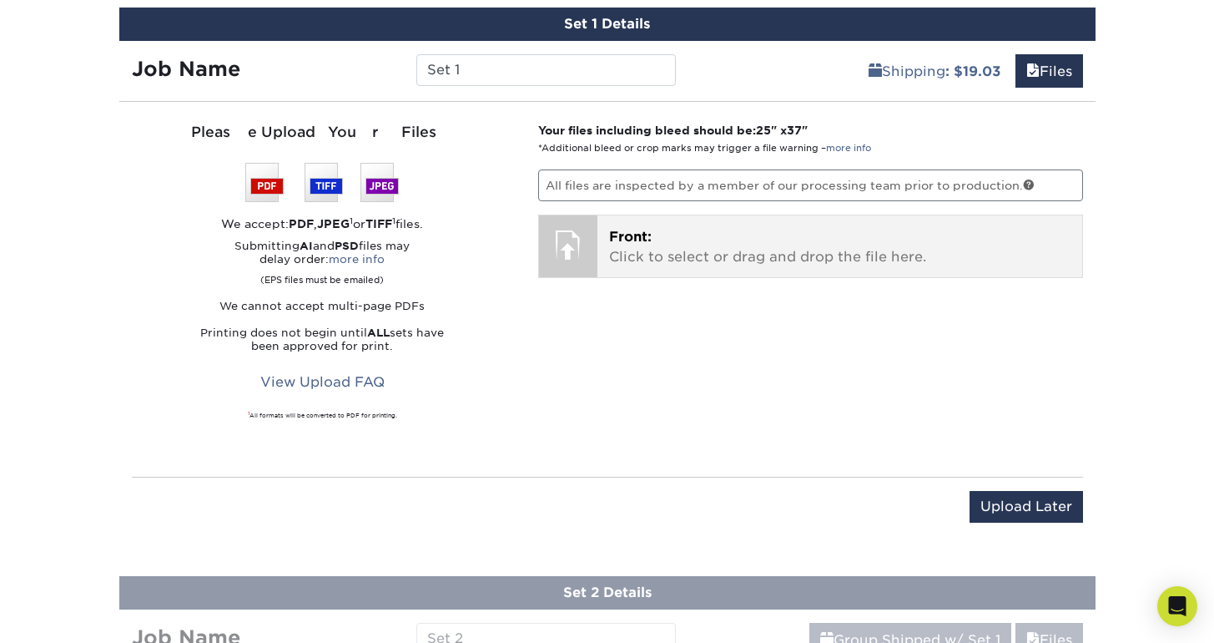
click at [717, 258] on p "Front: Click to select or drag and drop the file here." at bounding box center [839, 247] width 461 height 40
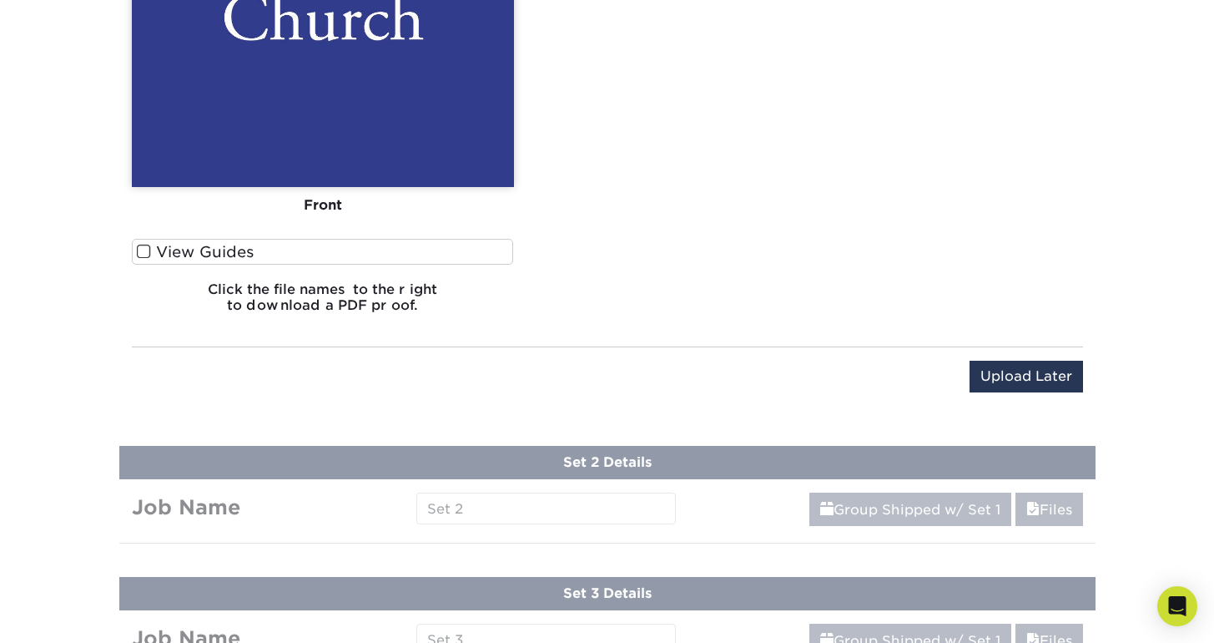
scroll to position [1619, 0]
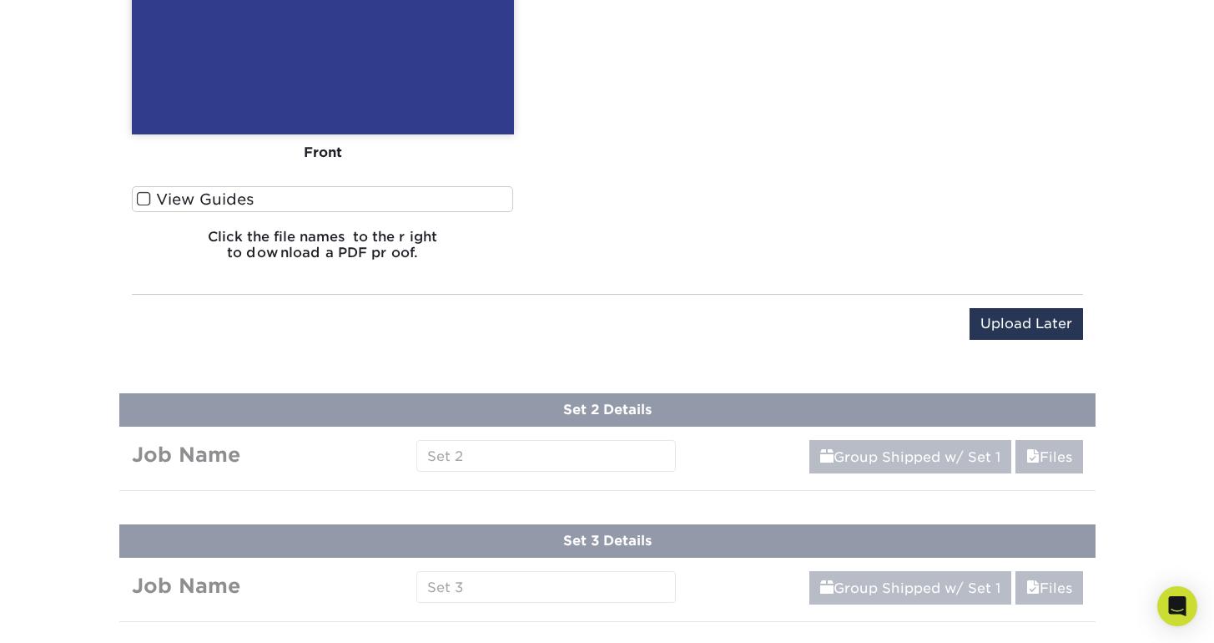
click at [231, 203] on label "View Guides" at bounding box center [323, 199] width 382 height 26
click at [0, 0] on input "View Guides" at bounding box center [0, 0] width 0 height 0
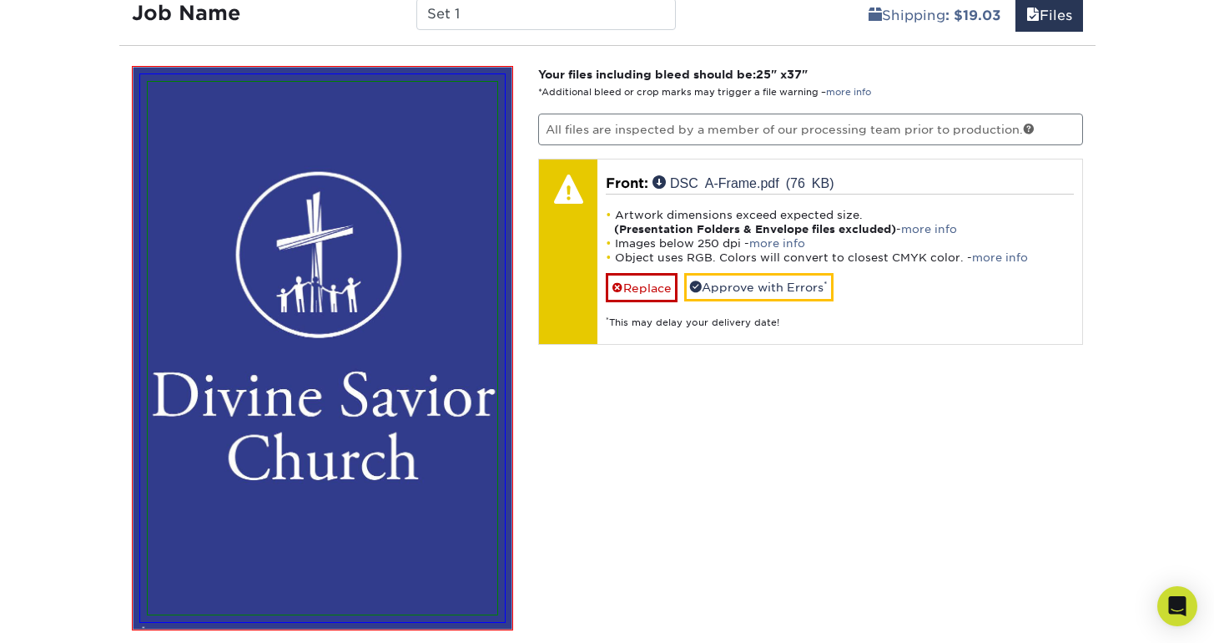
scroll to position [1120, 0]
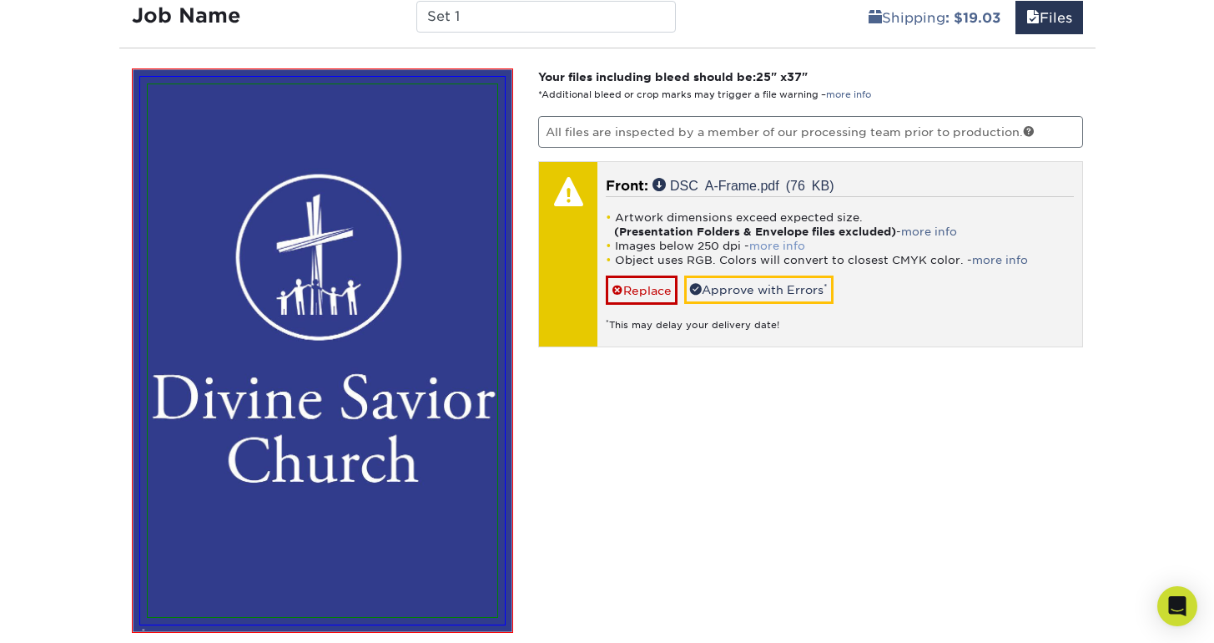
click at [776, 242] on link "more info" at bounding box center [777, 246] width 56 height 13
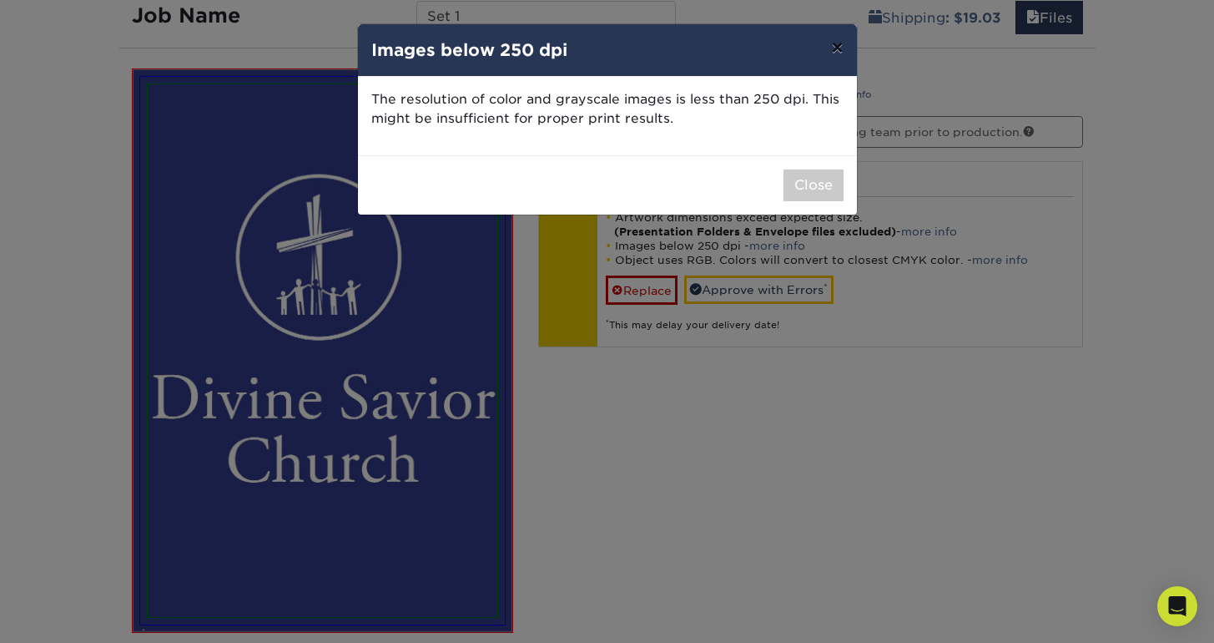
click at [842, 53] on button "×" at bounding box center [837, 47] width 38 height 47
